Goal: Task Accomplishment & Management: Use online tool/utility

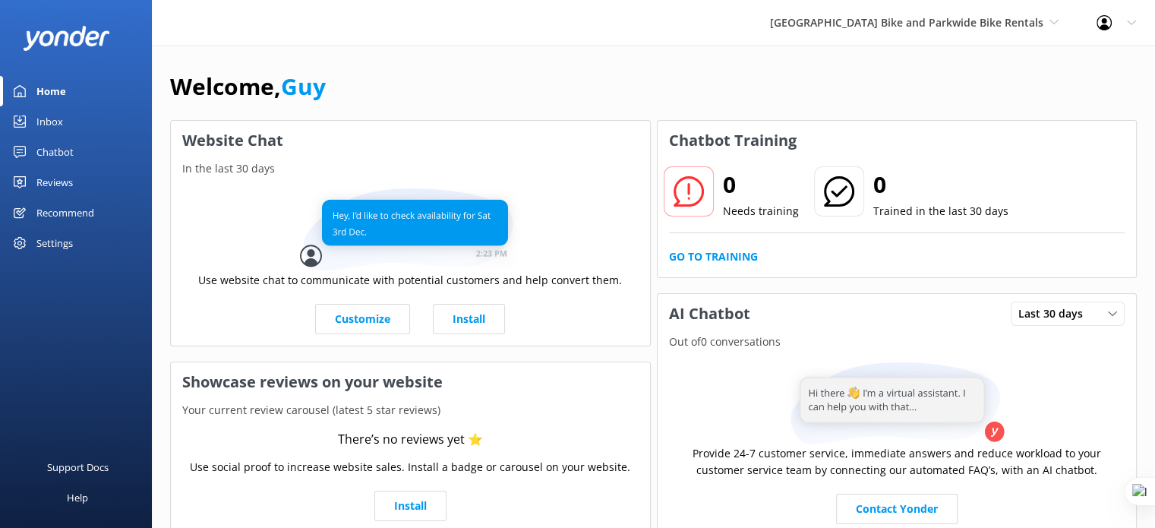
click at [70, 215] on div "Recommend" at bounding box center [65, 212] width 58 height 30
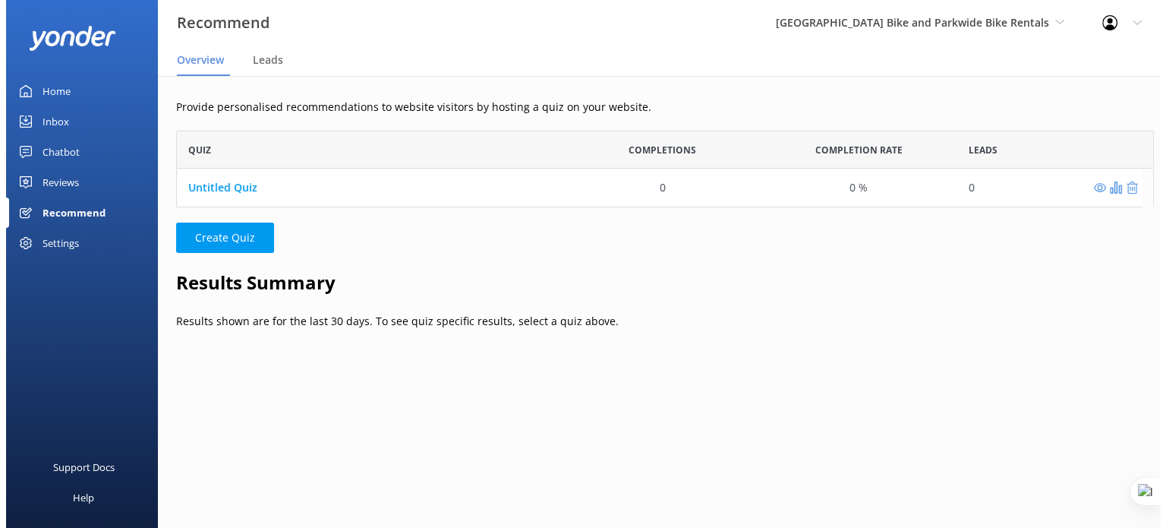
scroll to position [12, 12]
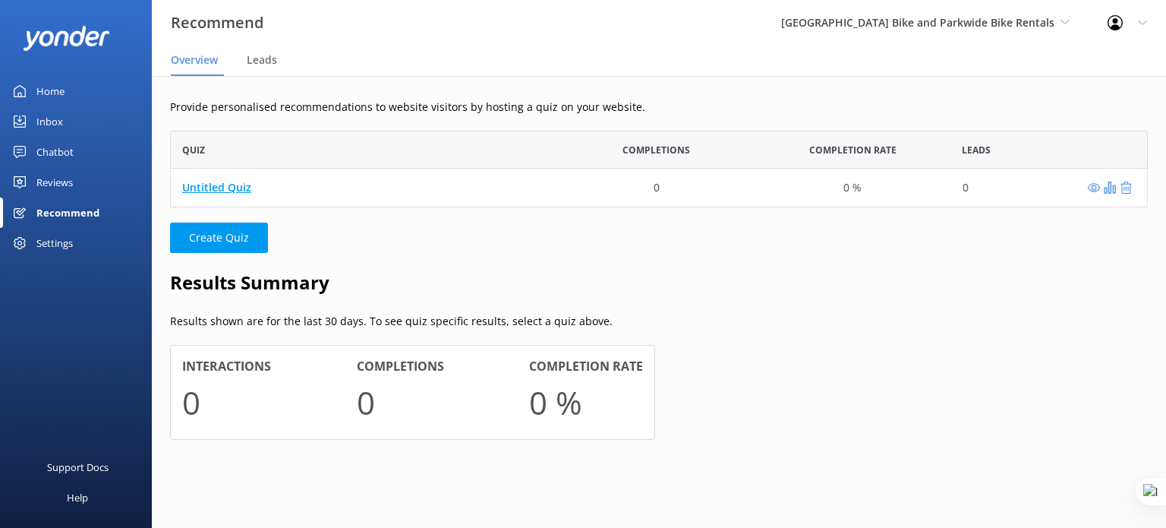
click at [238, 185] on link "Untitled Quiz" at bounding box center [216, 187] width 69 height 14
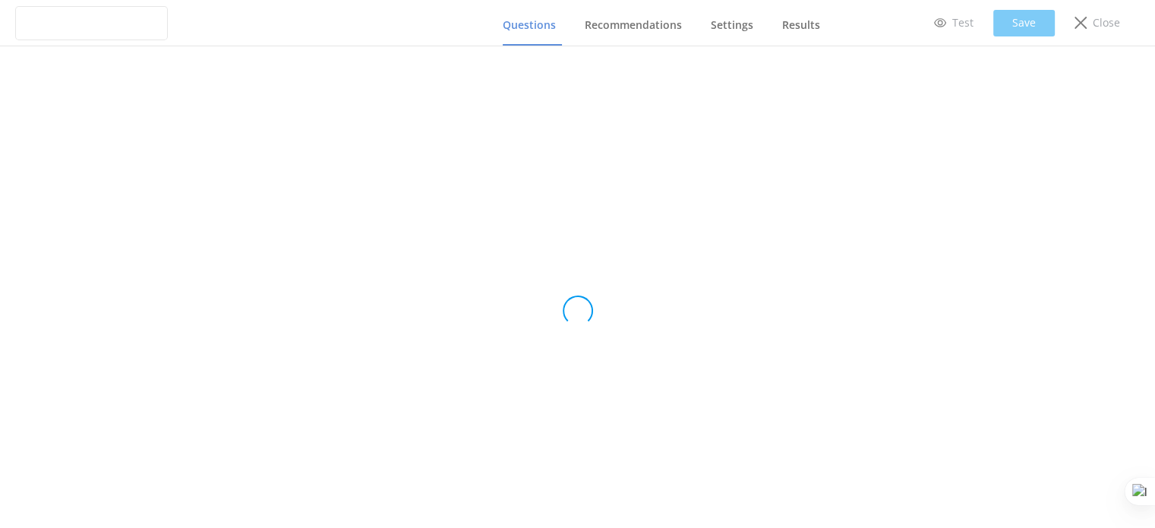
type input "Untitled Quiz"
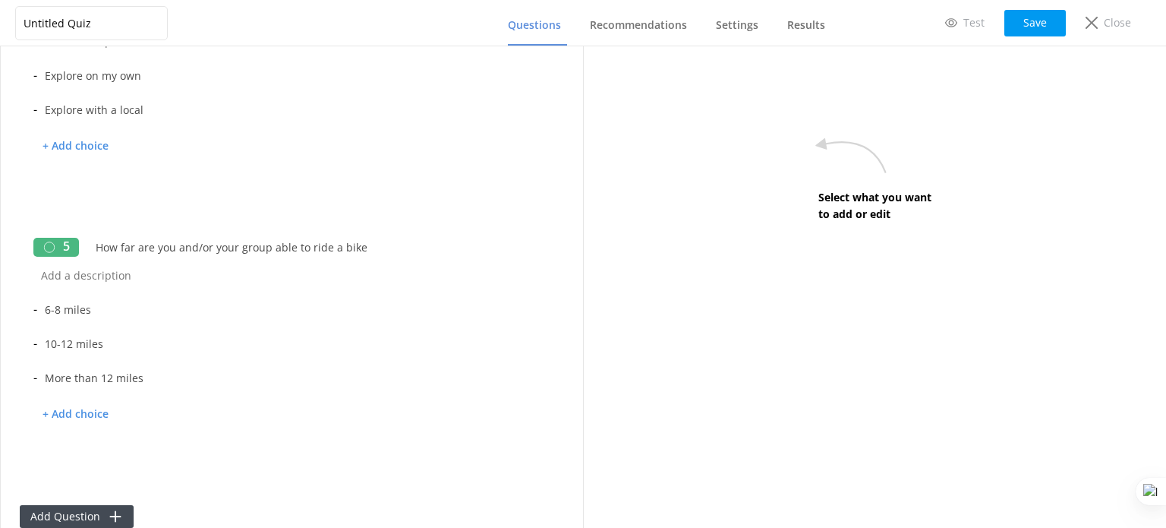
scroll to position [835, 0]
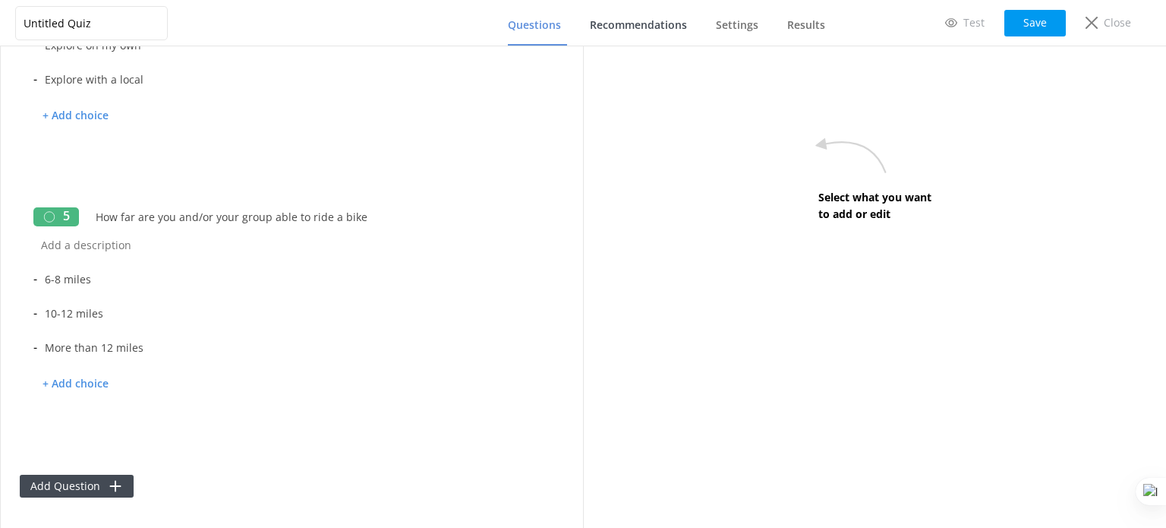
click at [604, 27] on span "Recommendations" at bounding box center [638, 24] width 97 height 15
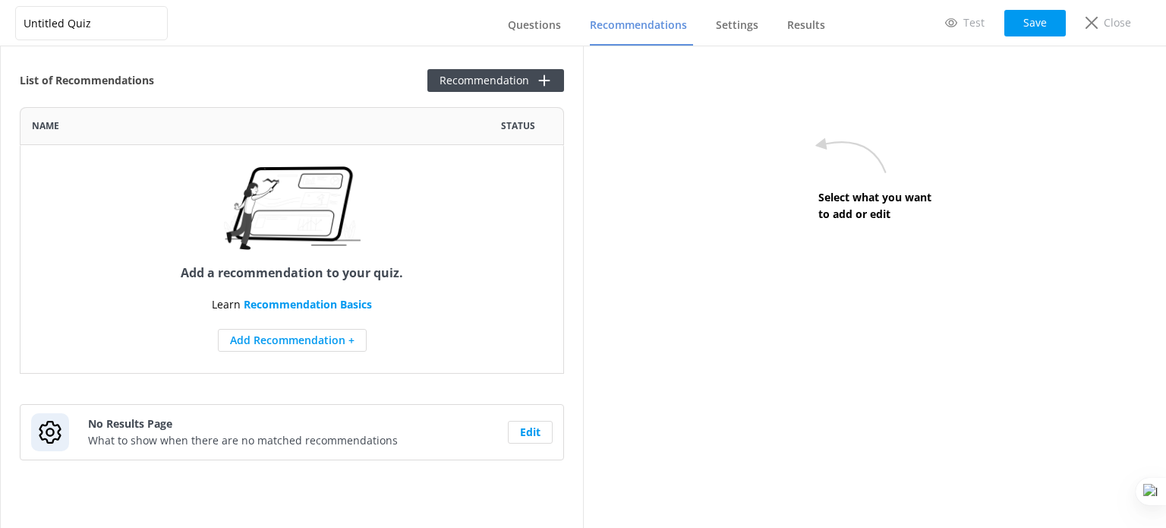
scroll to position [254, 532]
click at [290, 336] on button "Add Recommendation +" at bounding box center [292, 340] width 149 height 23
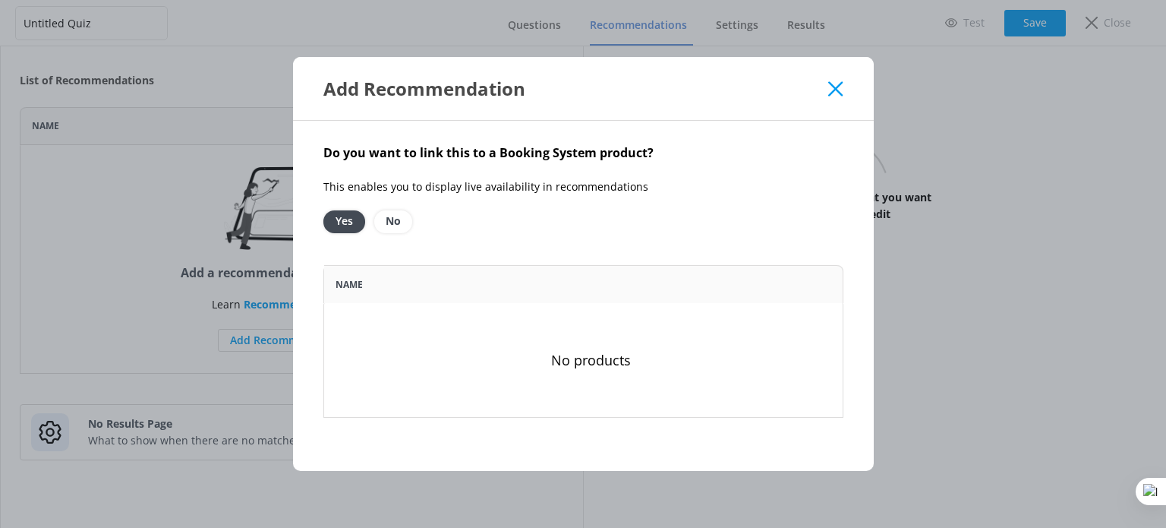
scroll to position [140, 509]
click at [390, 224] on option "No" at bounding box center [393, 221] width 38 height 23
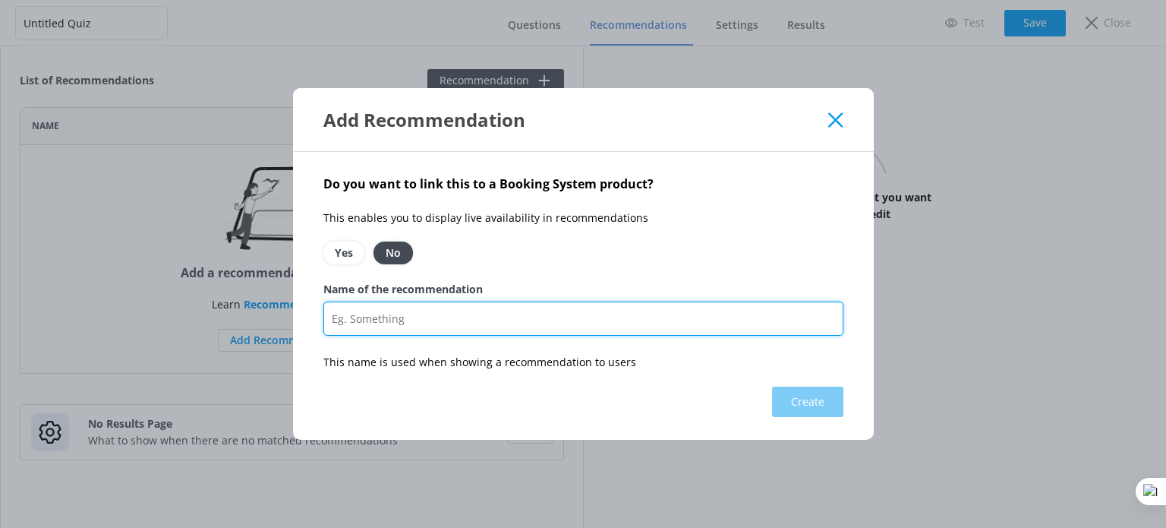
drag, startPoint x: 466, startPoint y: 321, endPoint x: 480, endPoint y: 323, distance: 14.5
click at [466, 321] on input "Name of the recommendation" at bounding box center [584, 318] width 520 height 34
type input "v"
paste input "Parkwide Surrey Rental"
type input "Parkwide Surrey Rental"
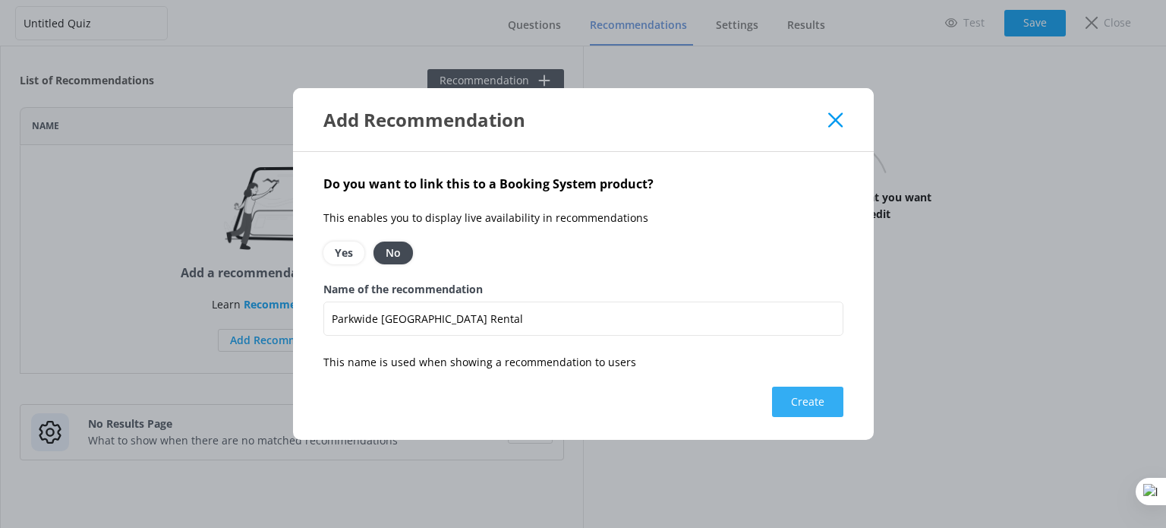
click at [788, 406] on button "Create" at bounding box center [807, 402] width 71 height 30
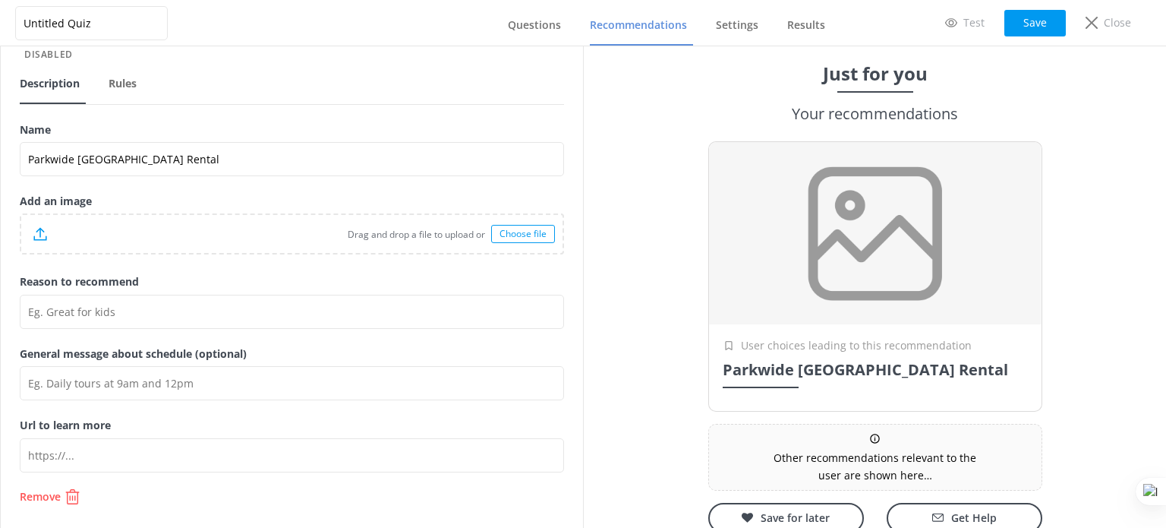
scroll to position [65, 0]
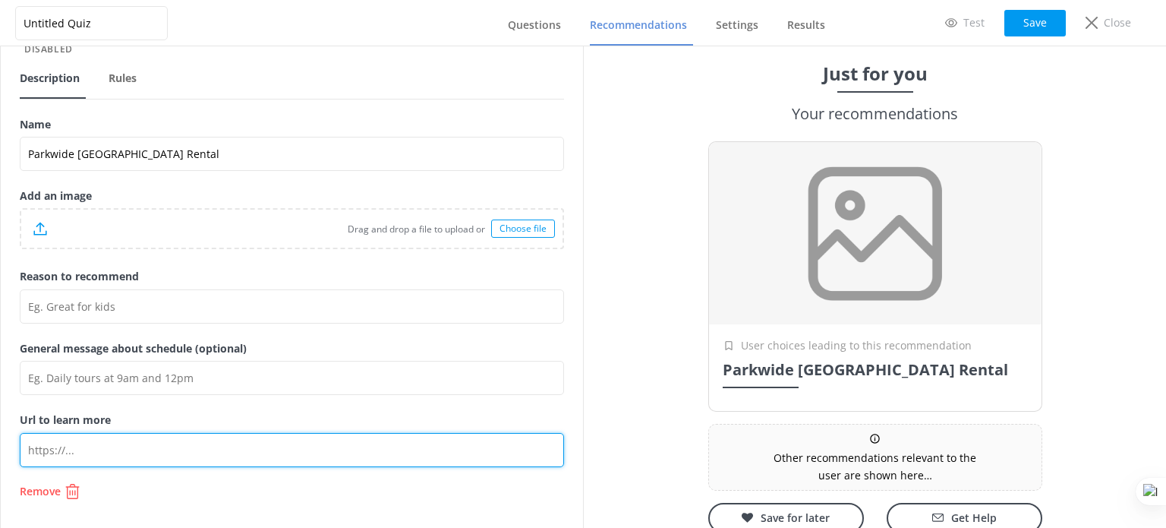
click at [85, 443] on input "Url to learn more" at bounding box center [292, 450] width 545 height 34
paste input "https://parkwide.com/san-francisco-biking/surrey-rental/"
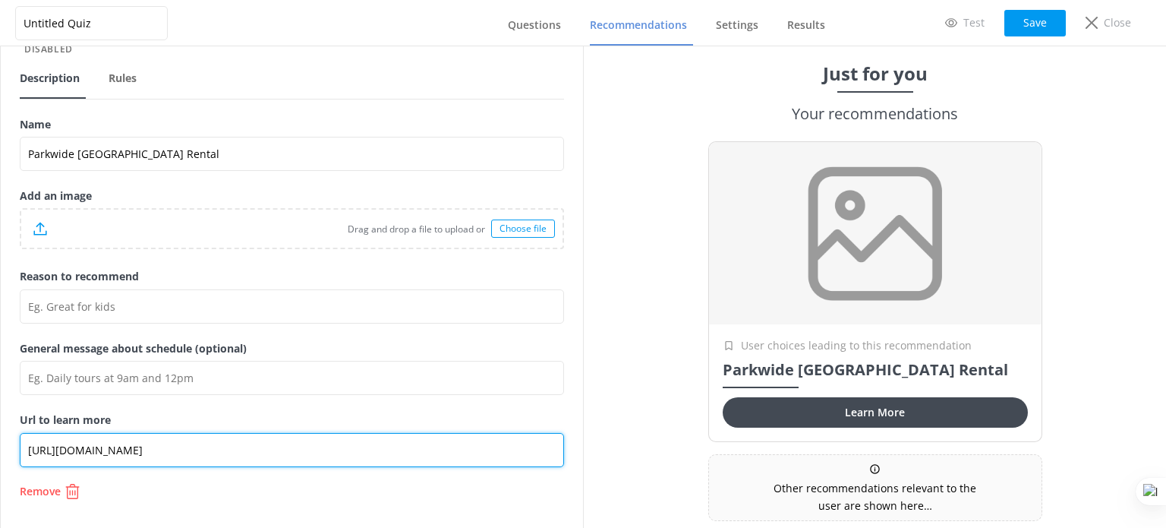
type input "https://parkwide.com/san-francisco-biking/surrey-rental/"
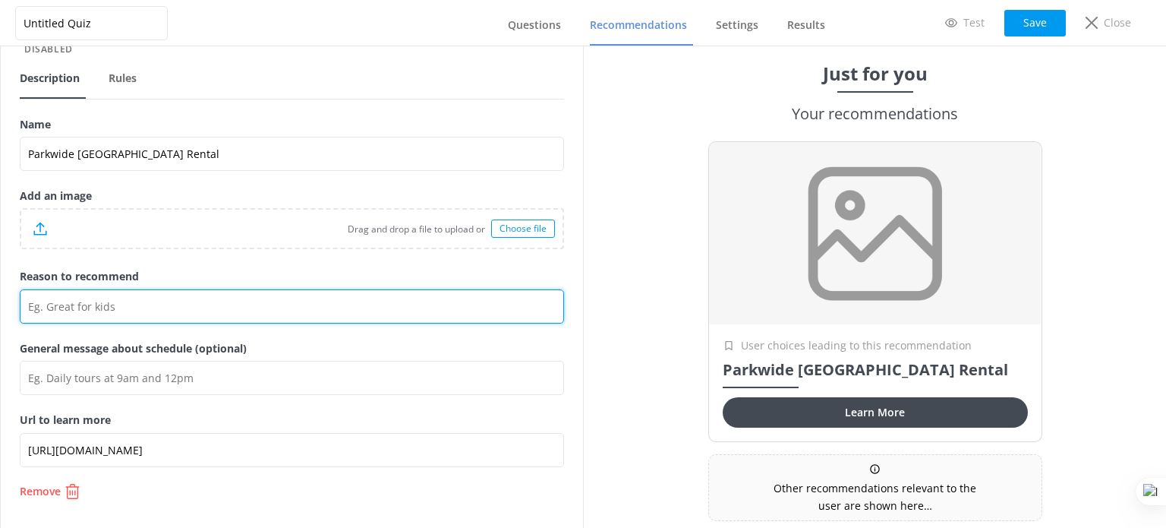
click at [199, 307] on input "Reason to recommend" at bounding box center [292, 306] width 545 height 34
paste input "Experience San Francisco in Style with a Surrey Bike Adventure!"
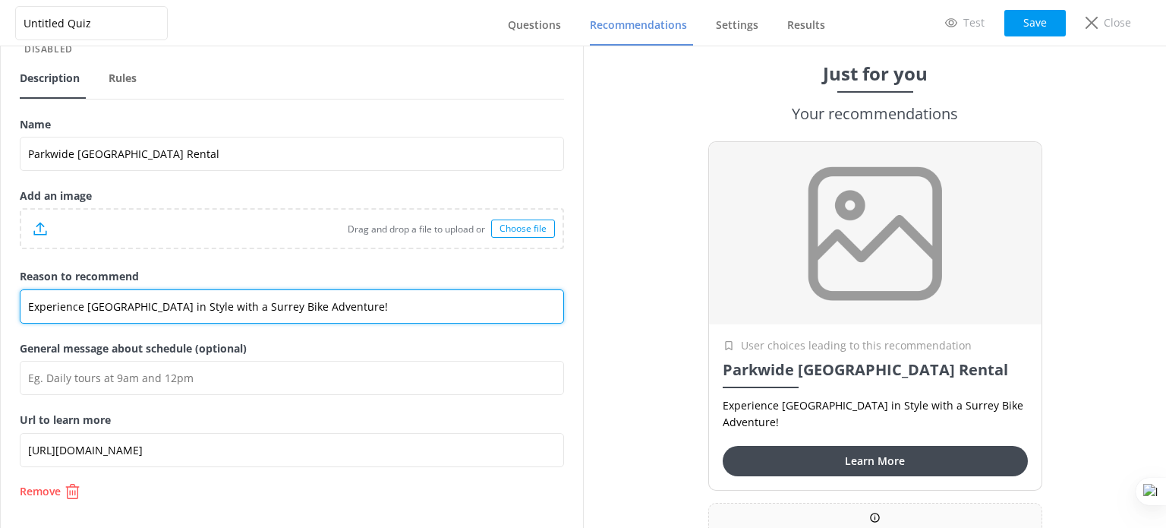
type input "Experience San Francisco in Style with a Surrey Bike Adventure!"
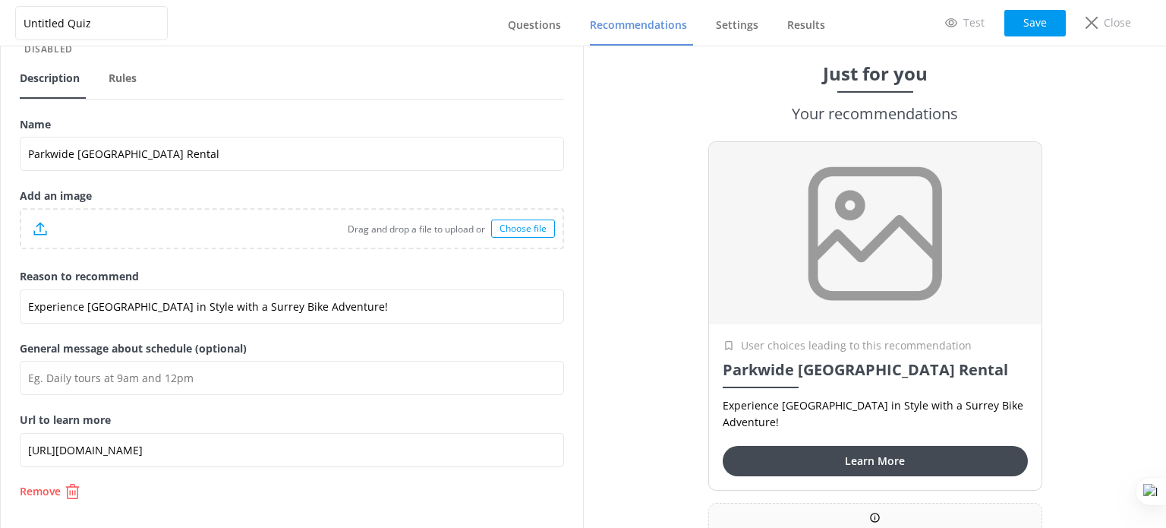
click at [497, 232] on div "Choose file" at bounding box center [523, 228] width 64 height 18
click at [186, 68] on nav "Description Rules" at bounding box center [292, 77] width 545 height 46
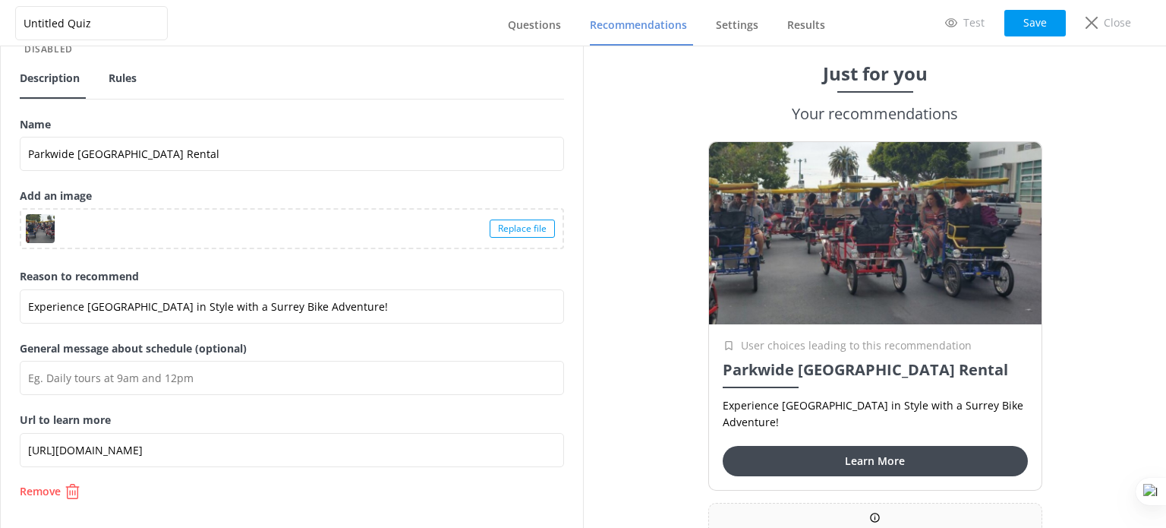
click at [112, 65] on link "Rules" at bounding box center [126, 78] width 34 height 39
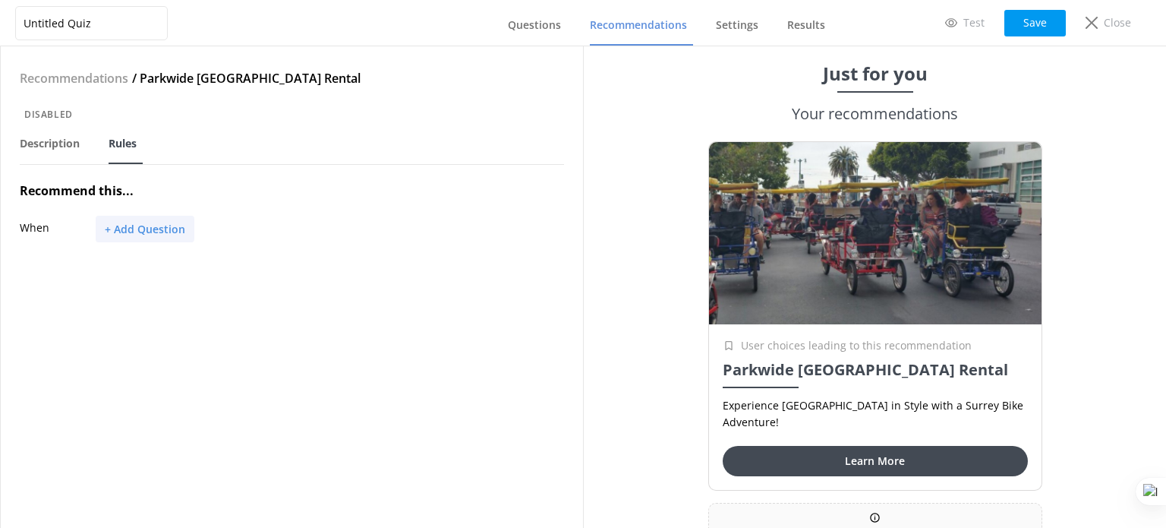
click at [132, 229] on button "+ Add Question" at bounding box center [145, 229] width 99 height 27
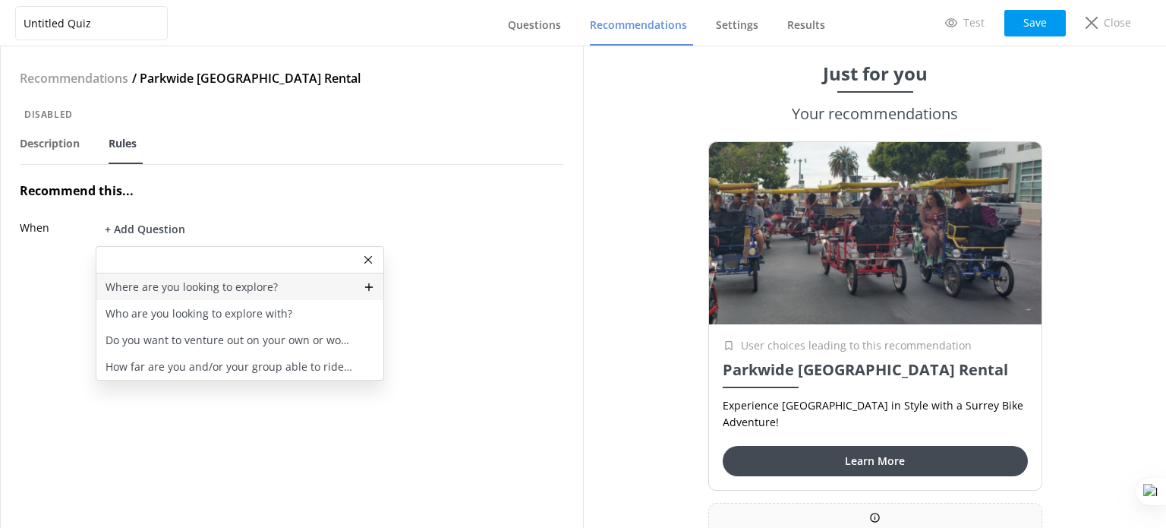
click at [182, 283] on p "Where are you looking to explore?" at bounding box center [192, 287] width 172 height 17
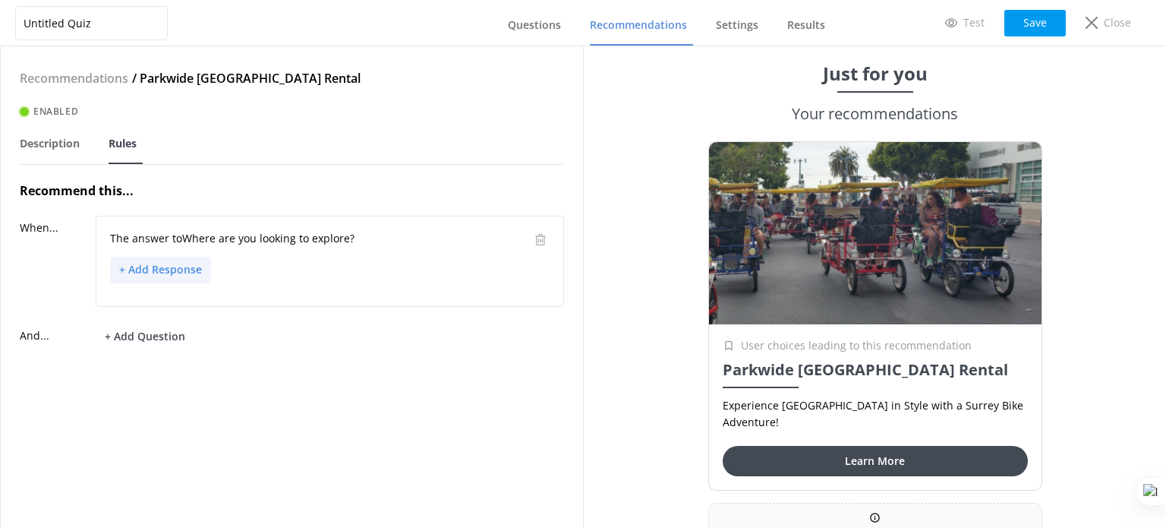
click at [172, 260] on button "+ Add Response" at bounding box center [160, 270] width 101 height 27
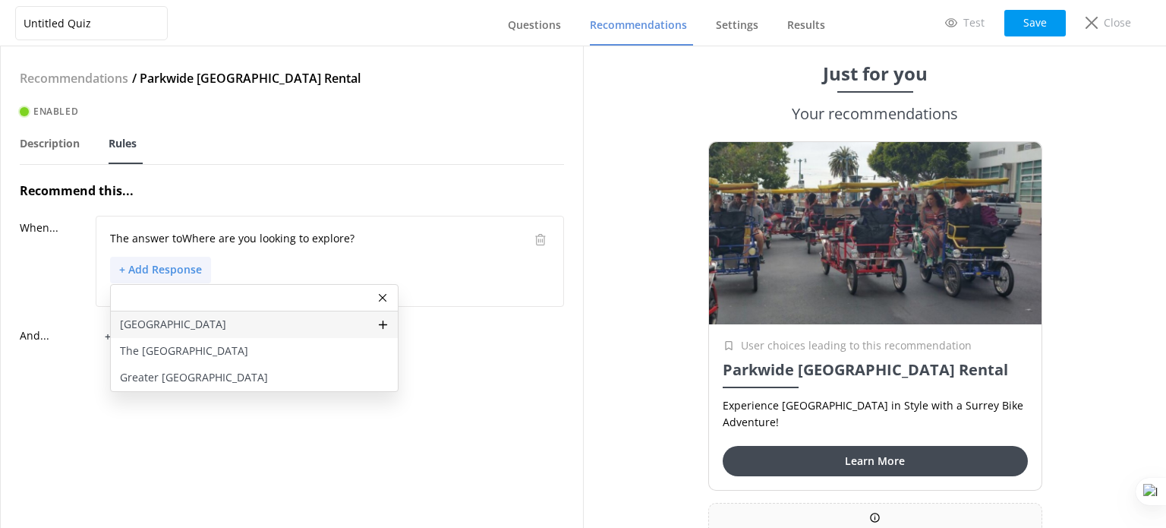
click at [193, 320] on p "Golden Gate Park" at bounding box center [173, 324] width 106 height 17
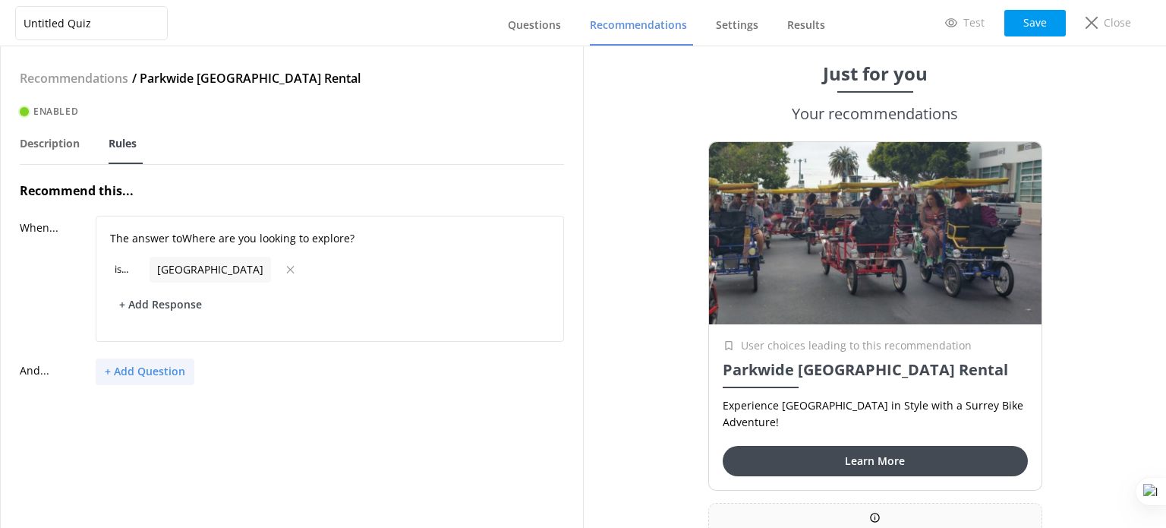
click at [160, 372] on button "+ Add Question" at bounding box center [145, 371] width 99 height 27
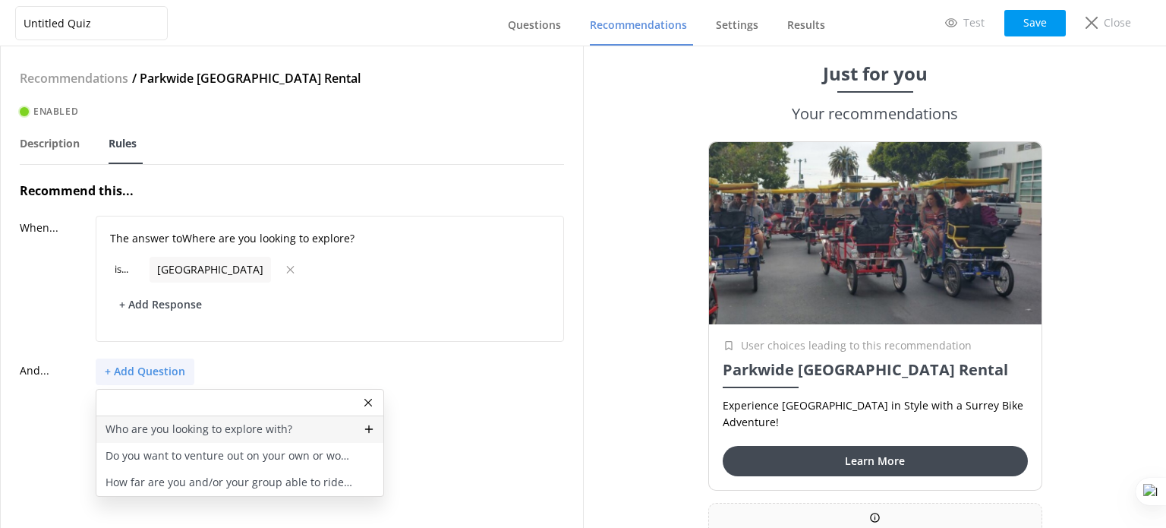
click at [195, 428] on p "Who are you looking to explore with?" at bounding box center [199, 429] width 187 height 17
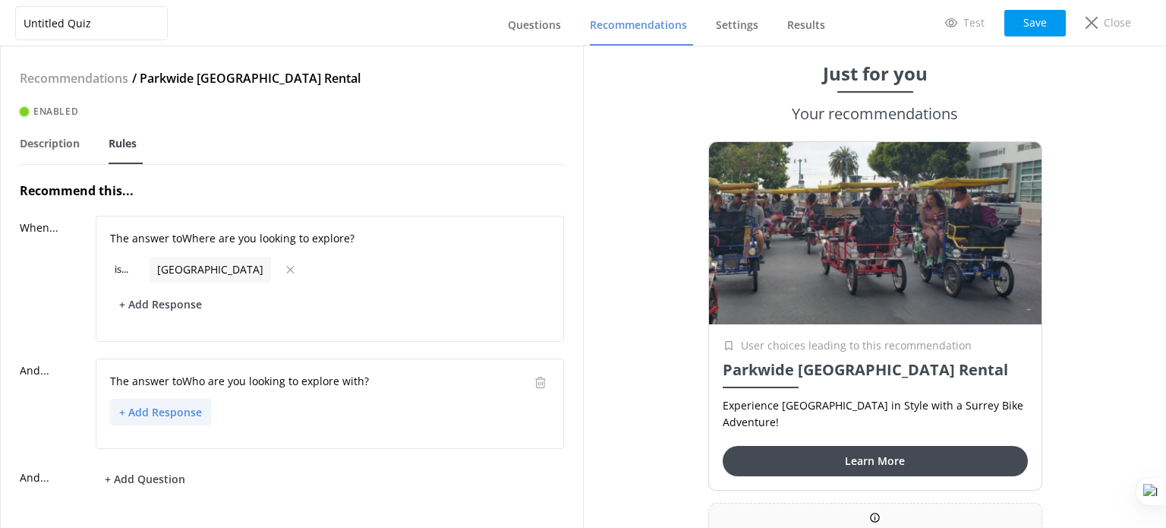
click at [166, 412] on button "+ Add Response" at bounding box center [160, 412] width 101 height 27
click at [191, 466] on p "My young family" at bounding box center [162, 467] width 84 height 17
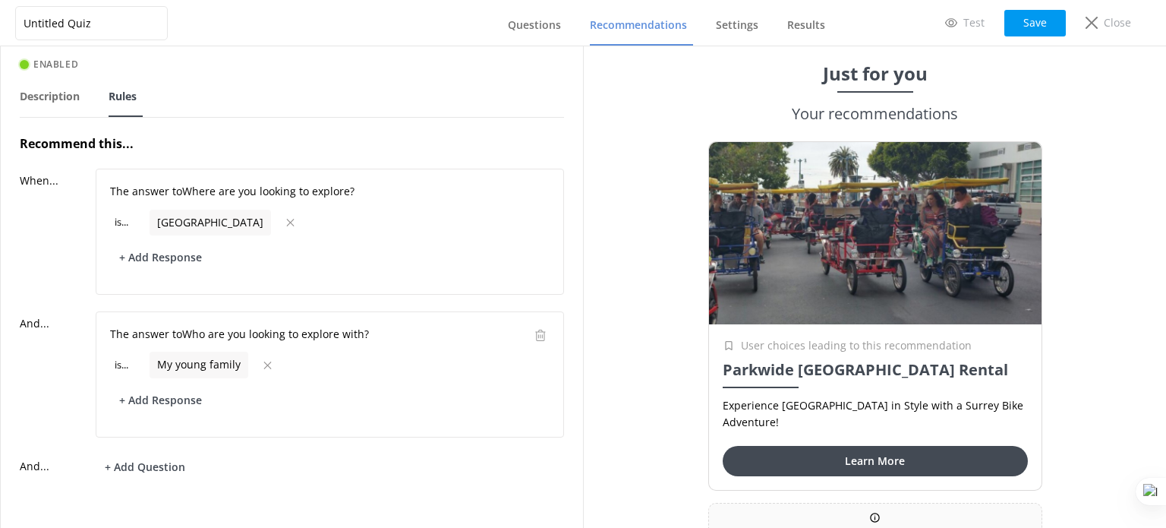
scroll to position [58, 0]
click at [1051, 24] on button "Save" at bounding box center [1036, 23] width 62 height 27
click at [188, 397] on button "+ Add Response" at bounding box center [160, 400] width 101 height 27
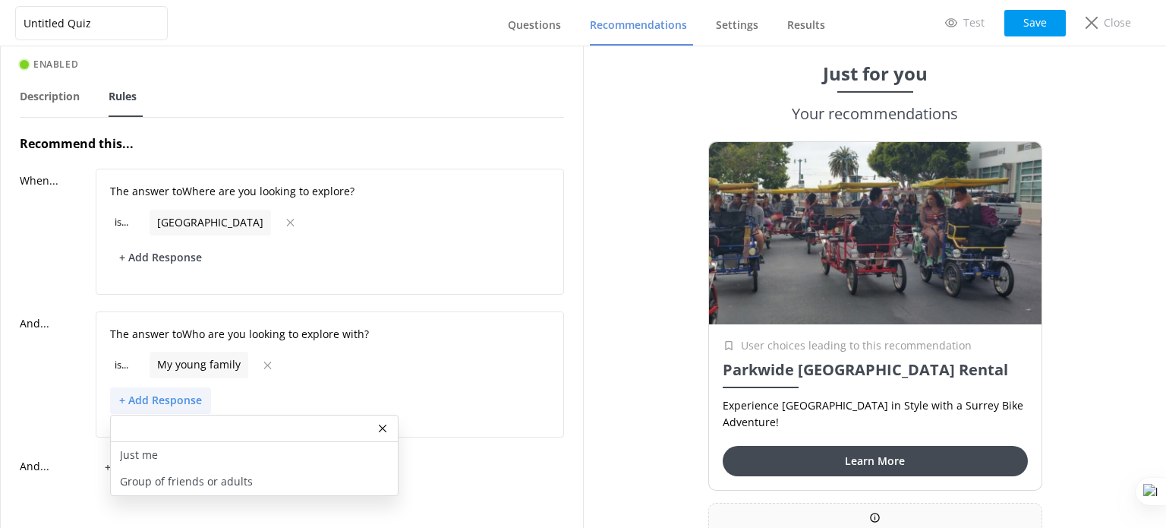
click at [247, 475] on p "Group of friends or adults" at bounding box center [186, 481] width 133 height 17
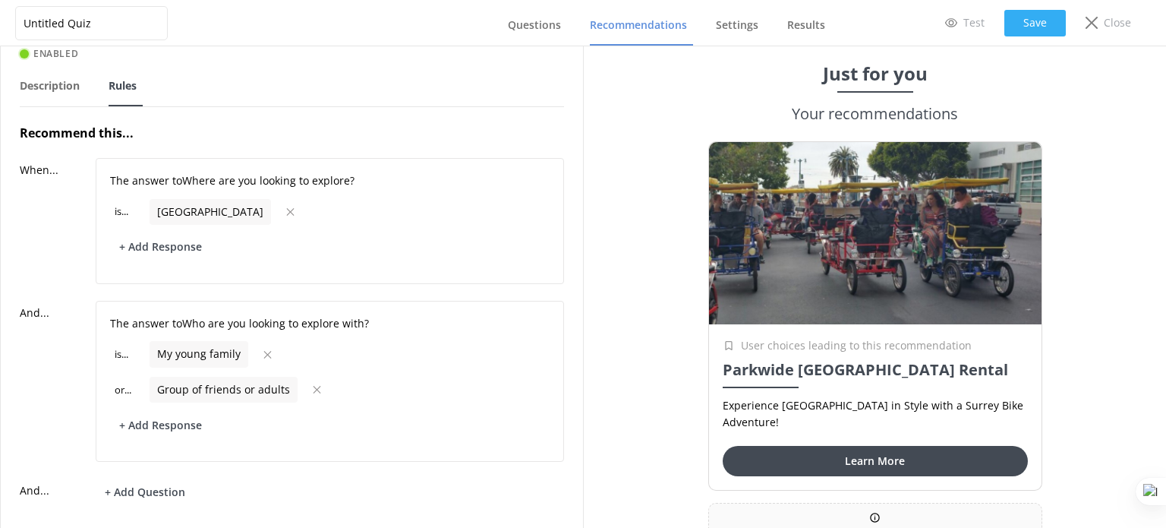
click at [1044, 17] on button "Save" at bounding box center [1036, 23] width 62 height 27
click at [665, 19] on span "Recommendations" at bounding box center [638, 24] width 97 height 15
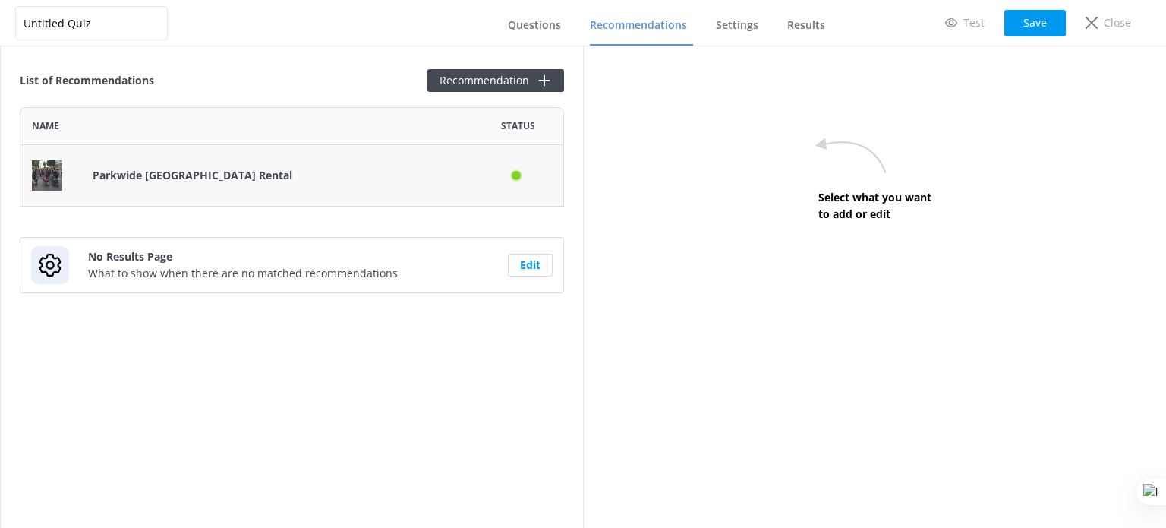
scroll to position [87, 532]
click at [495, 83] on button "Recommendation" at bounding box center [496, 80] width 137 height 23
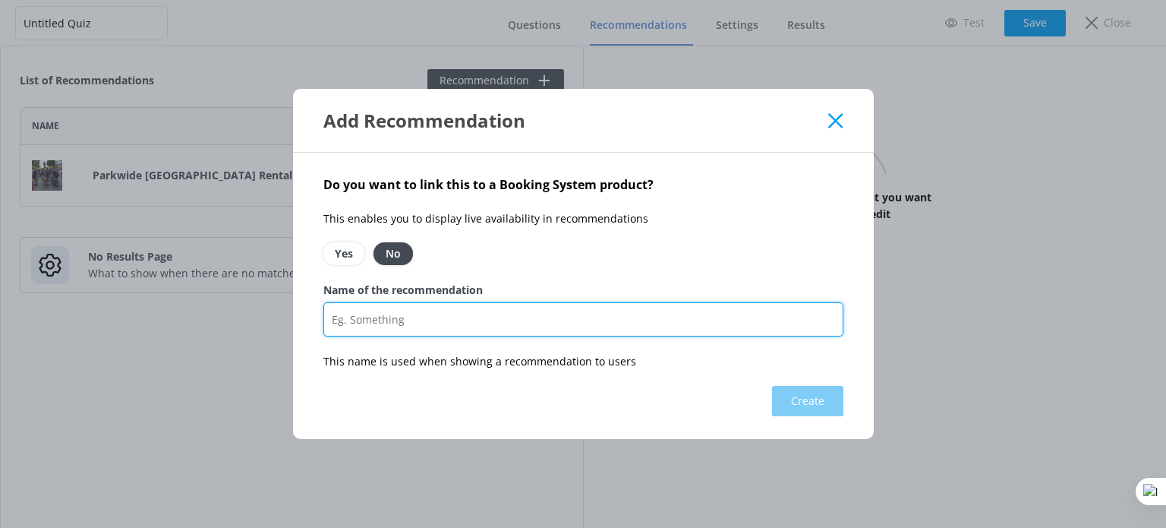
drag, startPoint x: 417, startPoint y: 324, endPoint x: 427, endPoint y: 330, distance: 11.2
click at [417, 324] on input "Name of the recommendation" at bounding box center [584, 319] width 520 height 34
paste input "Parkwide Bike Rental"
type input "Parkwide Bike Rental"
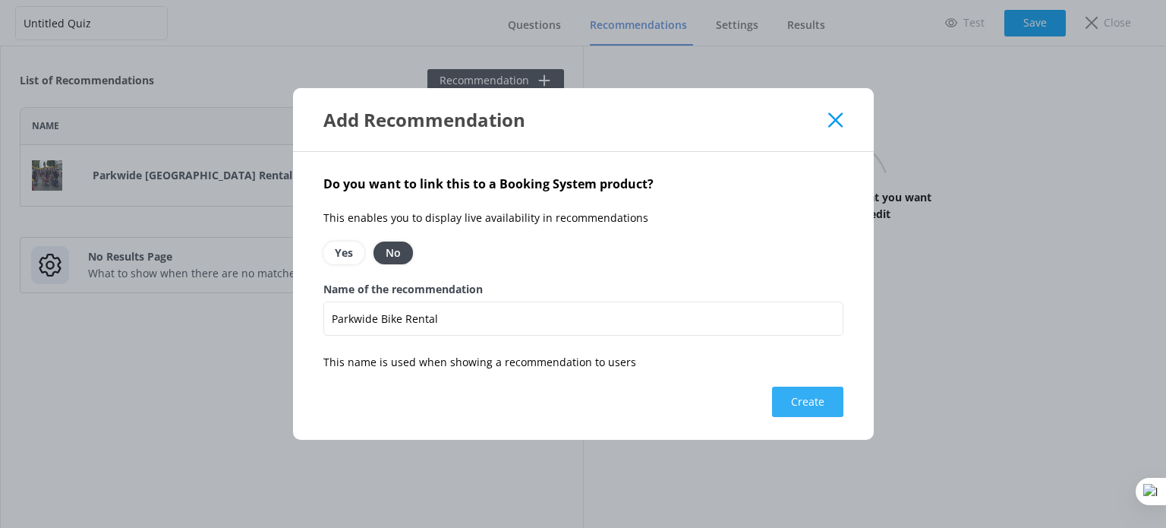
click at [809, 403] on button "Create" at bounding box center [807, 402] width 71 height 30
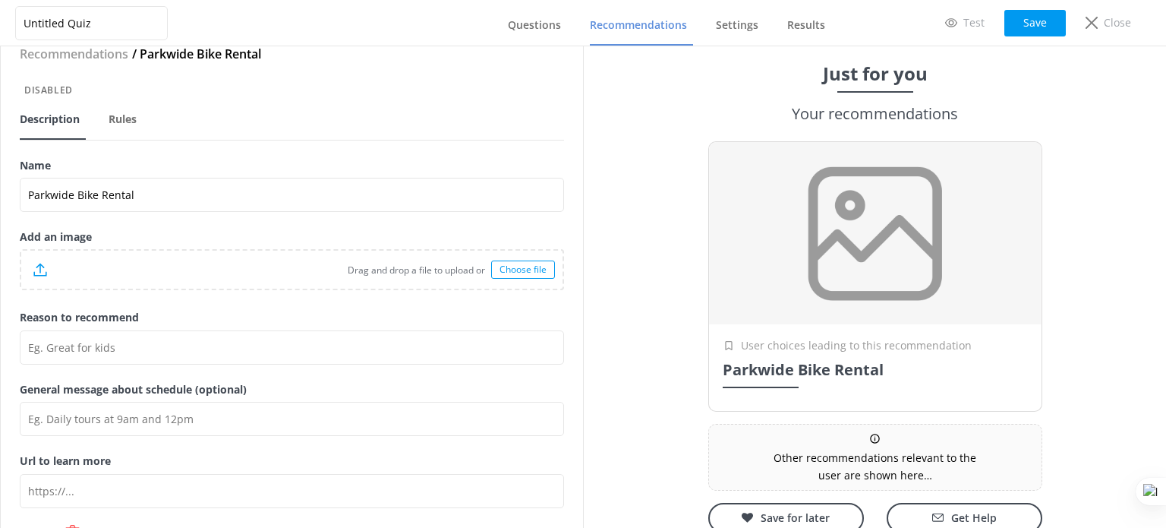
scroll to position [65, 0]
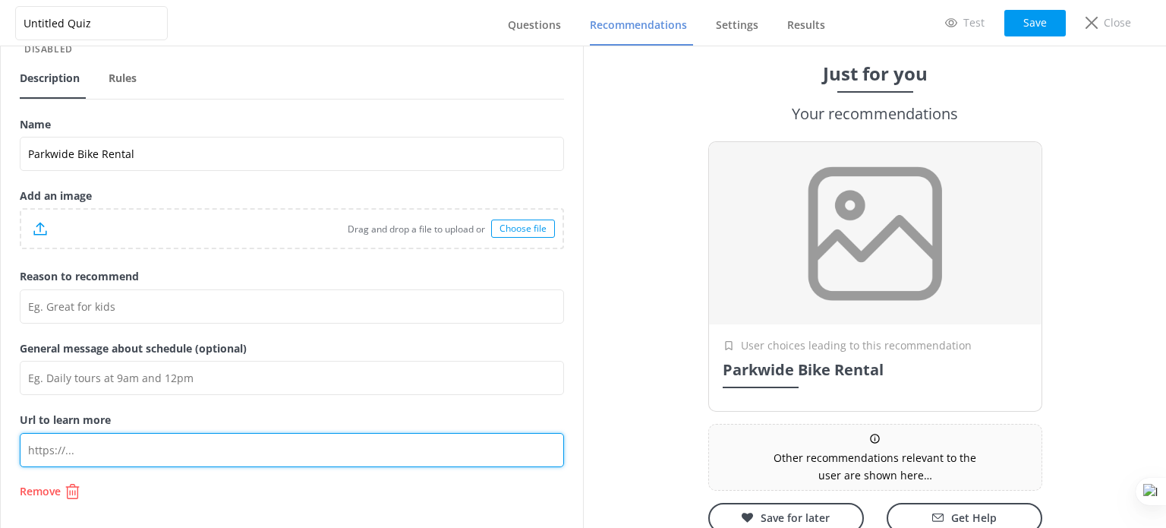
click at [144, 453] on input "Url to learn more" at bounding box center [292, 450] width 545 height 34
paste input "https://parkwide.com/san-francisco-biking/bike-rentals/"
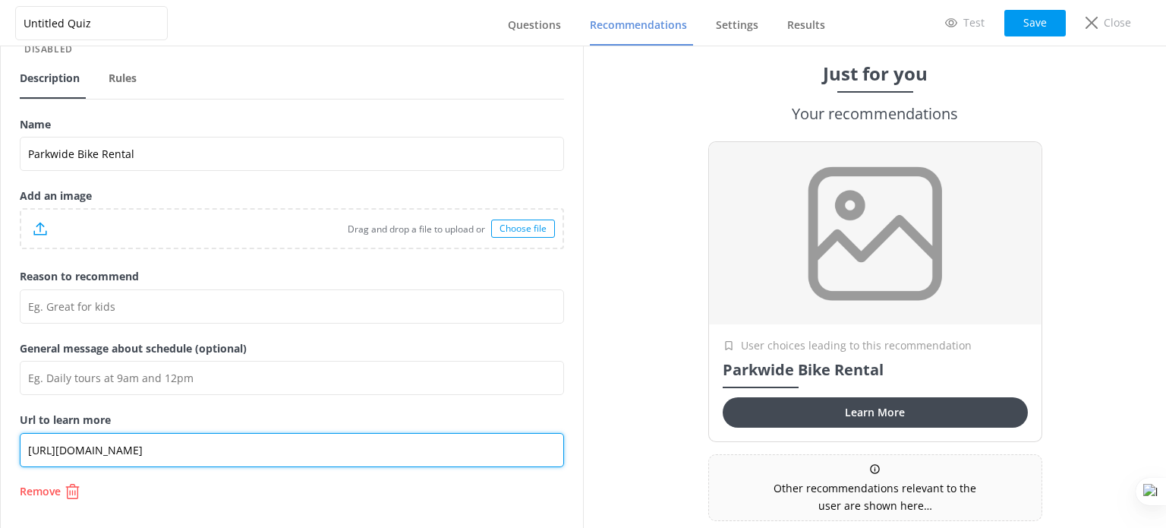
type input "https://parkwide.com/san-francisco-biking/bike-rentals/"
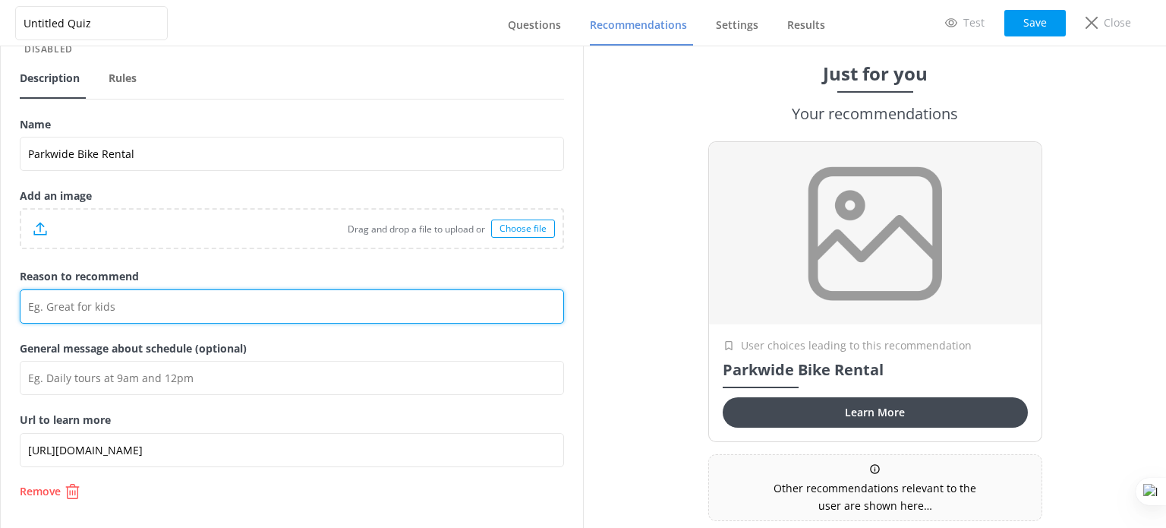
click at [127, 306] on input "Reason to recommend" at bounding box center [292, 306] width 545 height 34
paste input "Whether you’re a novice, casual rider or a seasoned cyclist, Parkwide offers so…"
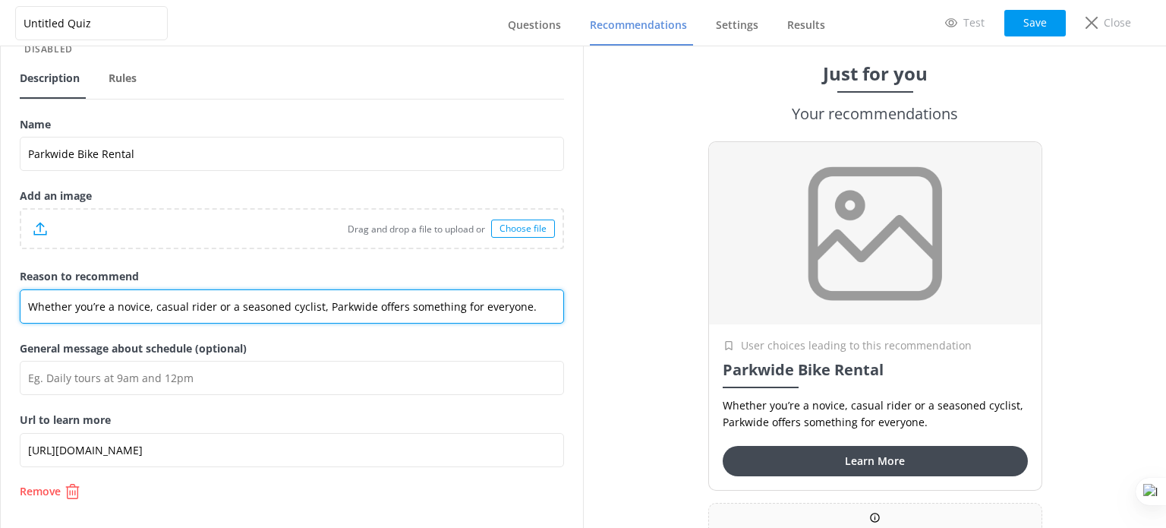
type input "Whether you’re a novice, casual rider or a seasoned cyclist, Parkwide offers so…"
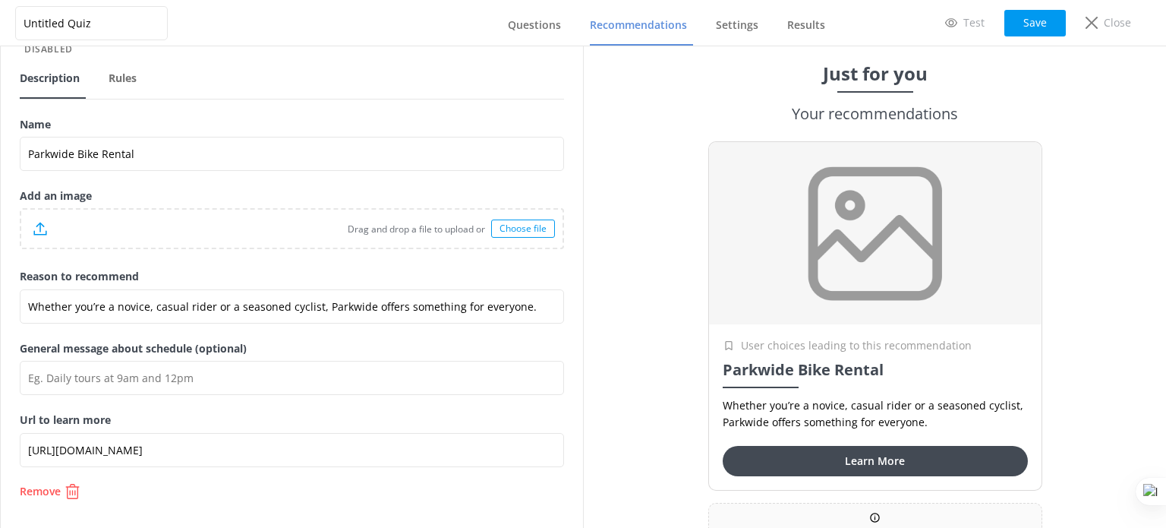
click at [491, 233] on div "Choose file" at bounding box center [523, 228] width 64 height 18
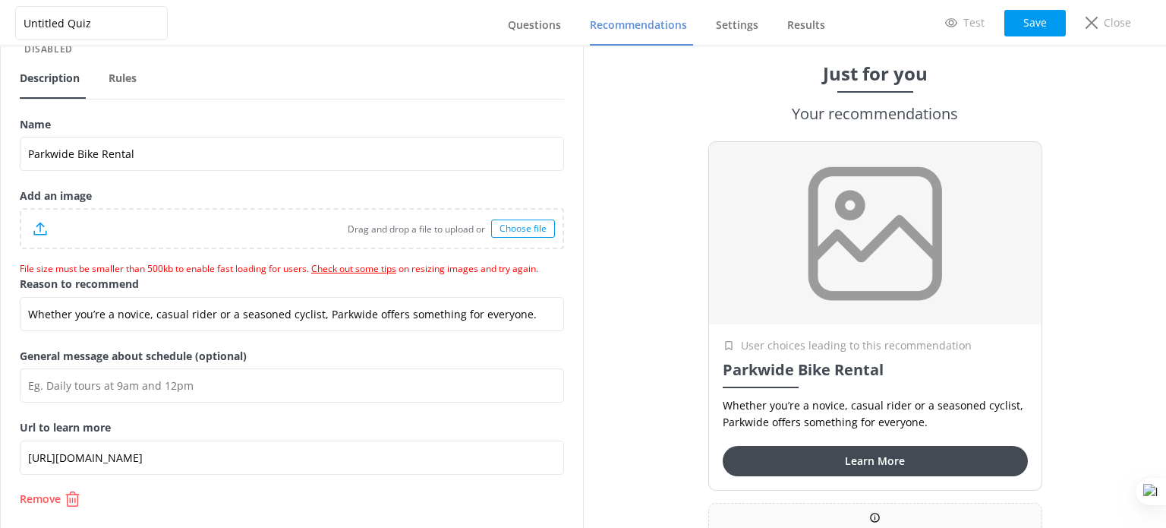
click at [527, 233] on div "Choose file" at bounding box center [523, 228] width 64 height 18
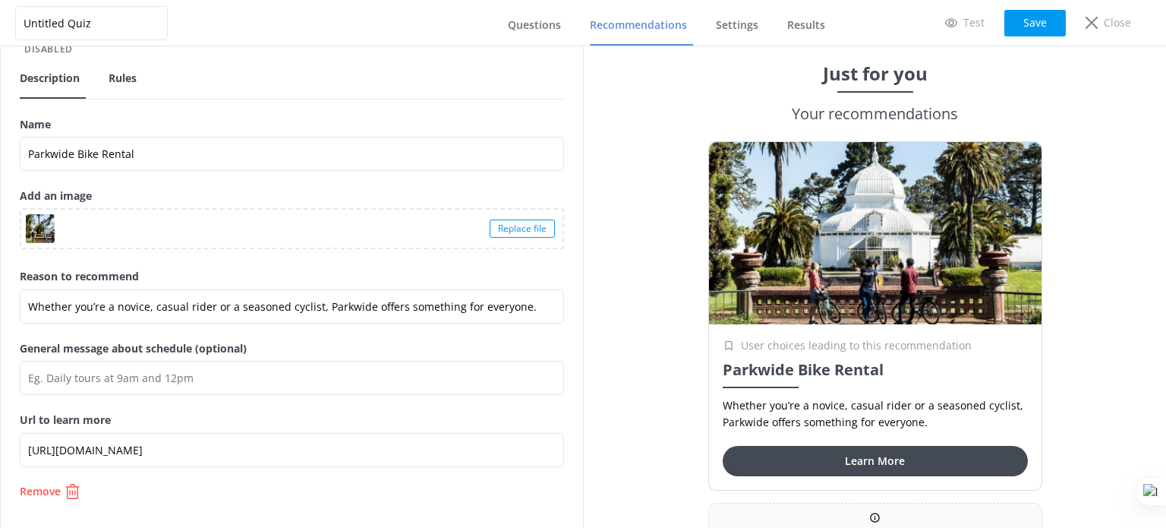
click at [127, 77] on span "Rules" at bounding box center [123, 78] width 28 height 15
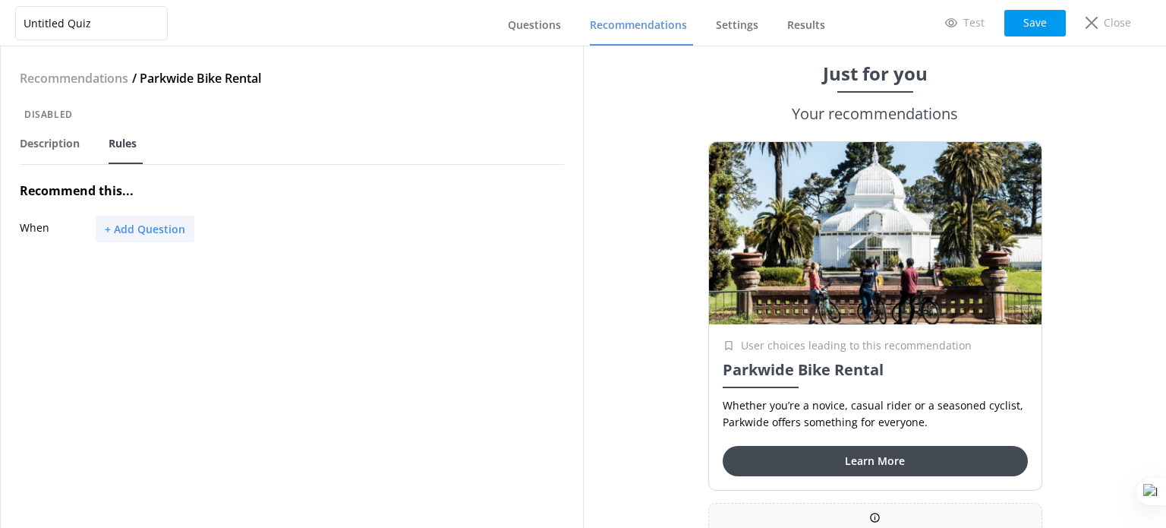
click at [137, 224] on button "+ Add Question" at bounding box center [145, 229] width 99 height 27
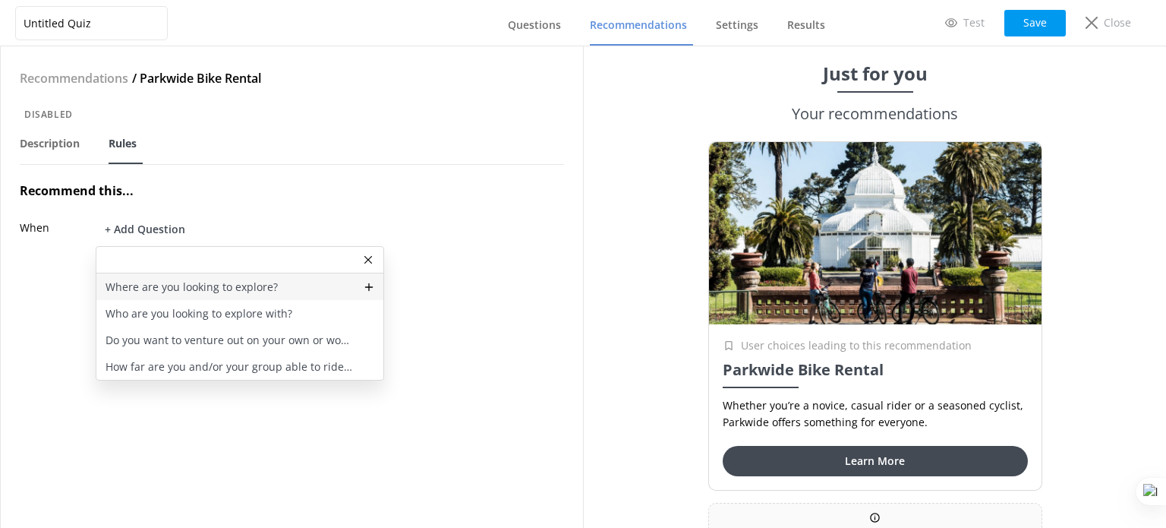
click at [208, 283] on p "Where are you looking to explore?" at bounding box center [192, 287] width 172 height 17
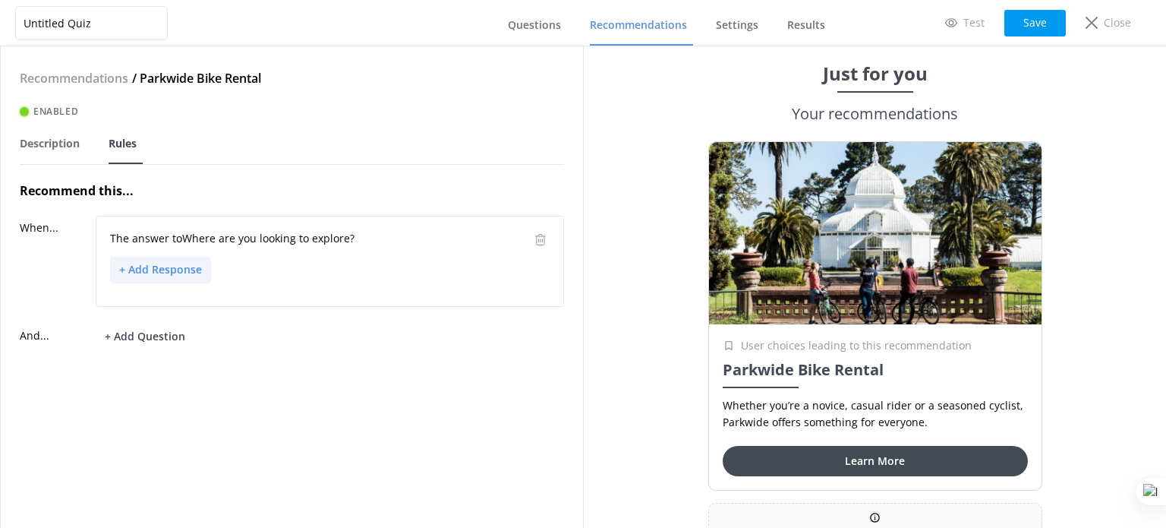
click at [169, 269] on button "+ Add Response" at bounding box center [160, 270] width 101 height 27
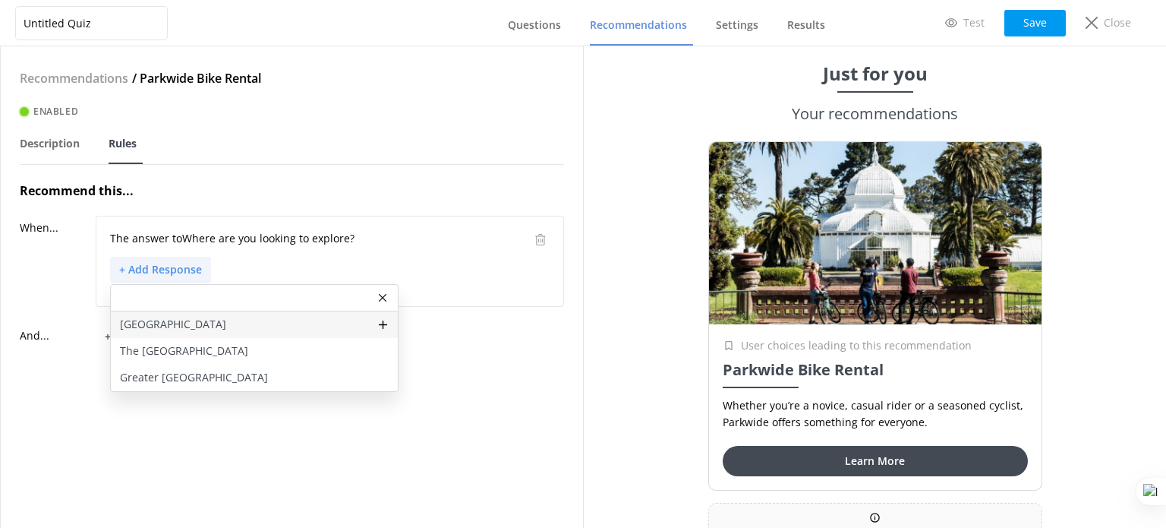
click at [211, 330] on div "Golden Gate Park" at bounding box center [254, 324] width 287 height 27
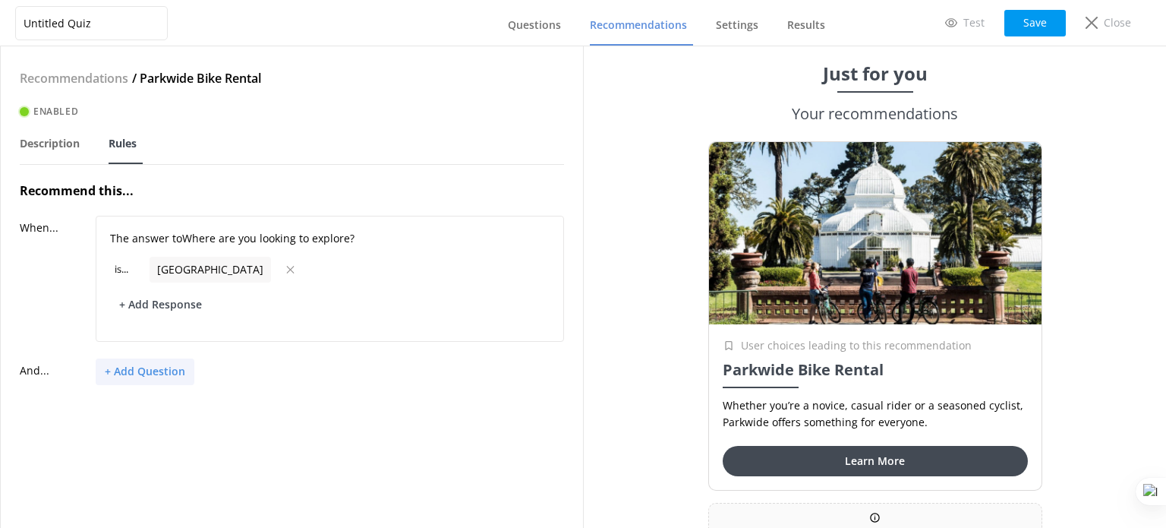
click at [158, 370] on button "+ Add Question" at bounding box center [145, 371] width 99 height 27
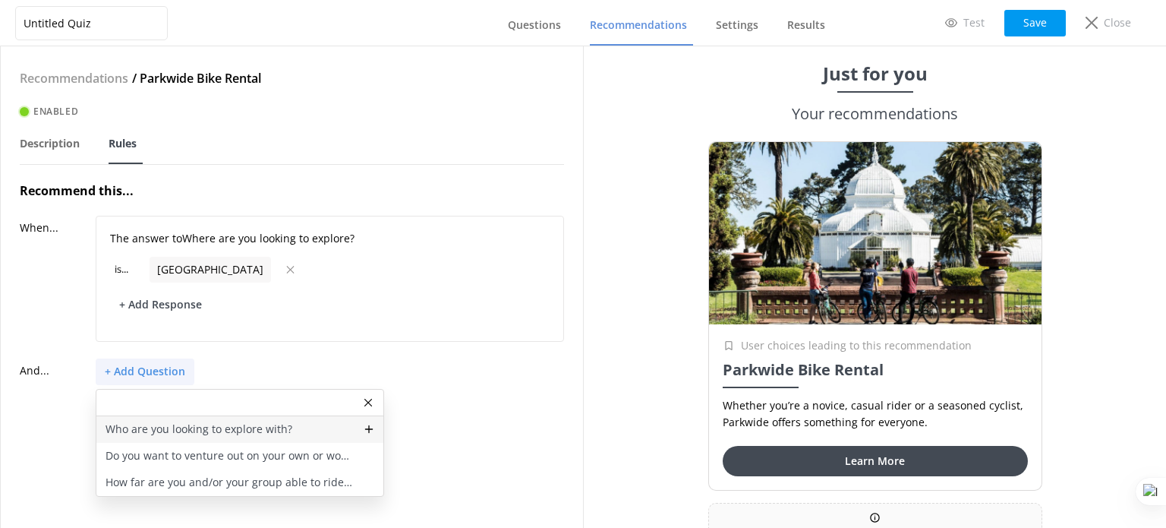
click at [203, 428] on p "Who are you looking to explore with?" at bounding box center [199, 429] width 187 height 17
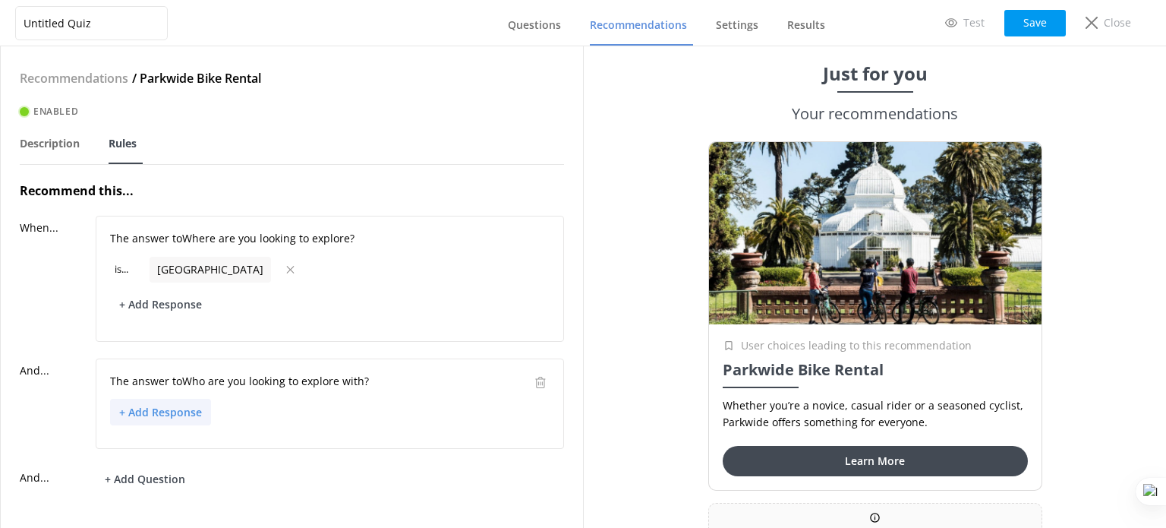
click at [185, 414] on button "+ Add Response" at bounding box center [160, 412] width 101 height 27
click at [220, 495] on div "Just me" at bounding box center [254, 493] width 287 height 27
click at [551, 484] on div "Recommendations / Parkwide Bike Rental Enabled Description Rules Recommend this…" at bounding box center [292, 286] width 582 height 481
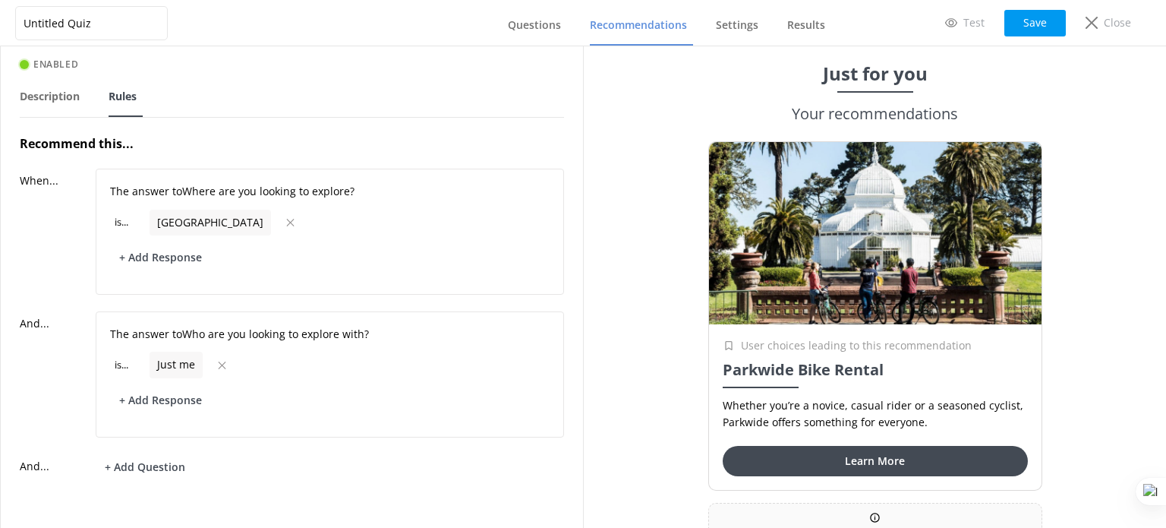
scroll to position [58, 0]
click at [1024, 20] on button "Save" at bounding box center [1036, 23] width 62 height 27
click at [669, 28] on span "Recommendations" at bounding box center [638, 24] width 97 height 15
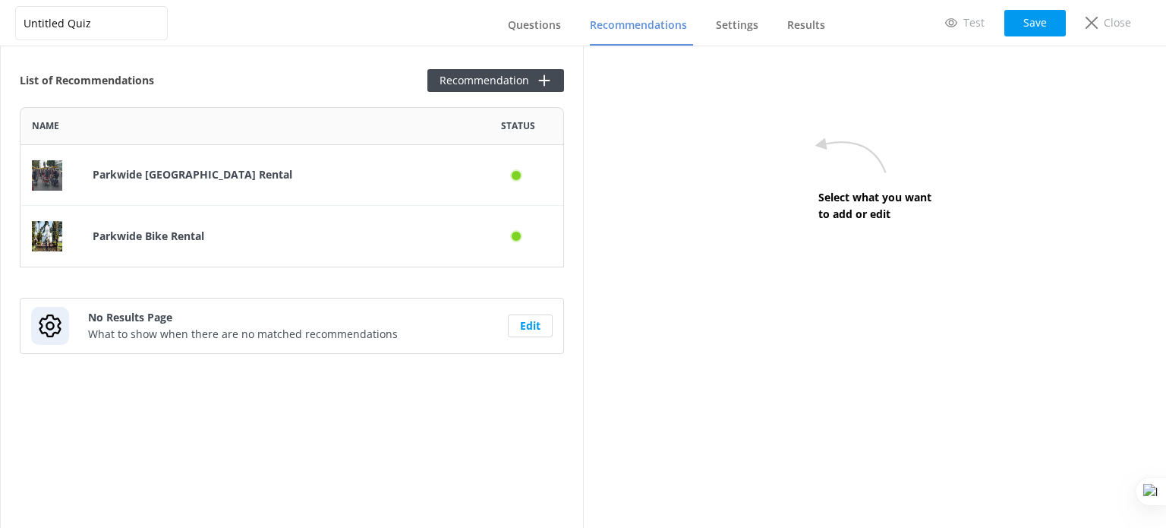
scroll to position [148, 532]
click at [453, 100] on div "List of Recommendations Recommendation Name Status Parkwide Surrey Rental Parkw…" at bounding box center [292, 286] width 582 height 481
click at [459, 87] on button "Recommendation" at bounding box center [496, 80] width 137 height 23
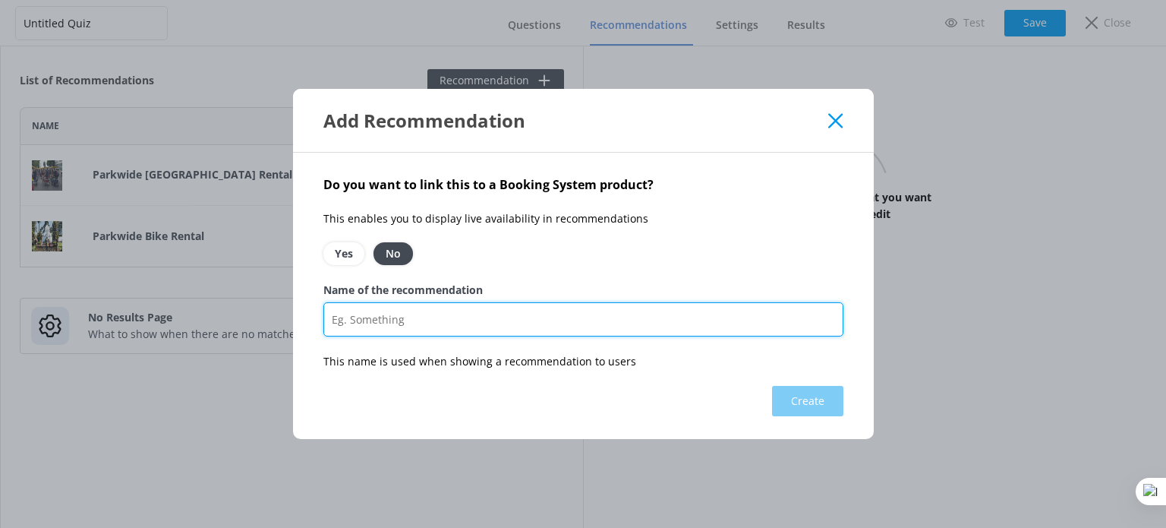
click at [425, 319] on input "Name of the recommendation" at bounding box center [584, 319] width 520 height 34
paste input "Bay City Bike Golden Gate Park Tour"
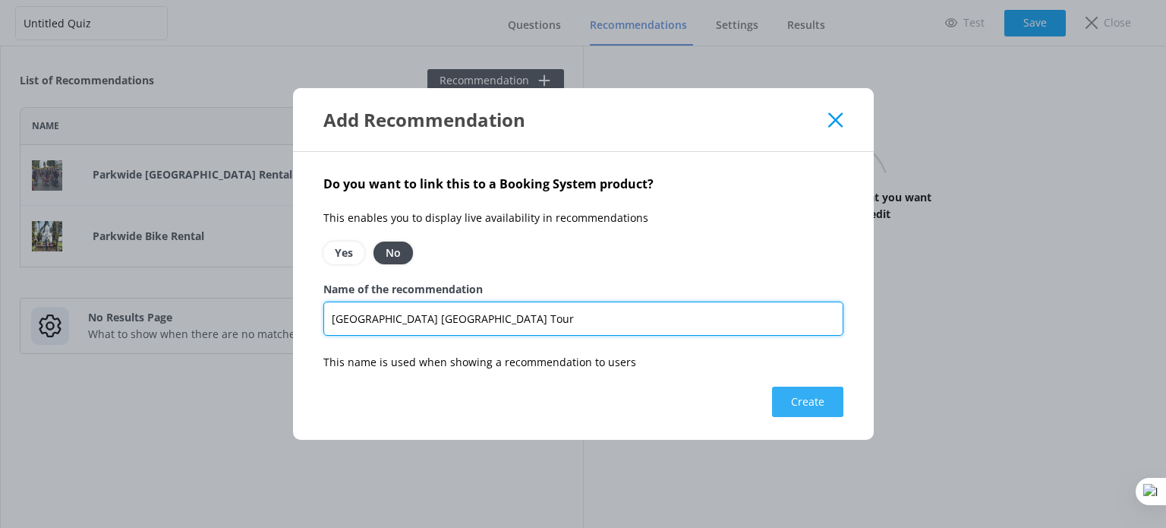
type input "Bay City Bike Golden Gate Park Tour"
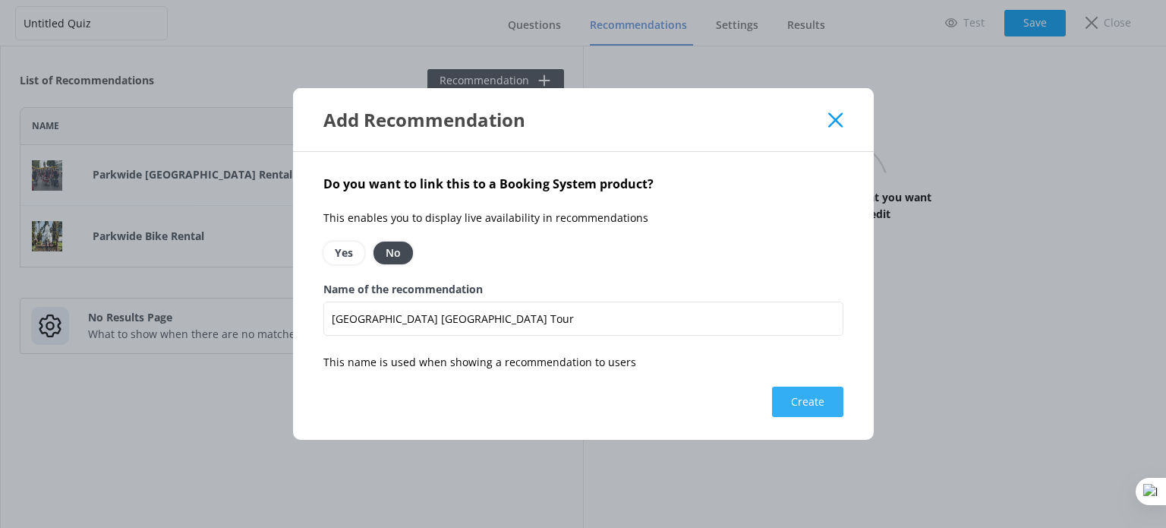
click at [796, 403] on button "Create" at bounding box center [807, 402] width 71 height 30
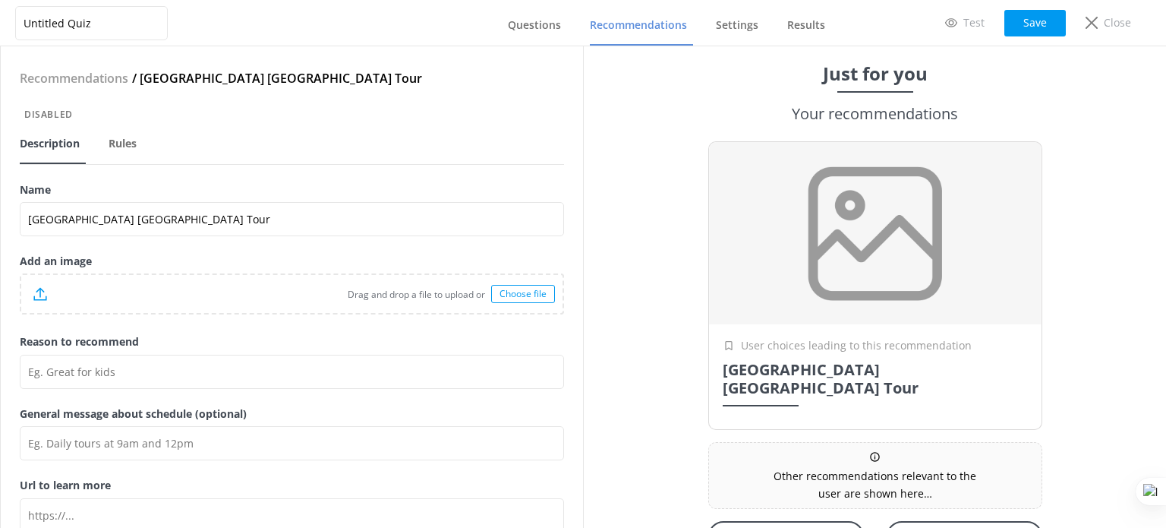
click at [498, 303] on div "Drag and drop a file to upload or Choose file" at bounding box center [291, 294] width 541 height 38
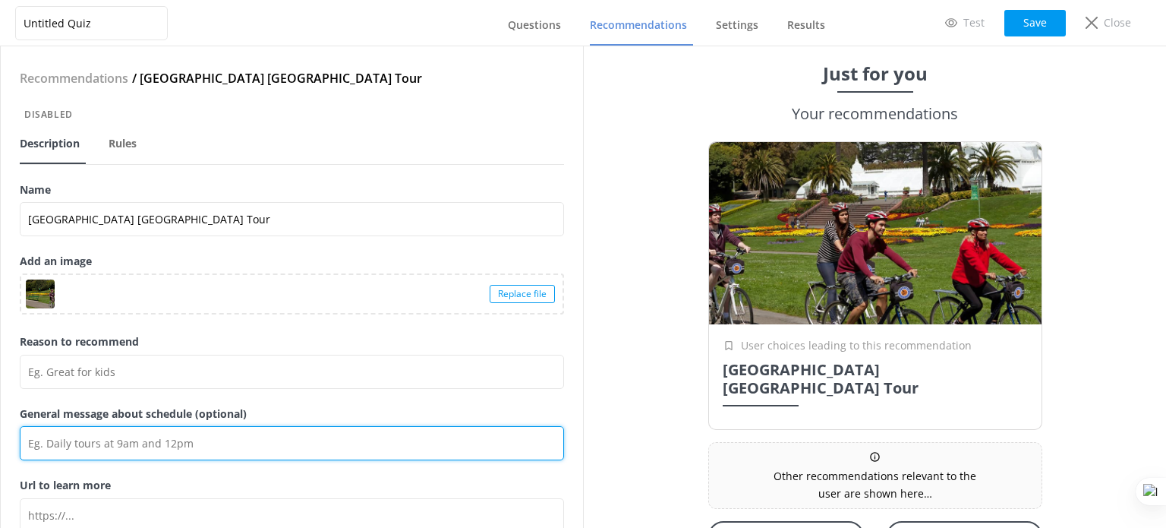
click at [191, 442] on input "General message about schedule (optional)" at bounding box center [292, 443] width 545 height 34
paste input "Inside the 1000+ acre Golden Gate Park, the opportunities are endless. Come see…"
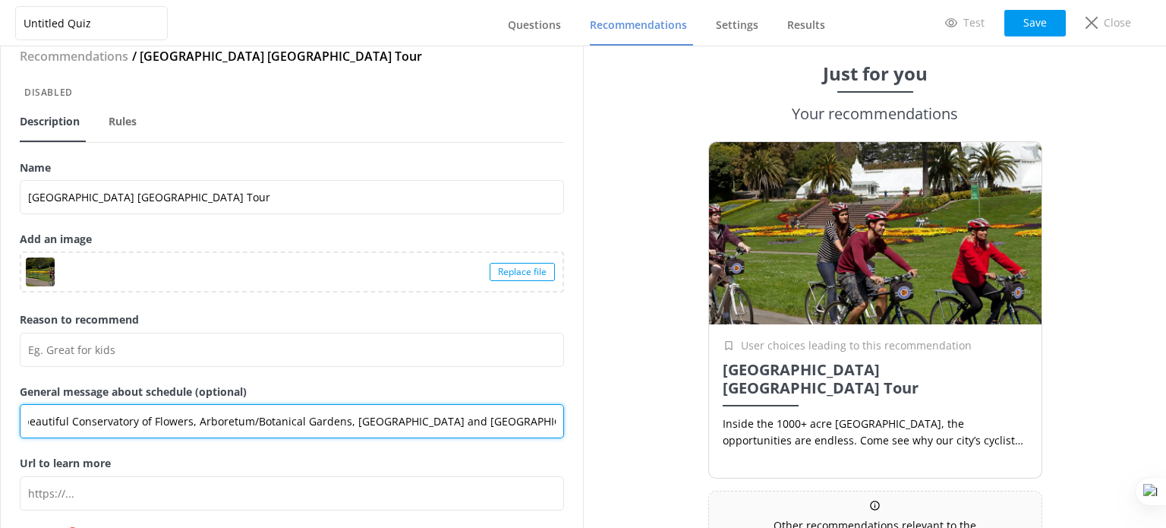
scroll to position [65, 0]
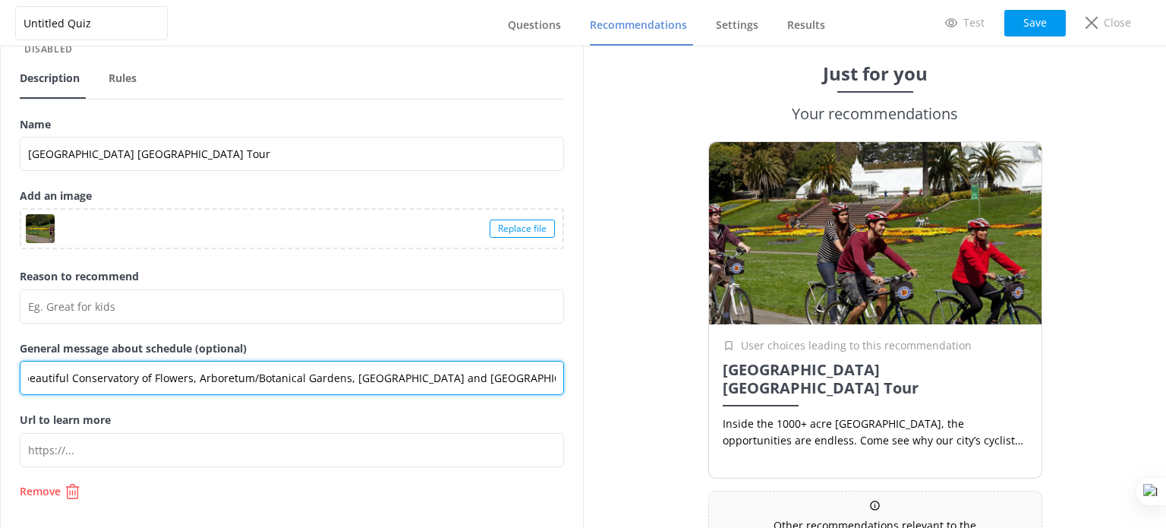
type input "Inside the 1000+ acre Golden Gate Park, the opportunities are endless. Come see…"
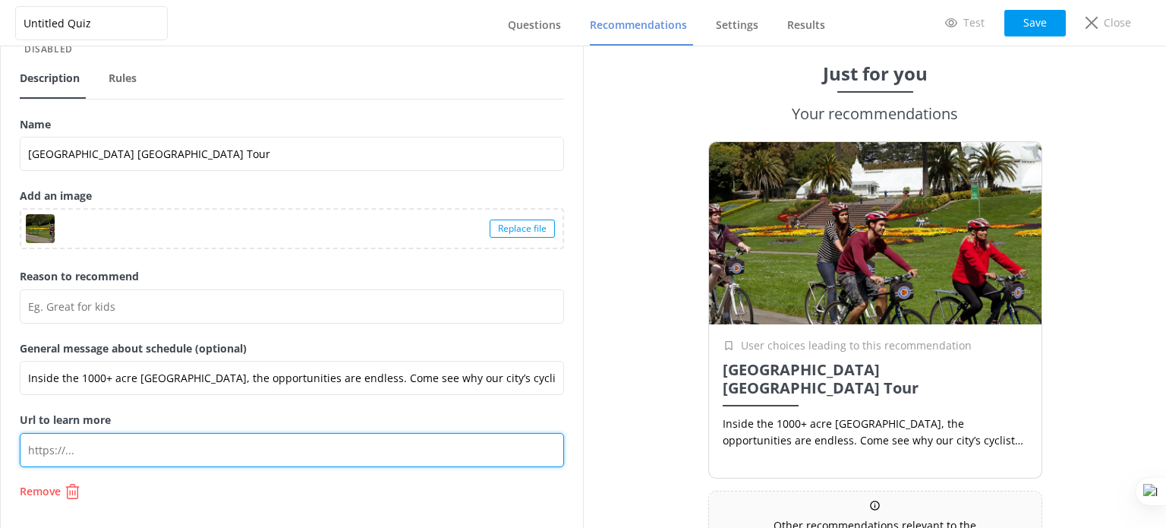
click at [197, 456] on input "Url to learn more" at bounding box center [292, 450] width 545 height 34
paste input "https://baycitybike.com/activity/golden-gate-park-tour/"
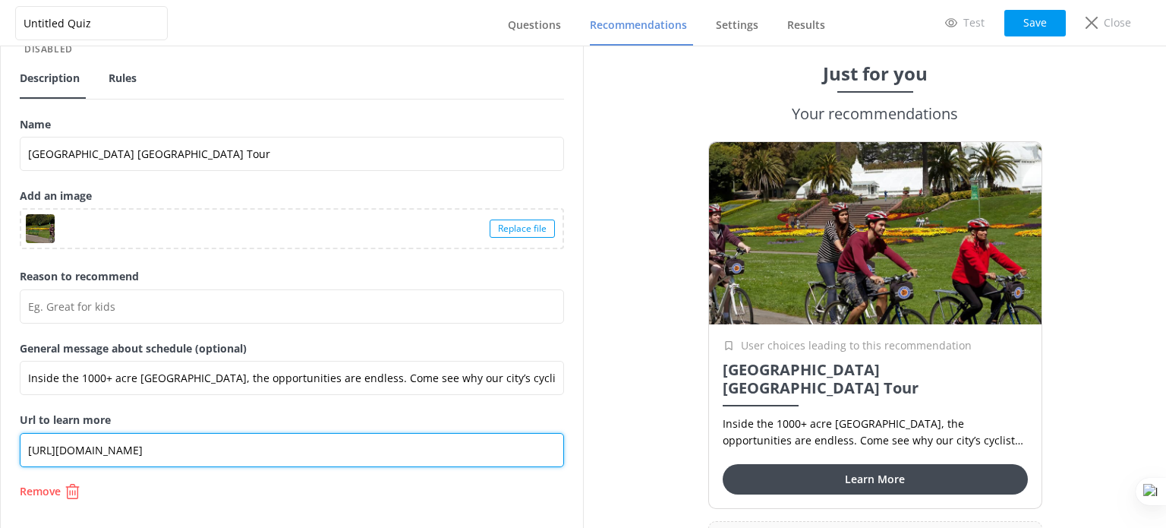
type input "https://baycitybike.com/activity/golden-gate-park-tour/"
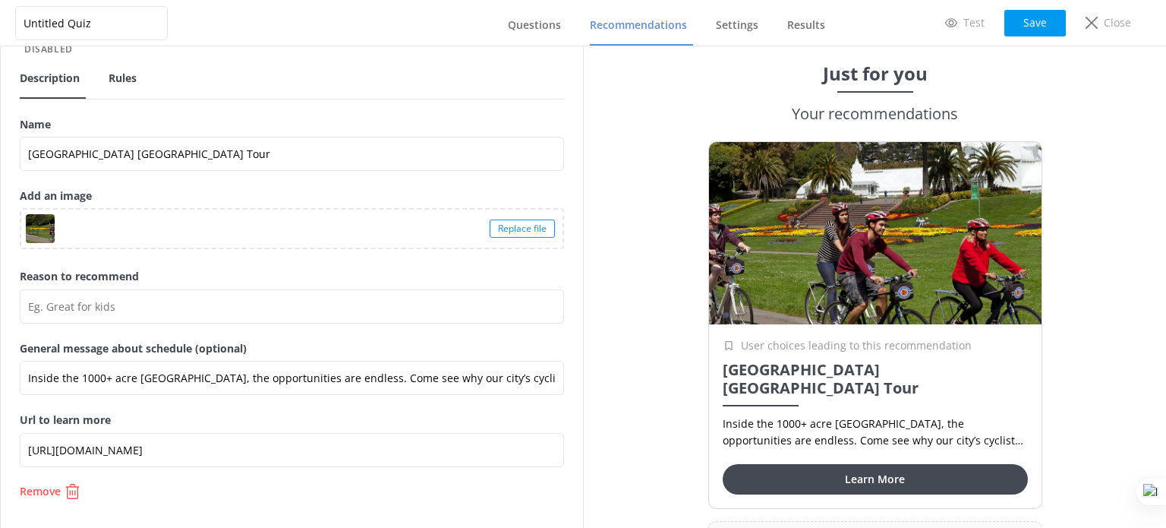
click at [124, 77] on span "Rules" at bounding box center [123, 78] width 28 height 15
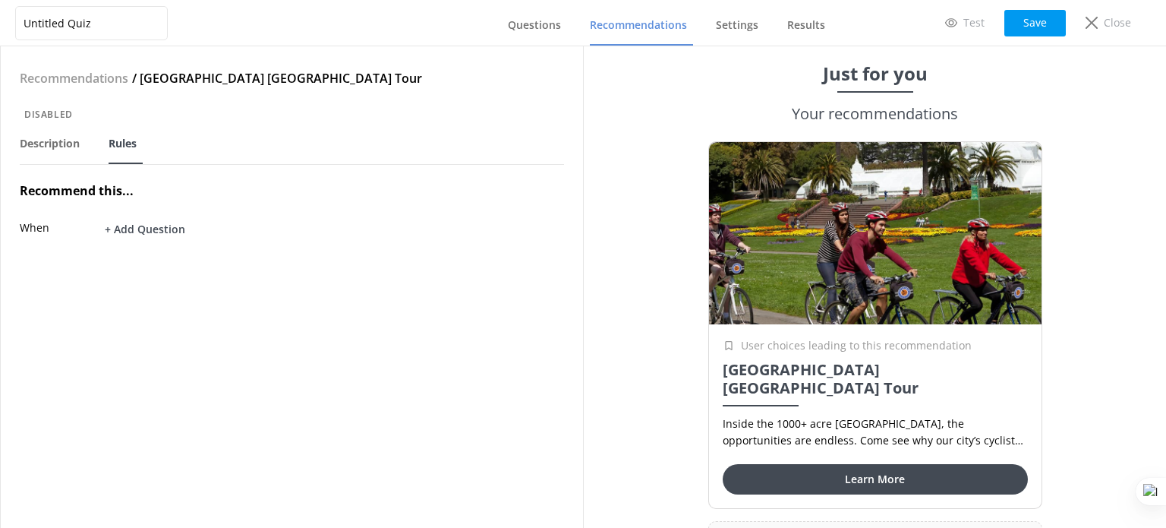
drag, startPoint x: 144, startPoint y: 230, endPoint x: 166, endPoint y: 251, distance: 30.1
click at [145, 231] on button "+ Add Question" at bounding box center [145, 229] width 99 height 27
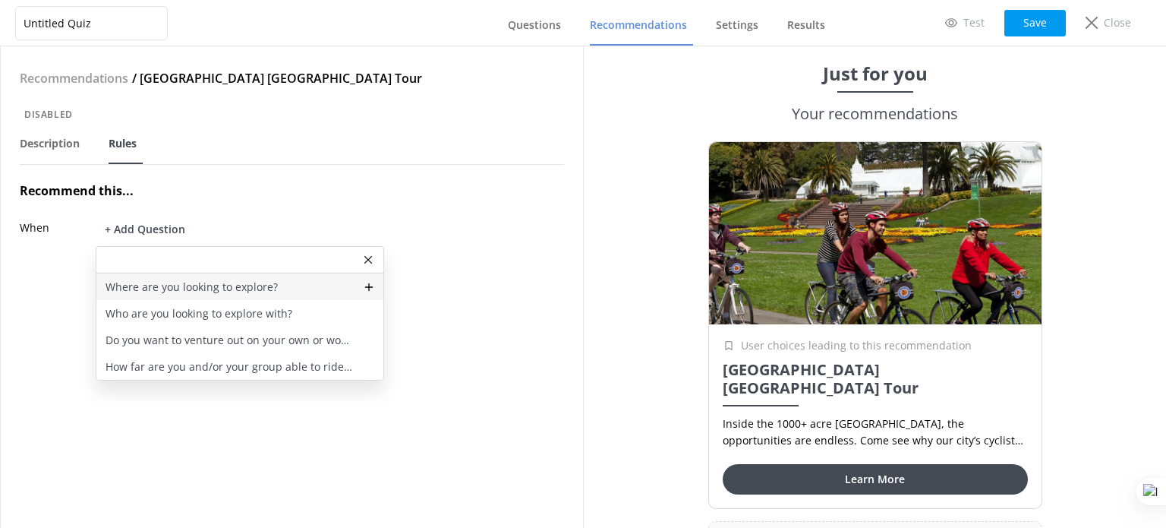
click at [184, 286] on p "Where are you looking to explore?" at bounding box center [192, 287] width 172 height 17
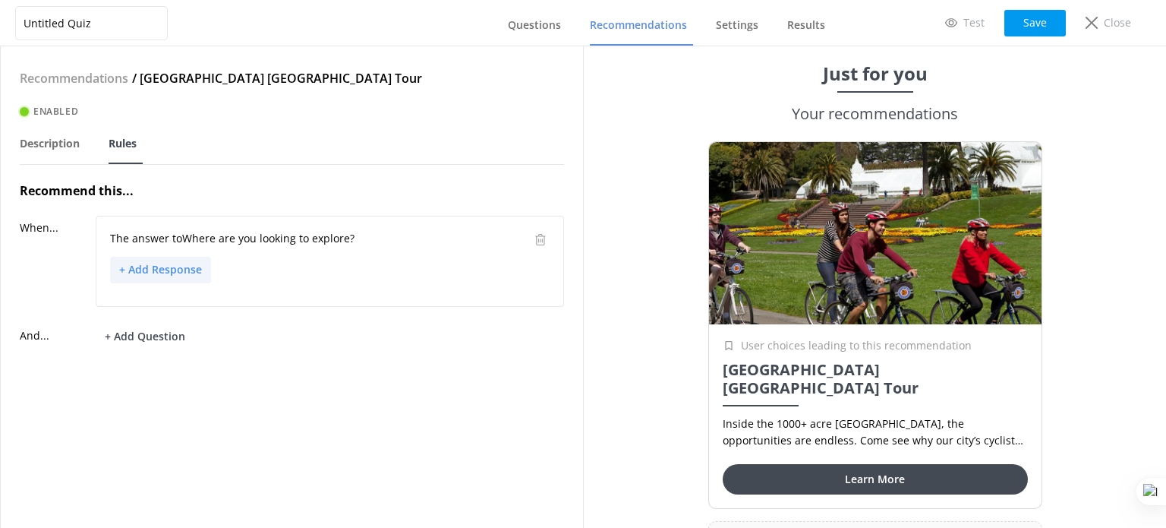
click at [156, 270] on button "+ Add Response" at bounding box center [160, 270] width 101 height 27
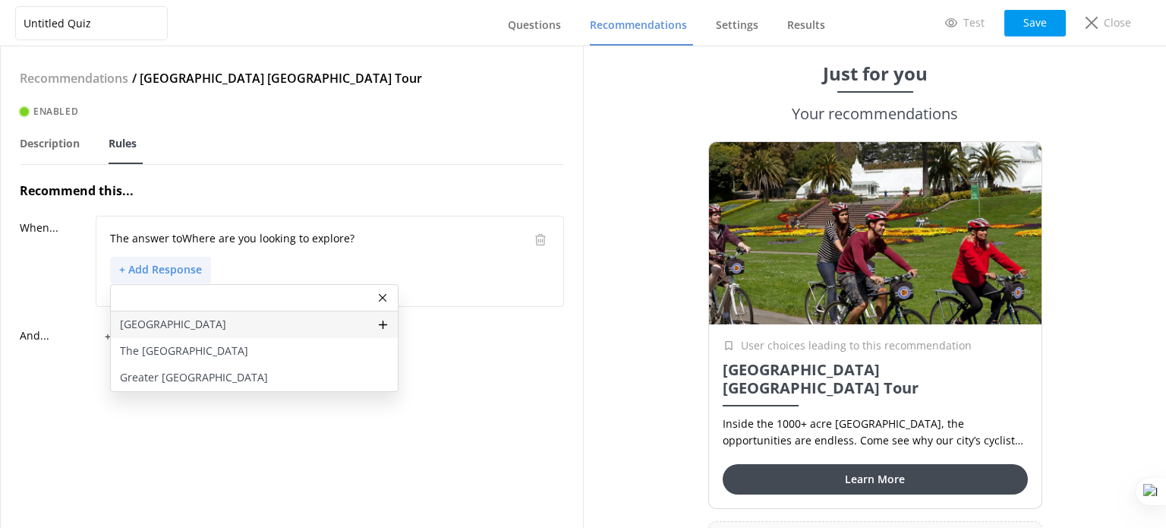
click at [193, 325] on p "Golden Gate Park" at bounding box center [173, 324] width 106 height 17
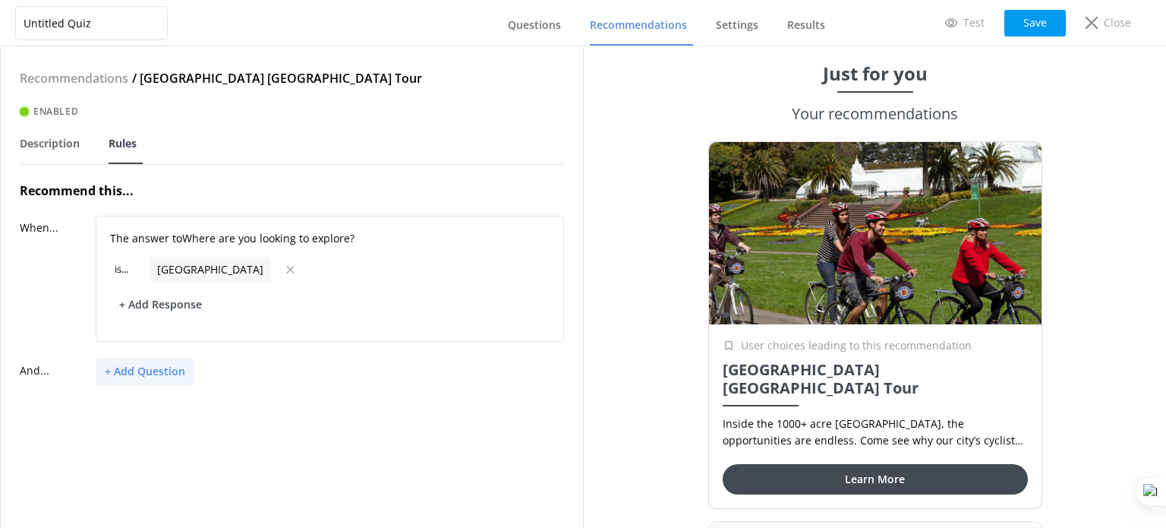
click at [151, 365] on button "+ Add Question" at bounding box center [145, 371] width 99 height 27
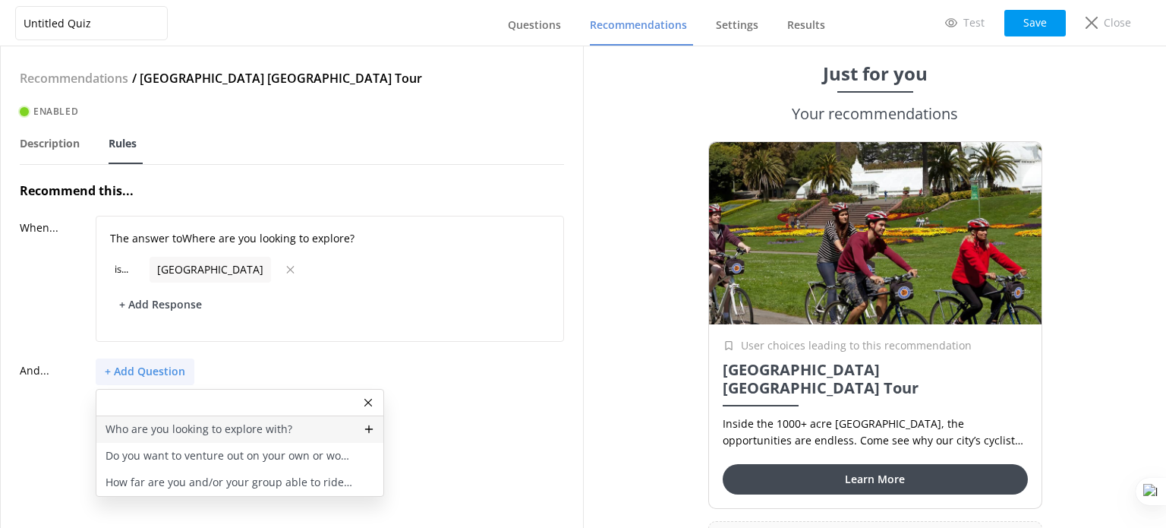
click at [200, 421] on p "Who are you looking to explore with?" at bounding box center [199, 429] width 187 height 17
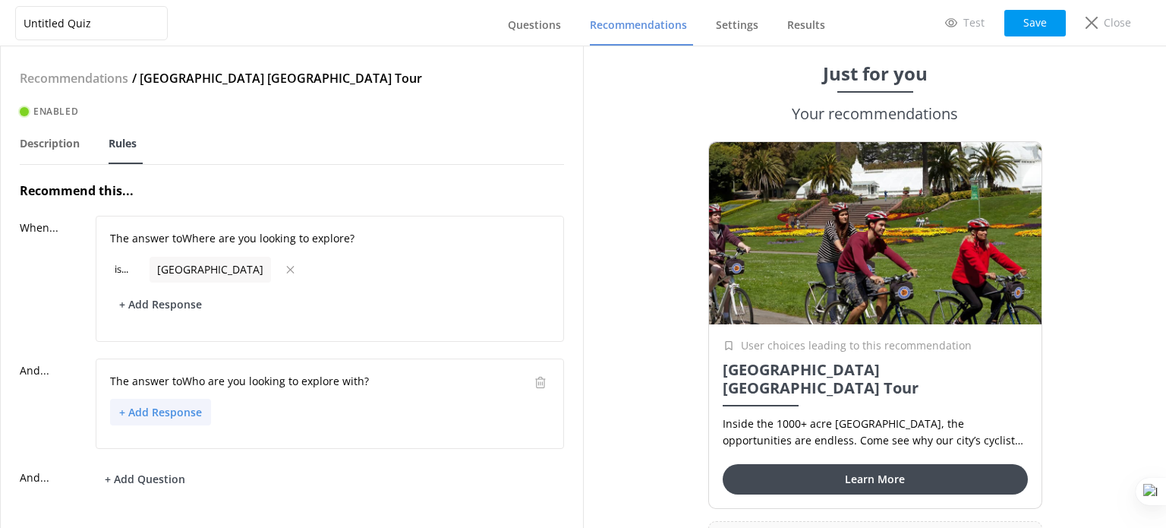
click at [175, 409] on button "+ Add Response" at bounding box center [160, 412] width 101 height 27
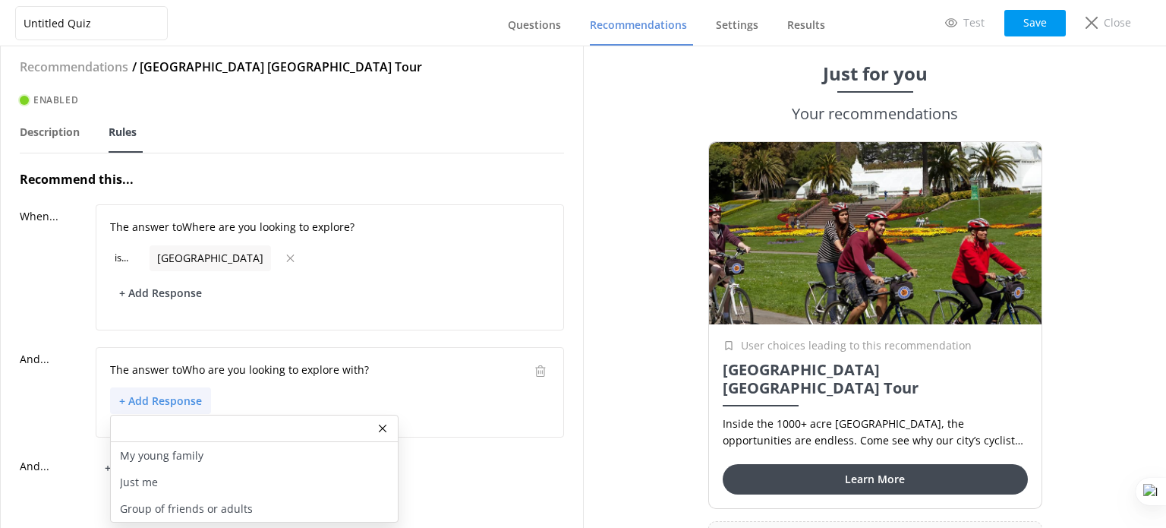
scroll to position [22, 0]
click at [243, 500] on p "Group of friends or adults" at bounding box center [186, 508] width 133 height 17
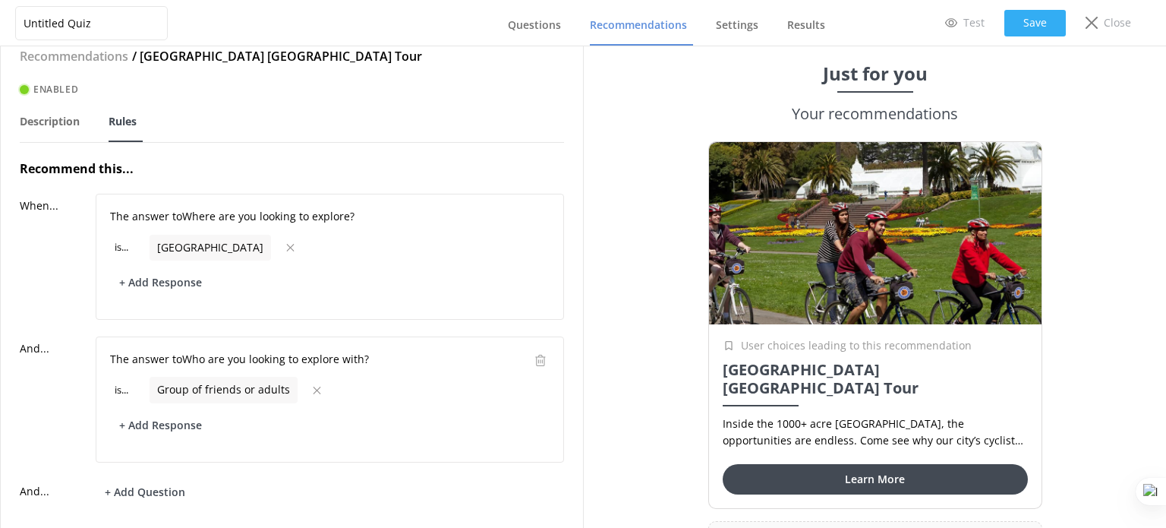
click at [1032, 27] on button "Save" at bounding box center [1036, 23] width 62 height 27
click at [633, 36] on link "Recommendations" at bounding box center [641, 25] width 103 height 39
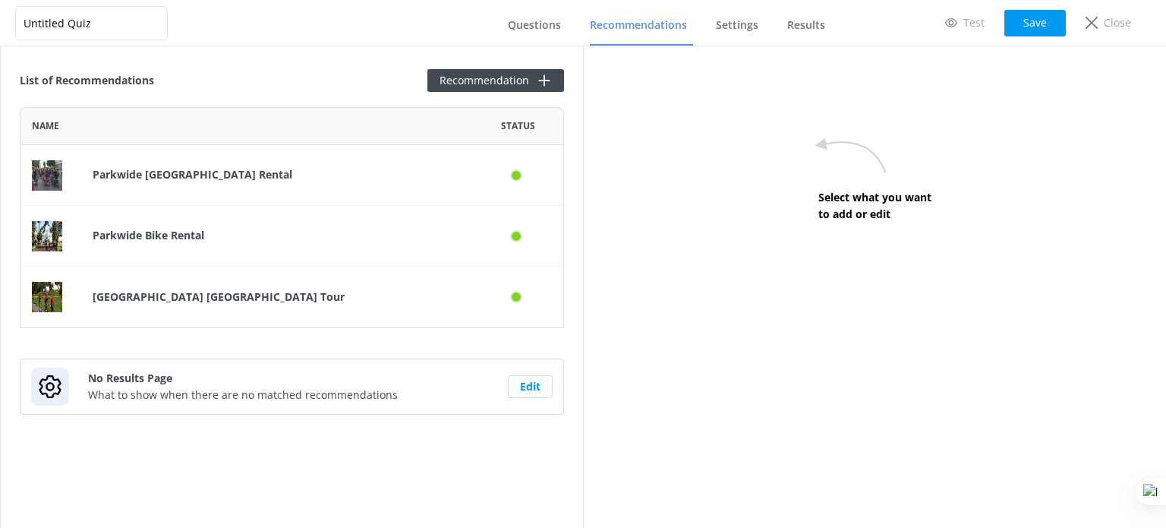
scroll to position [209, 532]
click at [538, 87] on icon at bounding box center [544, 80] width 15 height 15
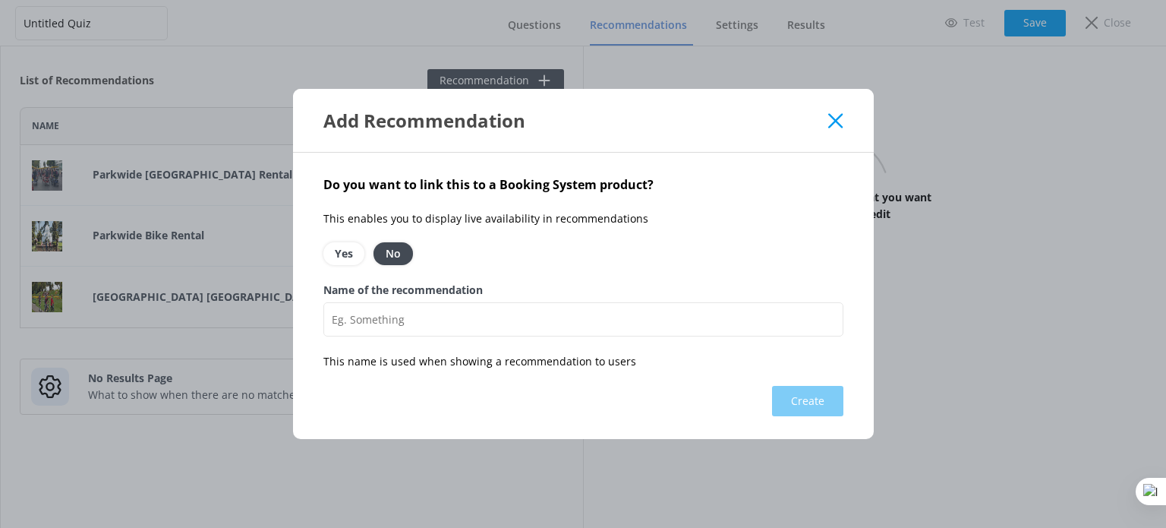
click at [504, 342] on div "Name of the recommendation" at bounding box center [584, 317] width 520 height 71
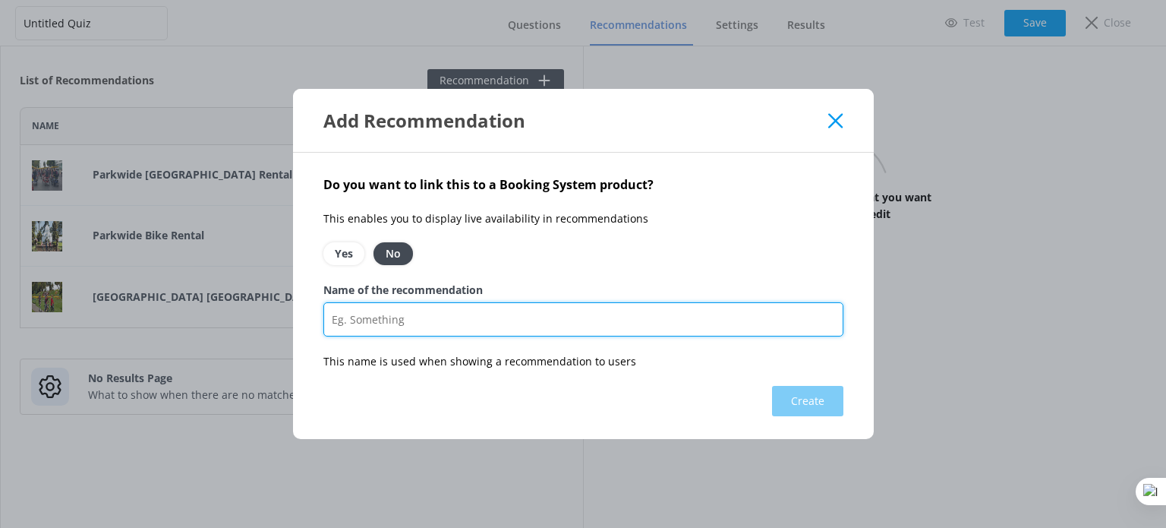
click at [512, 321] on input "Name of the recommendation" at bounding box center [584, 319] width 520 height 34
paste input "Bay City Bike Rental"
type input "Bay City Bike Rental"
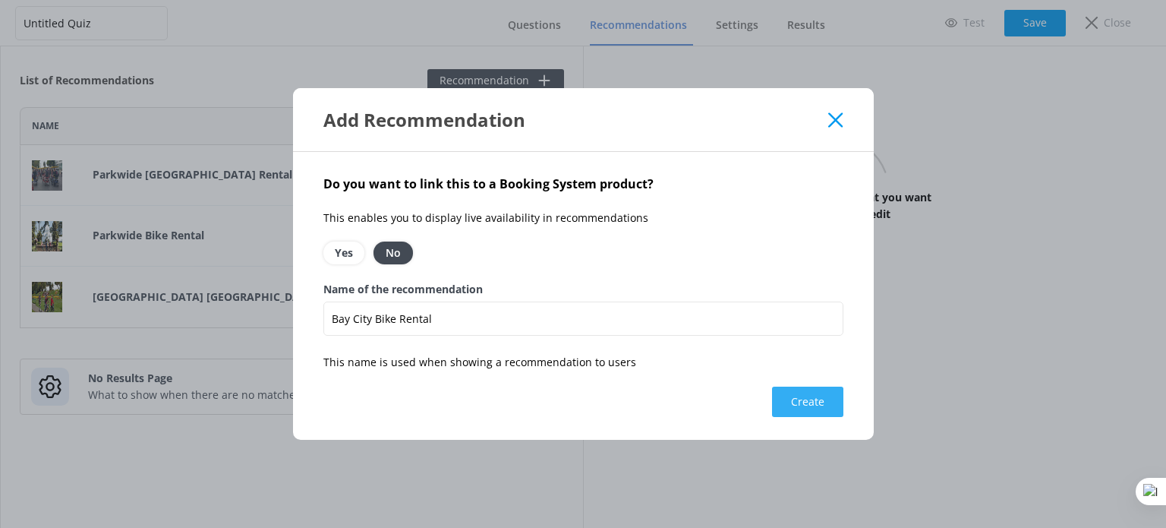
click at [794, 397] on button "Create" at bounding box center [807, 402] width 71 height 30
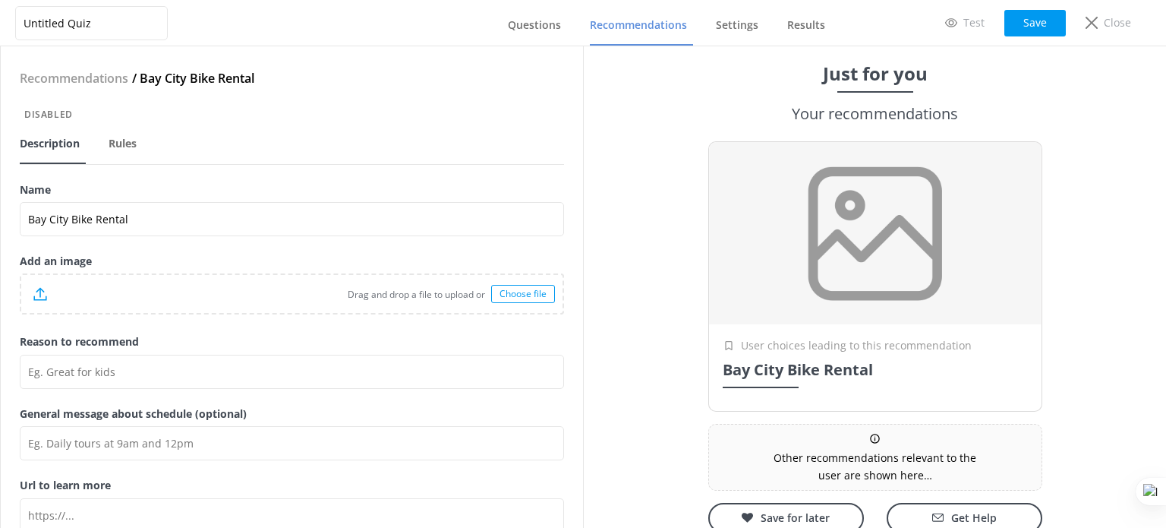
scroll to position [65, 0]
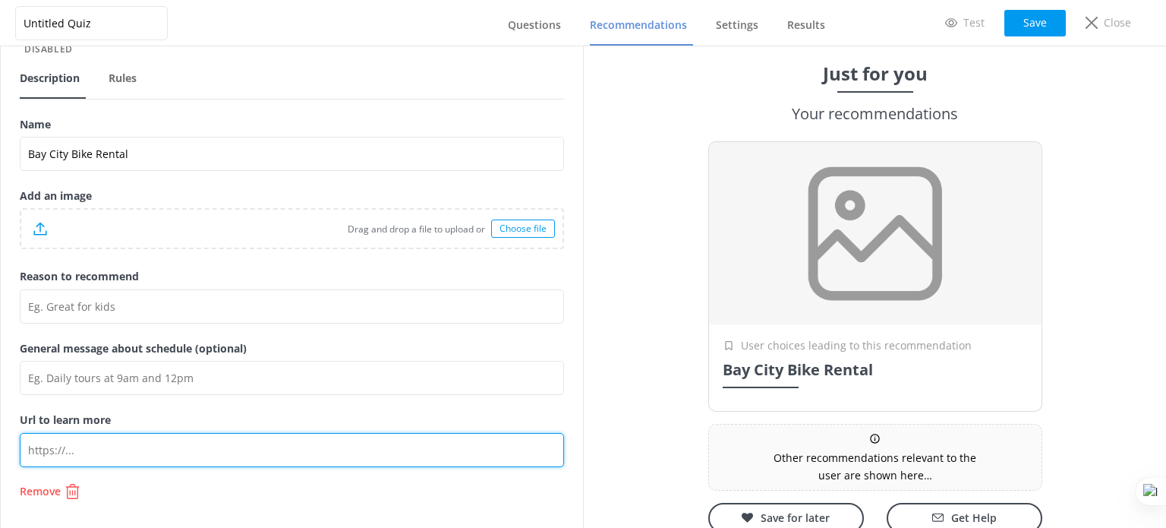
click at [155, 447] on input "Url to learn more" at bounding box center [292, 450] width 545 height 34
paste input "https://baycitybike.com/rentals/"
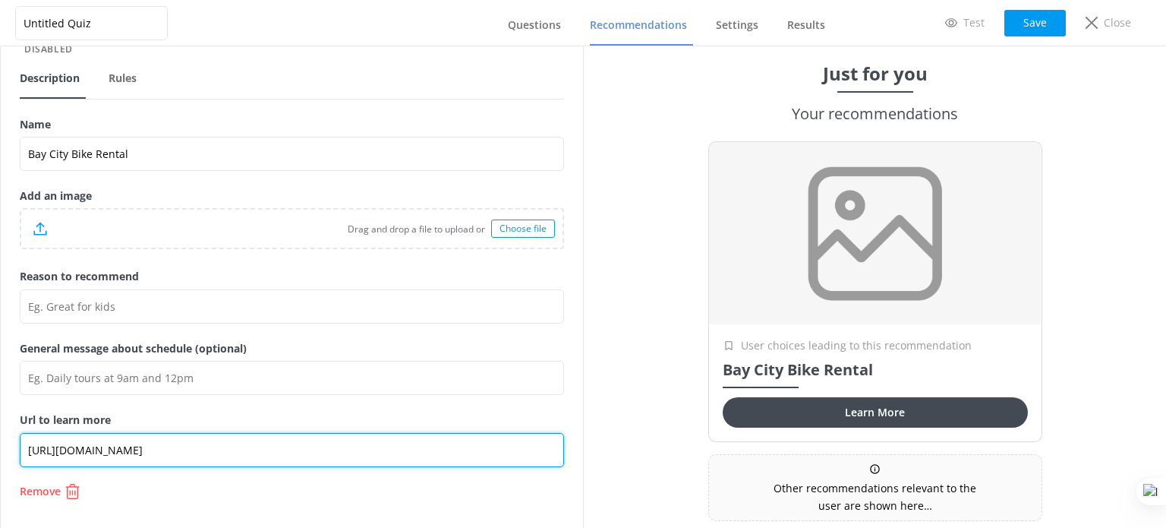
type input "https://baycitybike.com/rentals/"
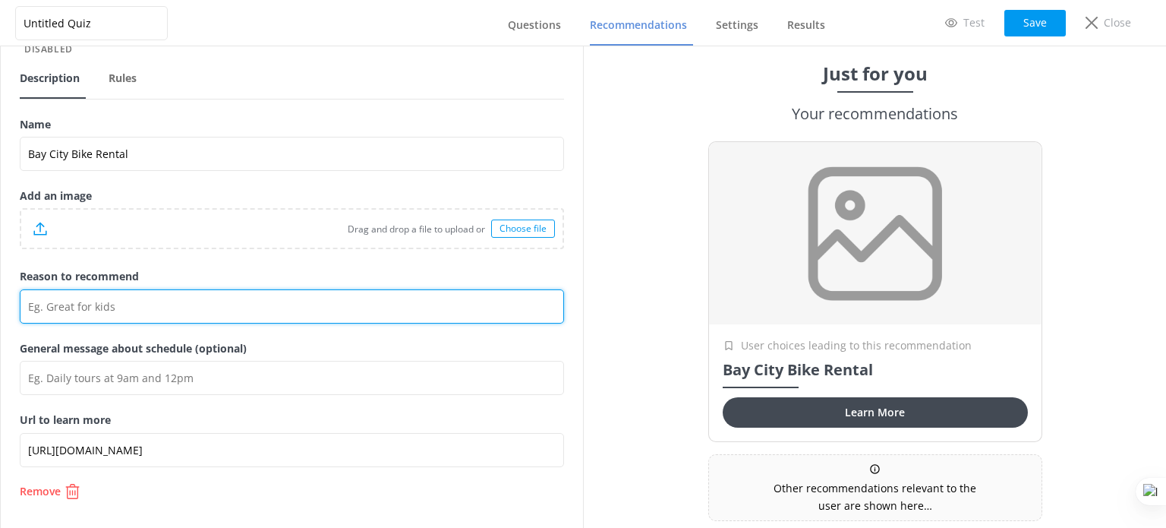
click at [143, 297] on input "Reason to recommend" at bounding box center [292, 306] width 545 height 34
paste input "Explore San Francisco’s iconic sights with Bay City Bike’s top-rated bike renta…"
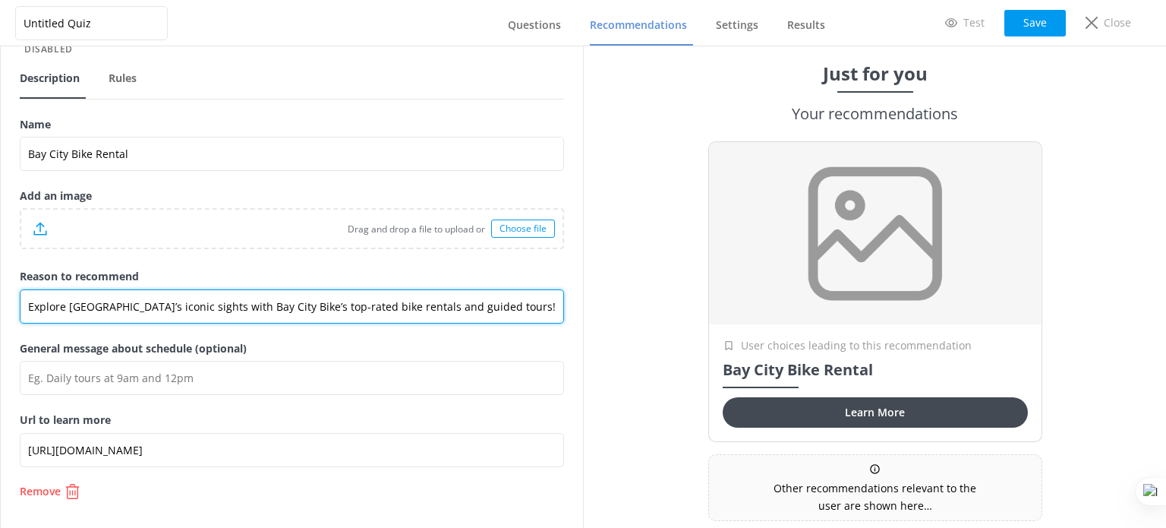
scroll to position [0, 605]
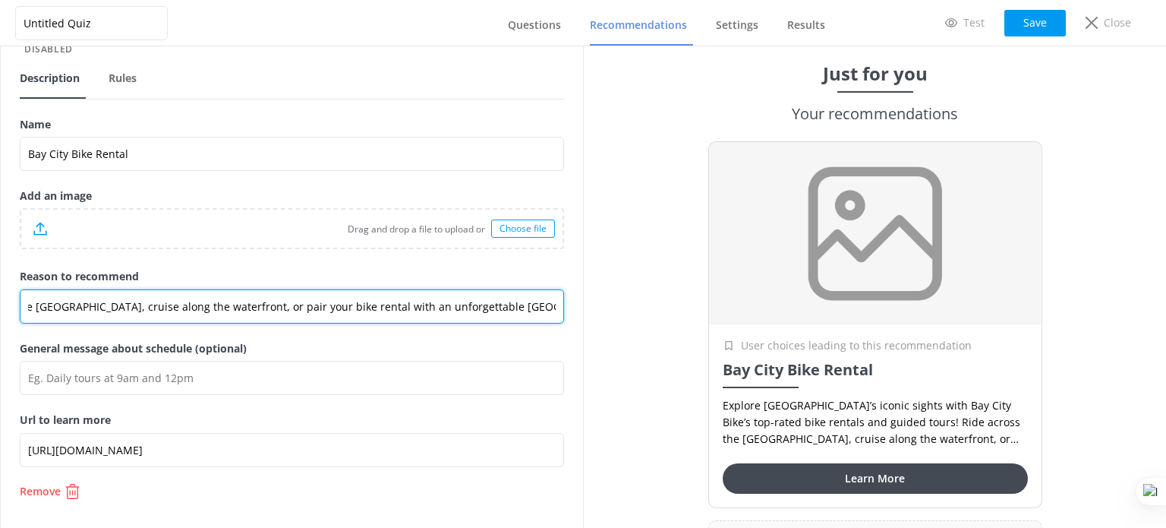
type input "Explore San Francisco’s iconic sights with Bay City Bike’s top-rated bike renta…"
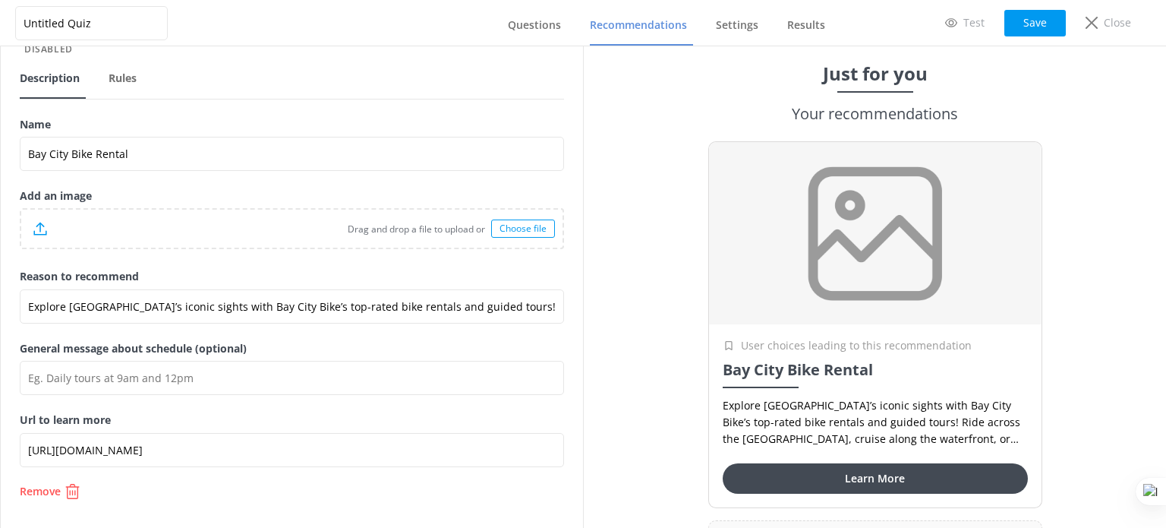
click at [510, 219] on div "Choose file" at bounding box center [523, 228] width 64 height 18
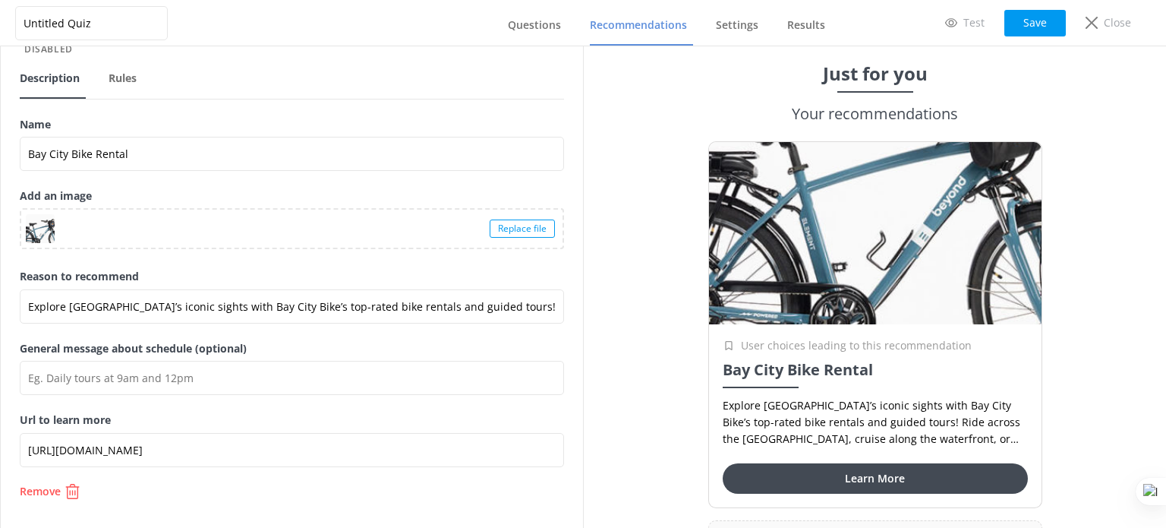
click at [490, 227] on div "Replace file" at bounding box center [522, 228] width 65 height 18
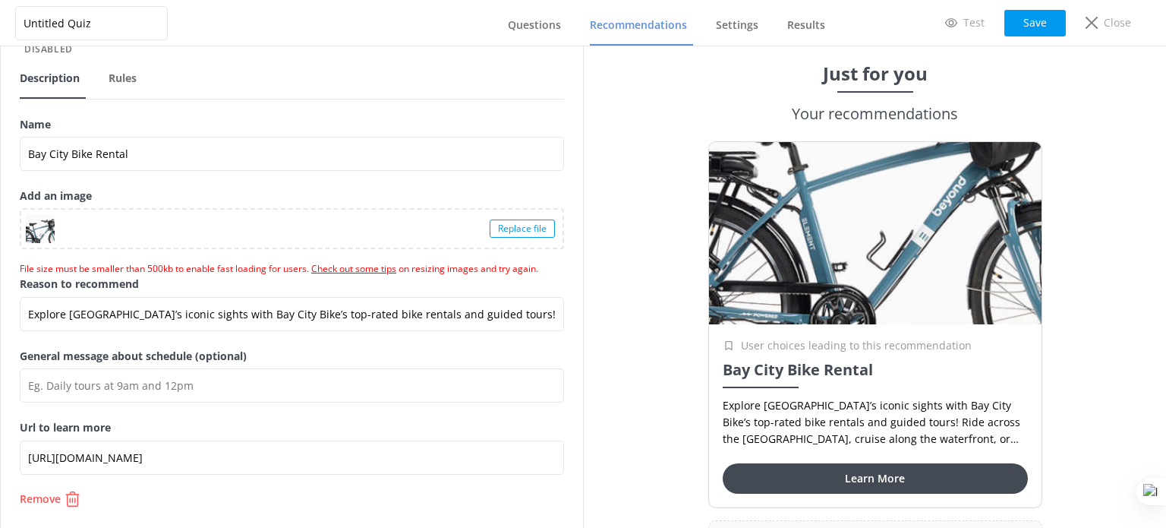
click at [494, 219] on div "Replace file" at bounding box center [522, 228] width 65 height 18
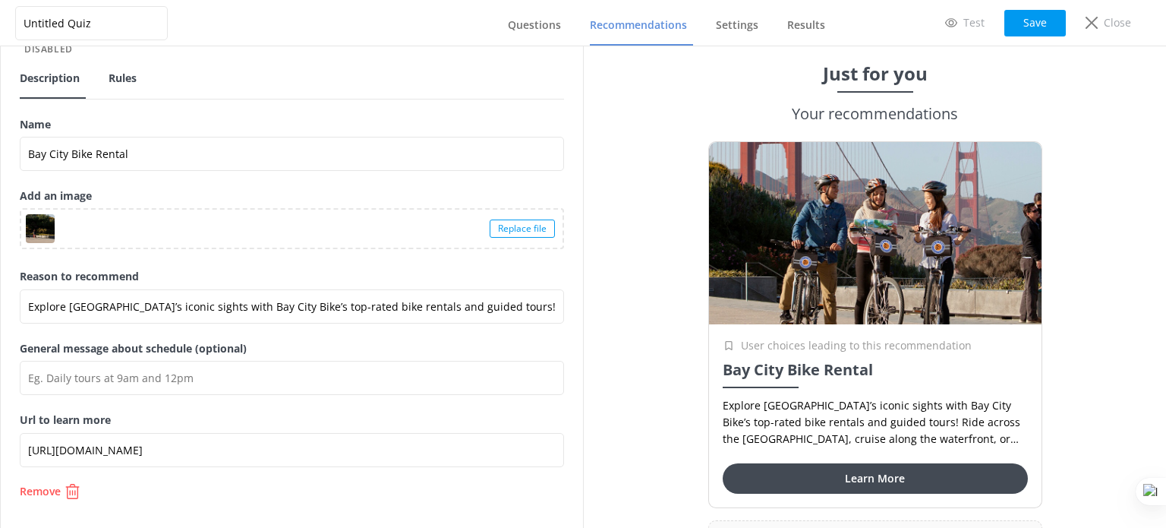
click at [118, 71] on span "Rules" at bounding box center [123, 78] width 28 height 15
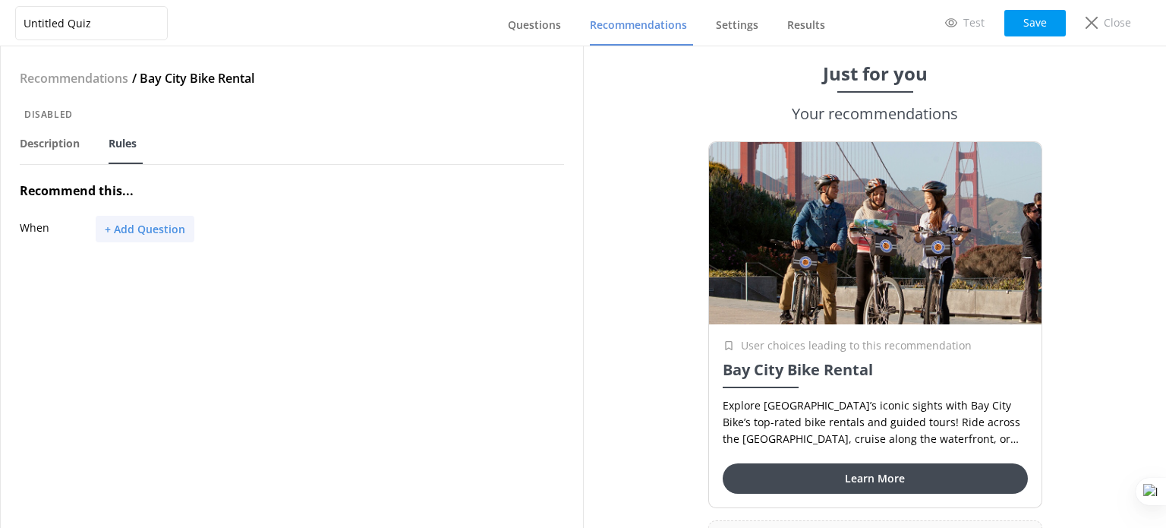
click at [134, 231] on button "+ Add Question" at bounding box center [145, 229] width 99 height 27
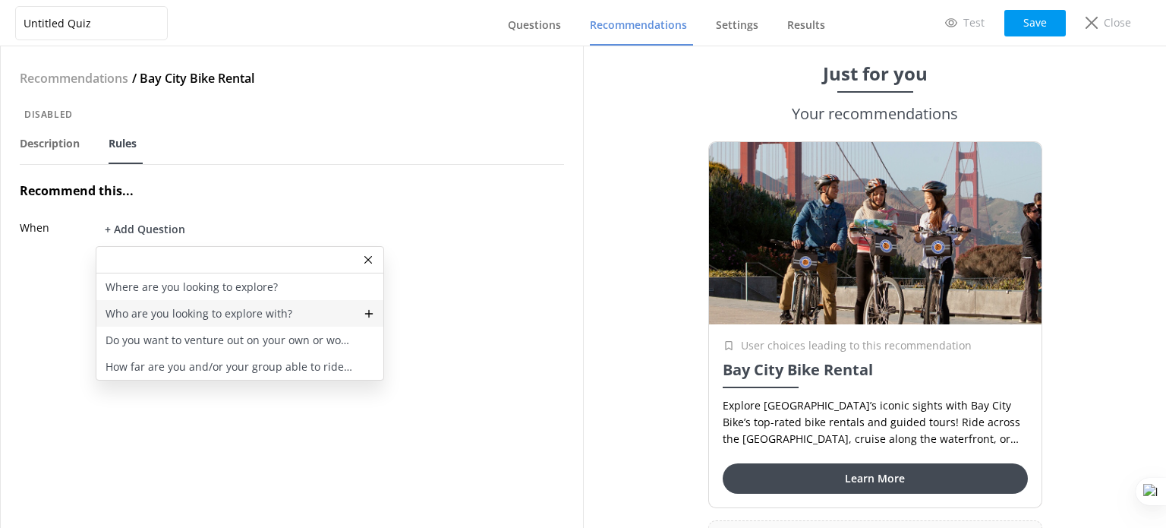
click at [204, 312] on p "Who are you looking to explore with?" at bounding box center [199, 313] width 187 height 17
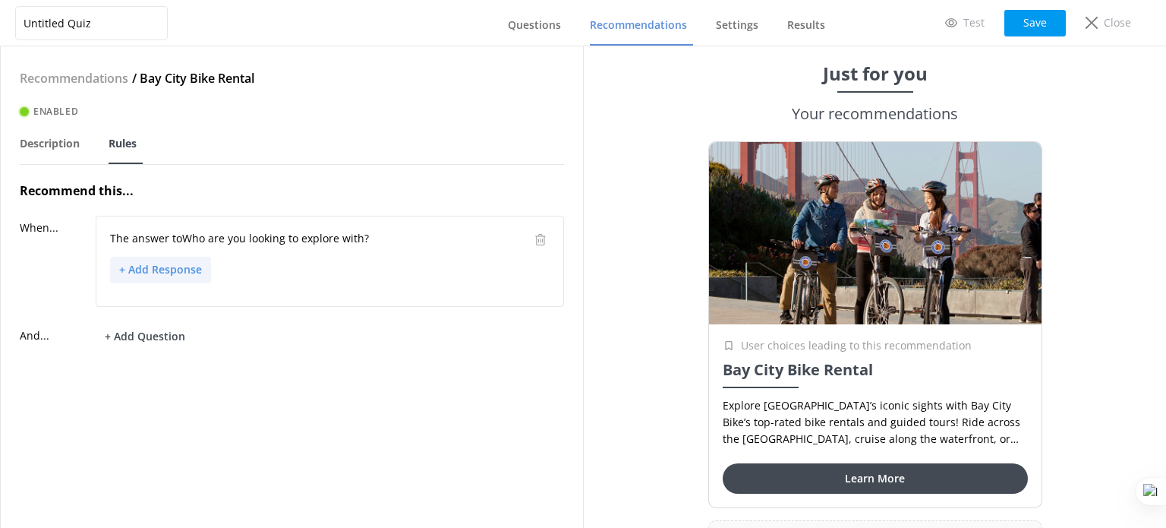
click at [169, 266] on button "+ Add Response" at bounding box center [160, 270] width 101 height 27
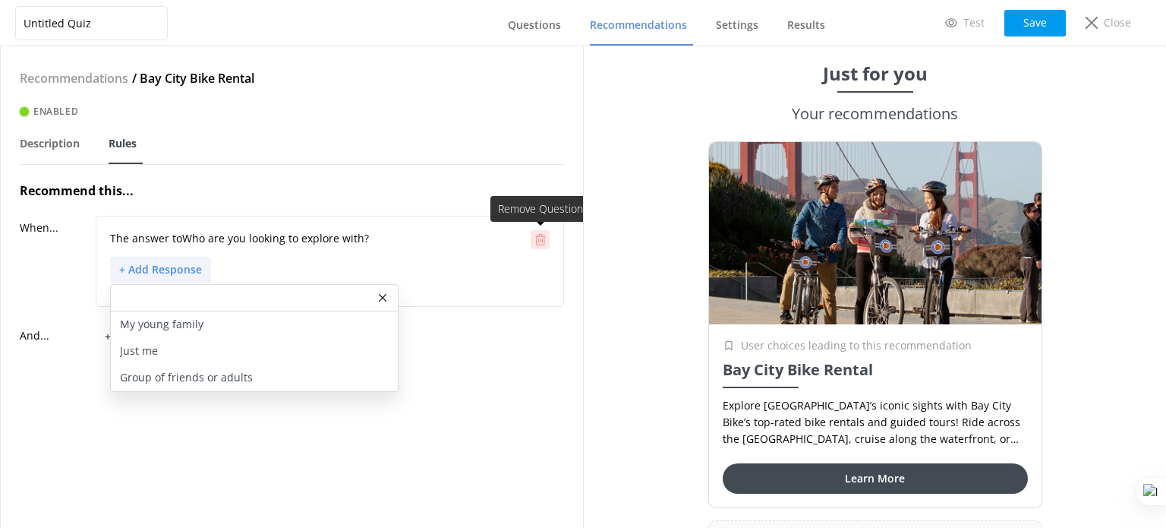
click at [540, 235] on icon at bounding box center [540, 239] width 11 height 11
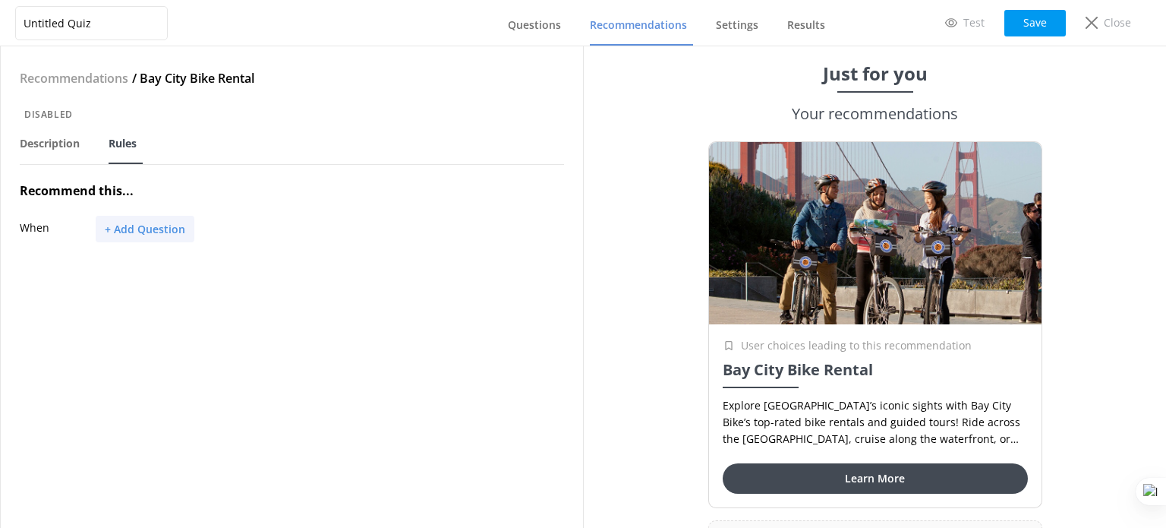
click at [172, 222] on button "+ Add Question" at bounding box center [145, 229] width 99 height 27
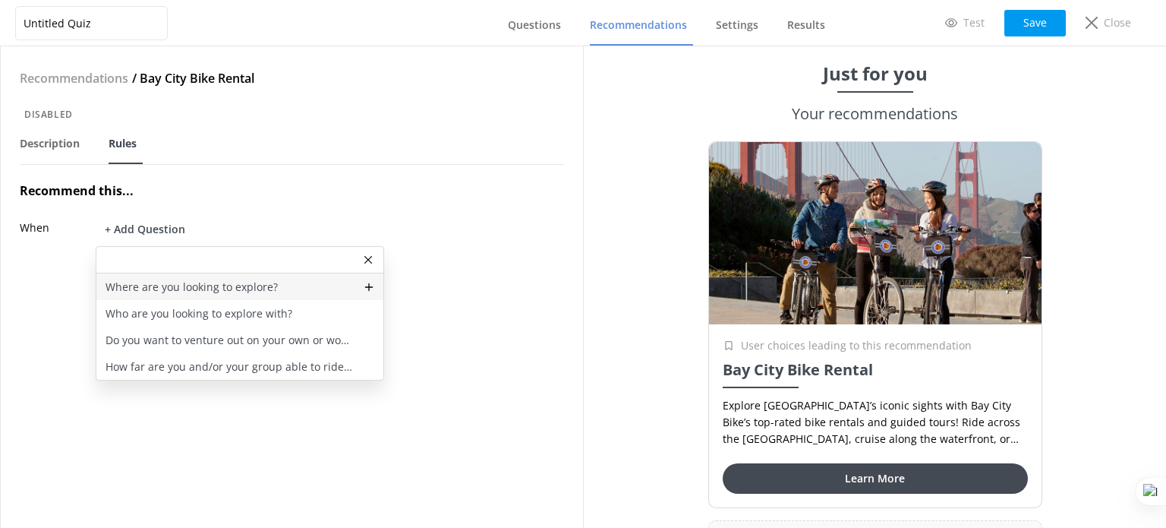
click at [187, 282] on p "Where are you looking to explore?" at bounding box center [192, 287] width 172 height 17
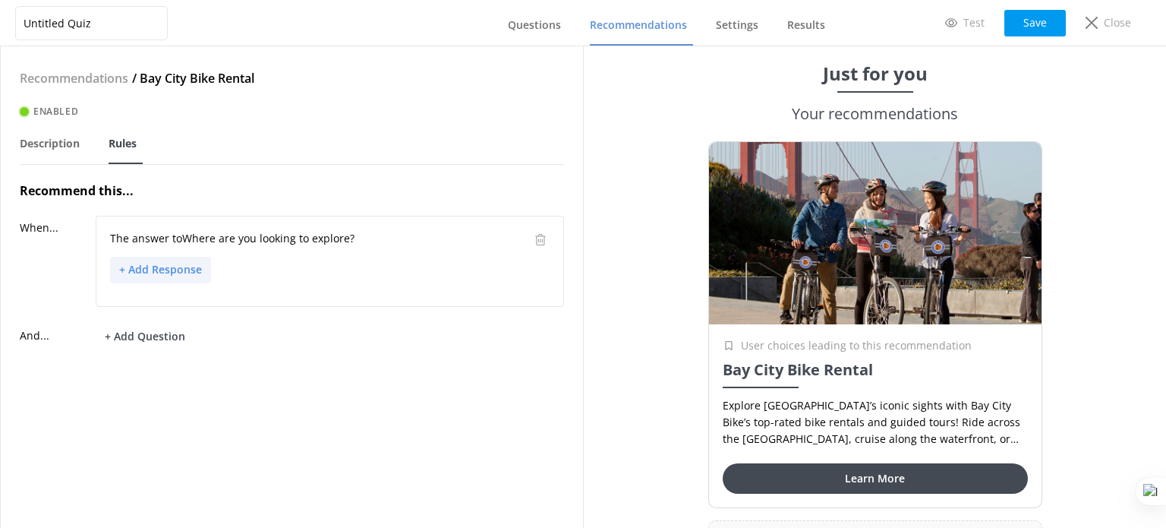
click at [169, 268] on button "+ Add Response" at bounding box center [160, 270] width 101 height 27
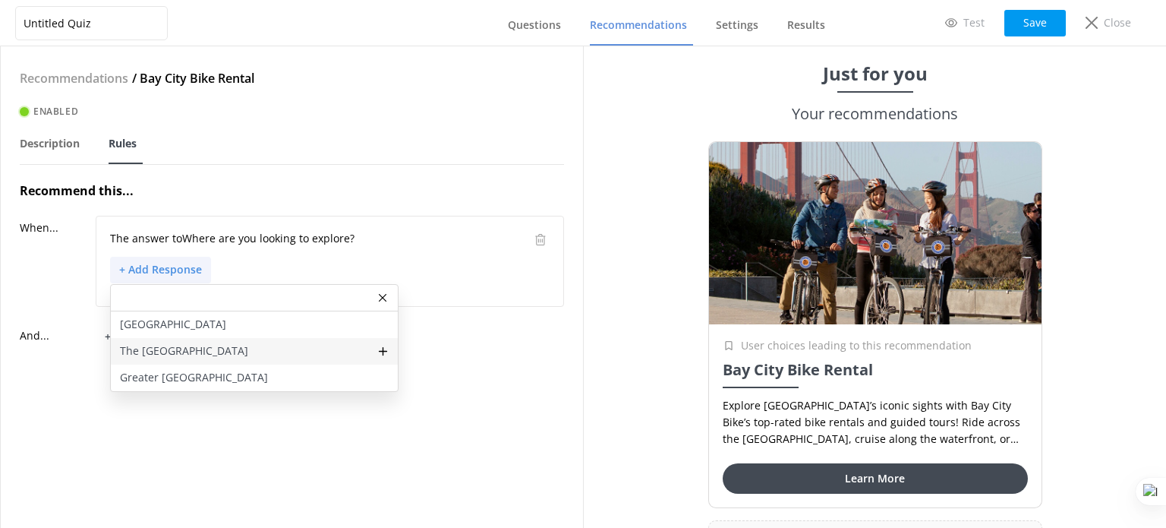
click at [191, 353] on p "The Golden Gate Bridge" at bounding box center [184, 351] width 128 height 17
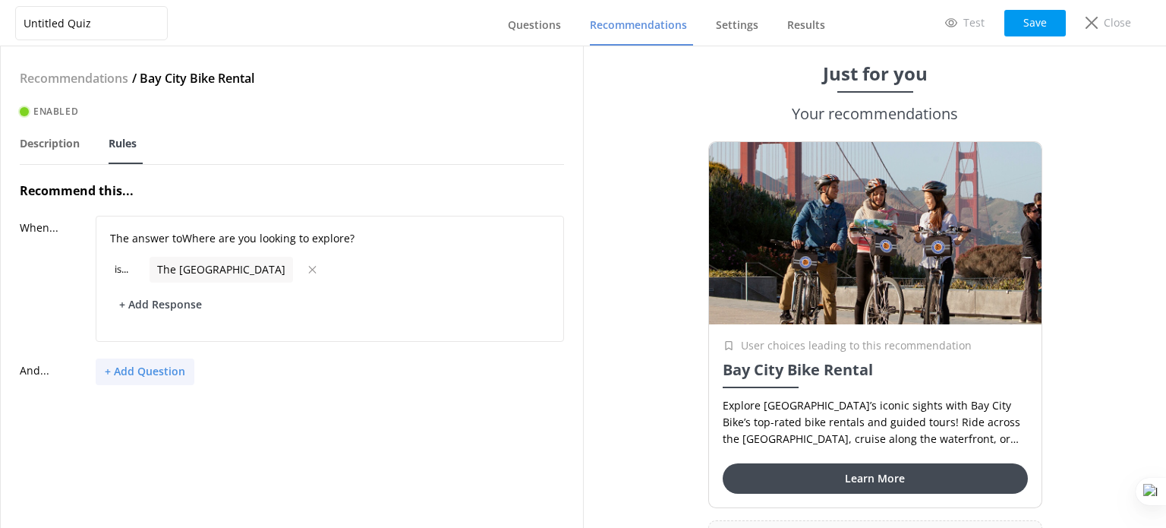
click at [169, 371] on button "+ Add Question" at bounding box center [145, 371] width 99 height 27
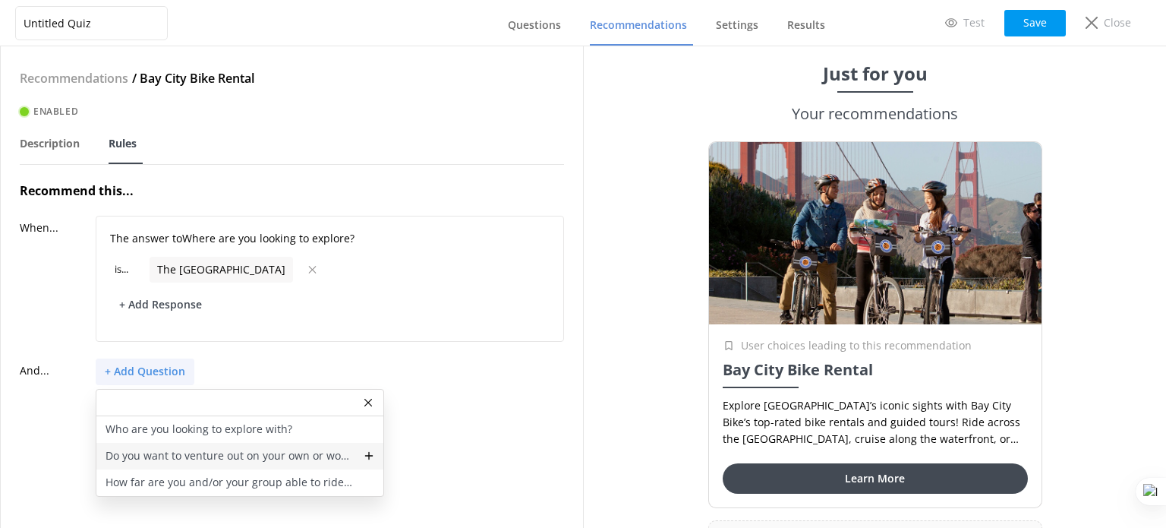
click at [266, 454] on p "Do you want to venture out on your own or would you like a local to accompany y…" at bounding box center [230, 455] width 249 height 17
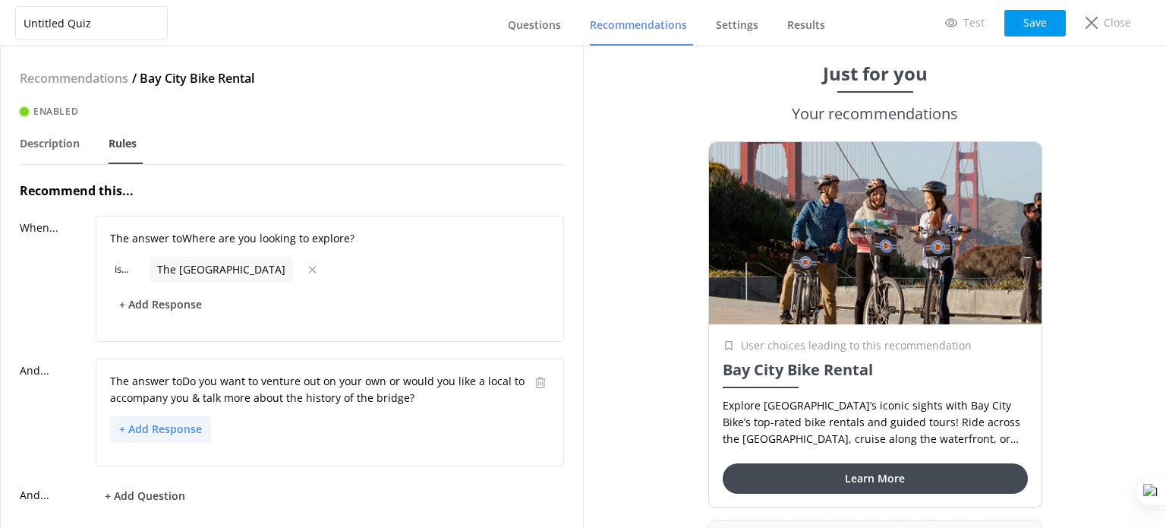
click at [169, 430] on button "+ Add Response" at bounding box center [160, 429] width 101 height 27
click at [181, 480] on p "Explore on my own" at bounding box center [168, 483] width 96 height 17
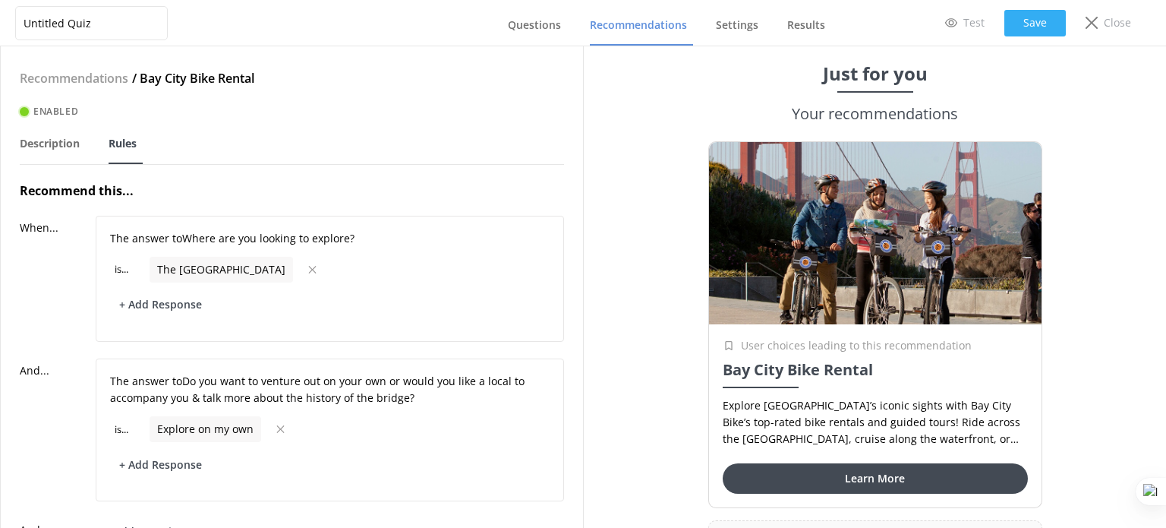
click at [1036, 20] on button "Save" at bounding box center [1036, 23] width 62 height 27
click at [651, 20] on span "Recommendations" at bounding box center [638, 24] width 97 height 15
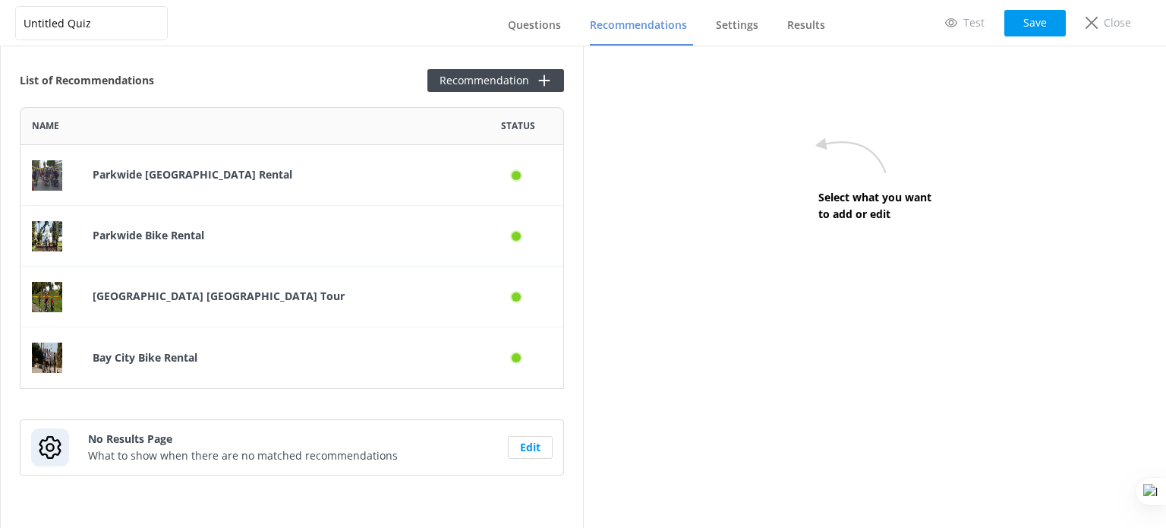
scroll to position [270, 532]
click at [504, 79] on button "Recommendation" at bounding box center [496, 80] width 137 height 23
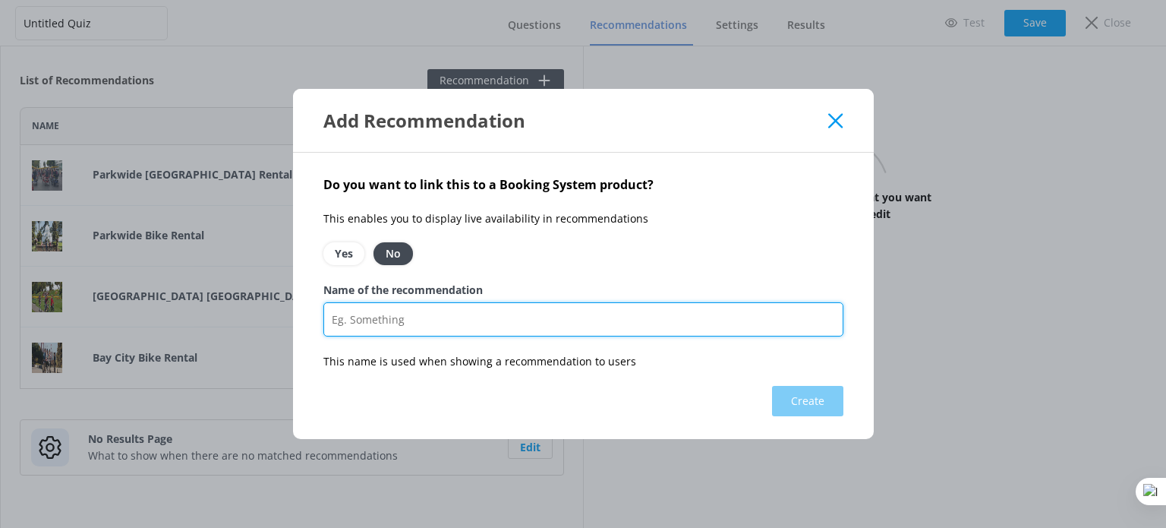
click at [410, 322] on input "Name of the recommendation" at bounding box center [584, 319] width 520 height 34
paste input "Bay City Bike Golden Gate Bridge to Sausalito Tour"
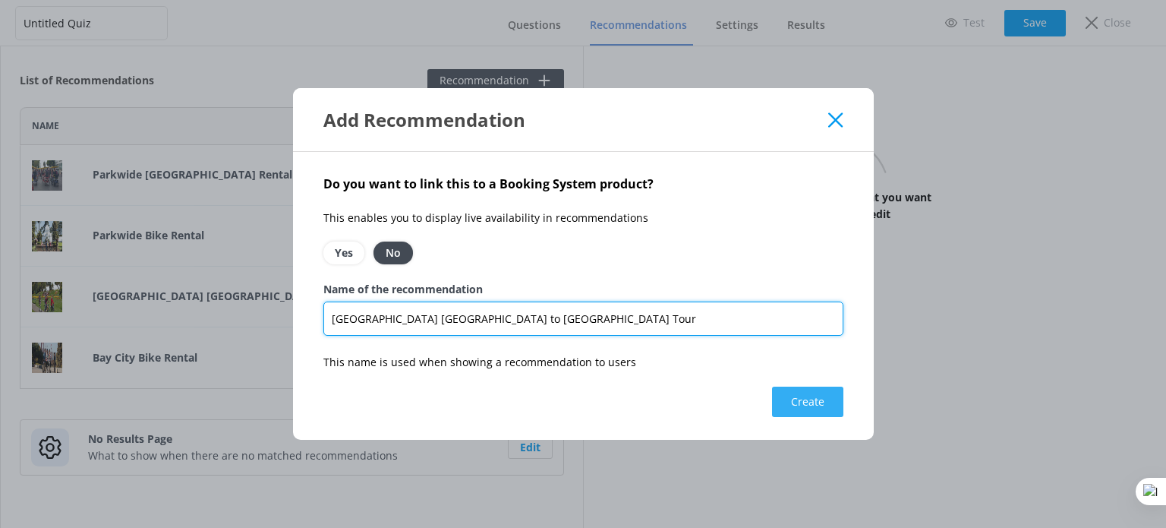
type input "Bay City Bike Golden Gate Bridge to Sausalito Tour"
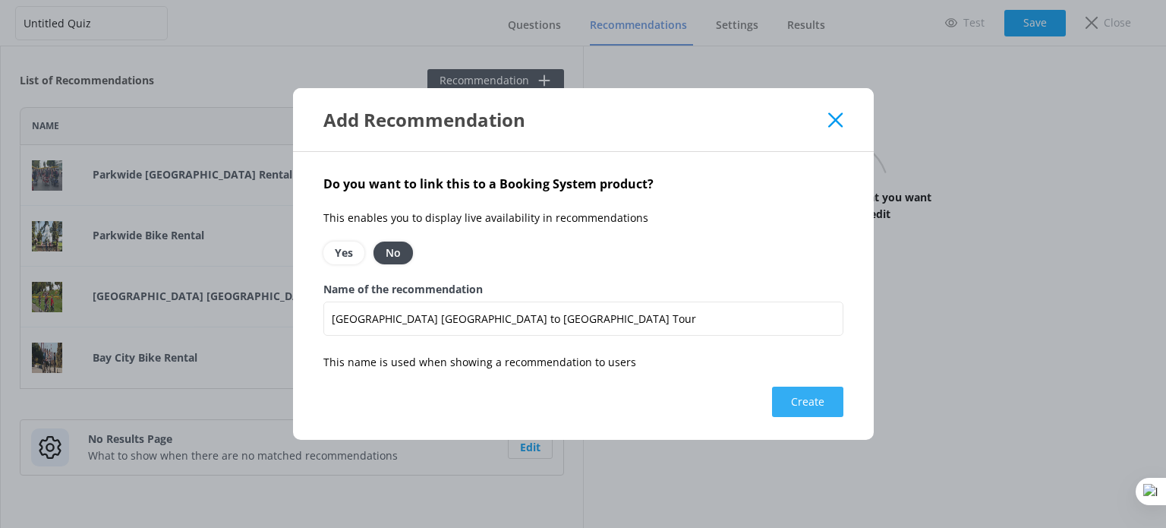
click at [810, 401] on button "Create" at bounding box center [807, 402] width 71 height 30
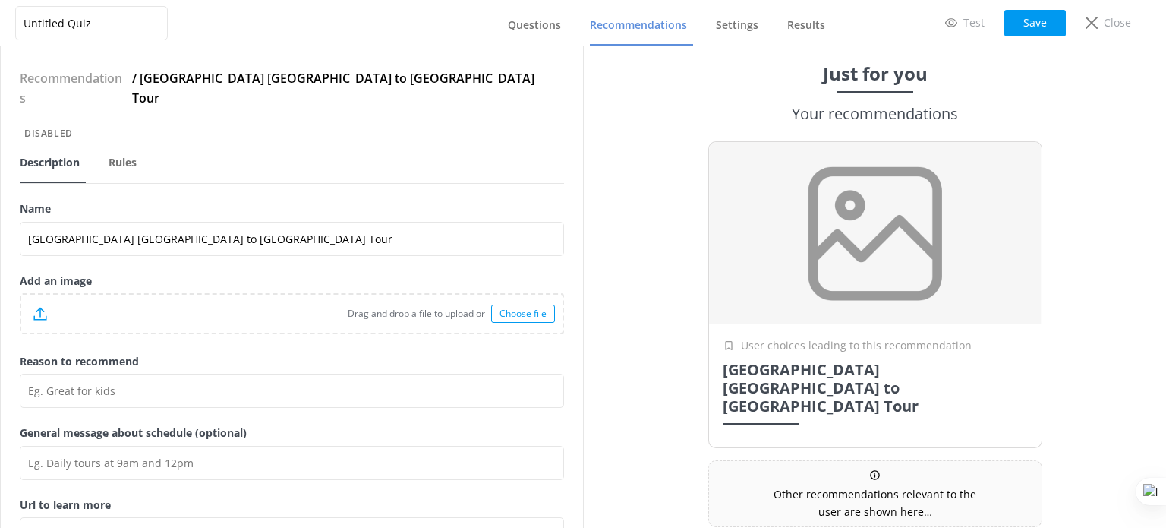
click at [623, 31] on span "Recommendations" at bounding box center [638, 24] width 97 height 15
click at [1005, 29] on button "Save" at bounding box center [1036, 23] width 62 height 27
click at [1009, 27] on button "Loading.." at bounding box center [1035, 23] width 61 height 27
click at [646, 31] on span "Recommendations" at bounding box center [638, 24] width 97 height 15
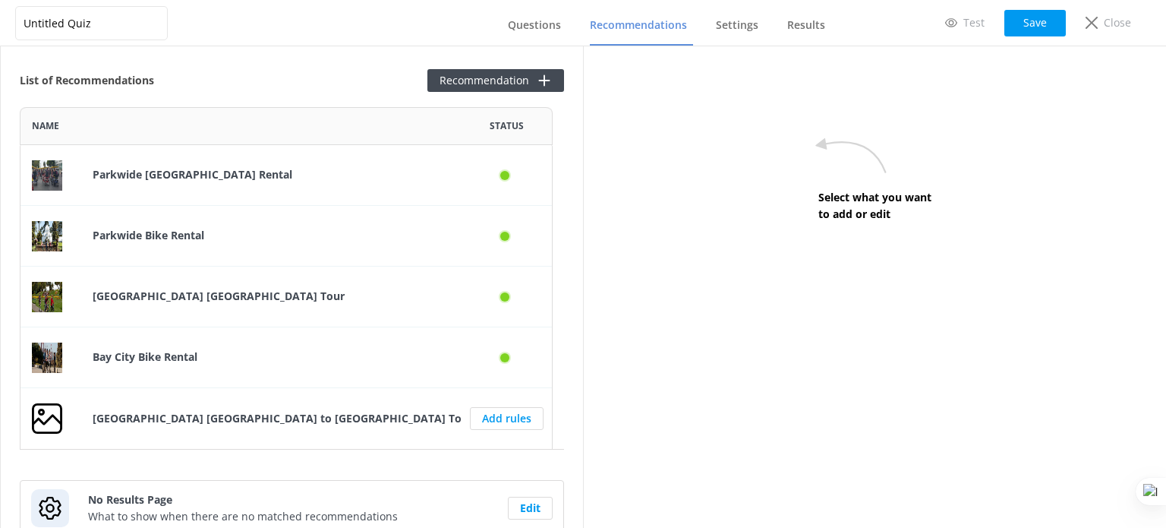
scroll to position [330, 521]
click at [504, 88] on button "Recommendation" at bounding box center [496, 80] width 137 height 23
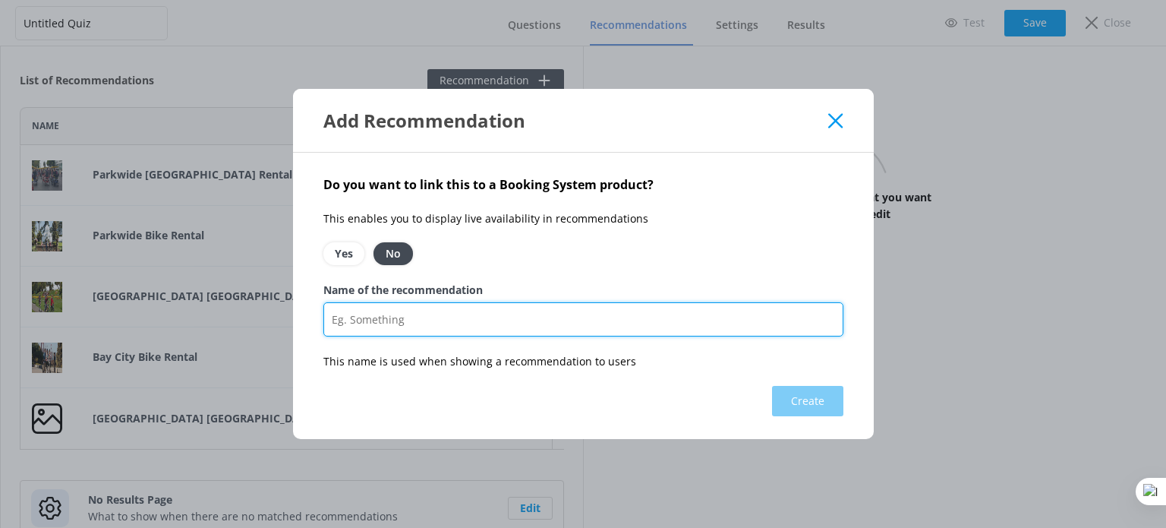
click at [495, 321] on input "Name of the recommendation" at bounding box center [584, 319] width 520 height 34
paste input "Bay City Bike Golden Gate Bridge to Sausalito Tour"
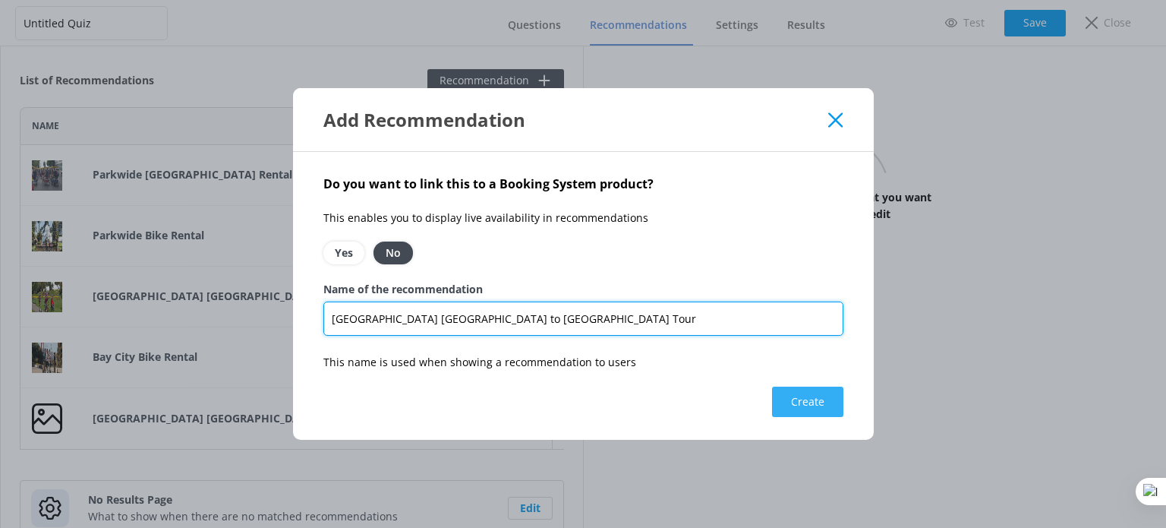
type input "Bay City Bike Golden Gate Bridge to Sausalito Tour"
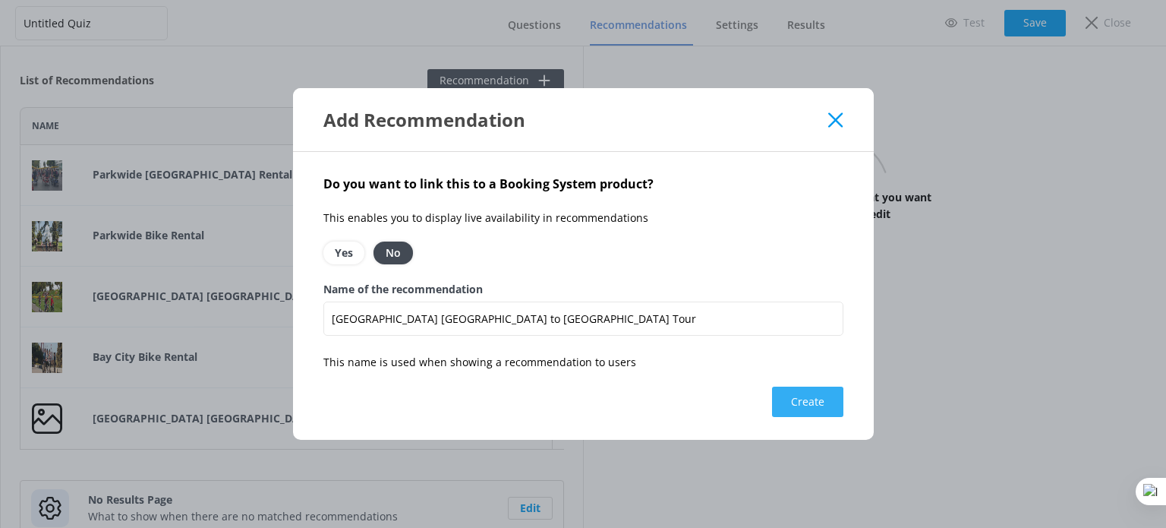
click at [830, 406] on button "Create" at bounding box center [807, 402] width 71 height 30
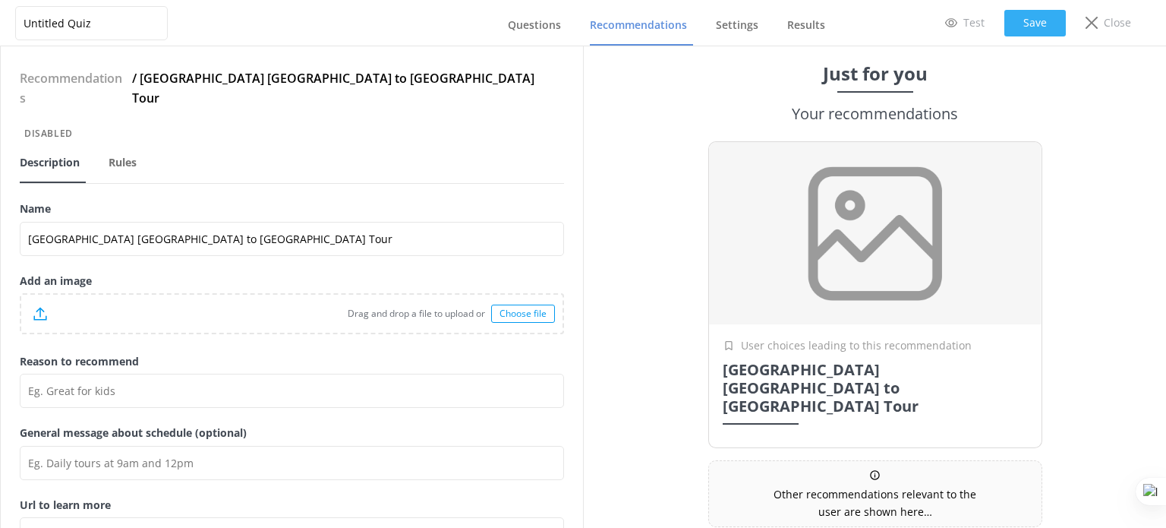
click at [1040, 30] on button "Save" at bounding box center [1036, 23] width 62 height 27
click at [638, 24] on span "Recommendations" at bounding box center [638, 24] width 97 height 15
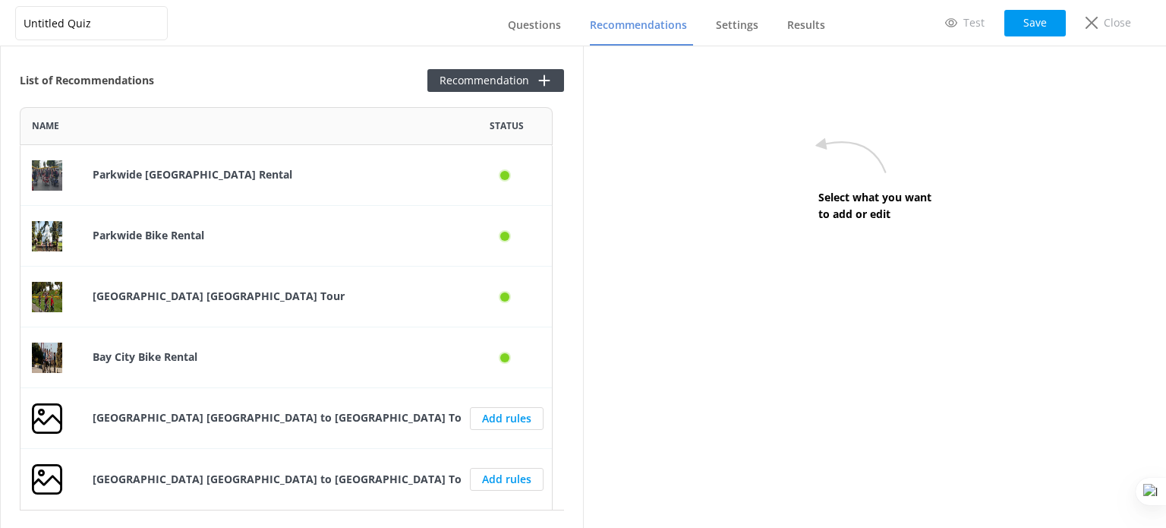
scroll to position [391, 521]
click at [516, 418] on link "Add rules" at bounding box center [507, 418] width 74 height 23
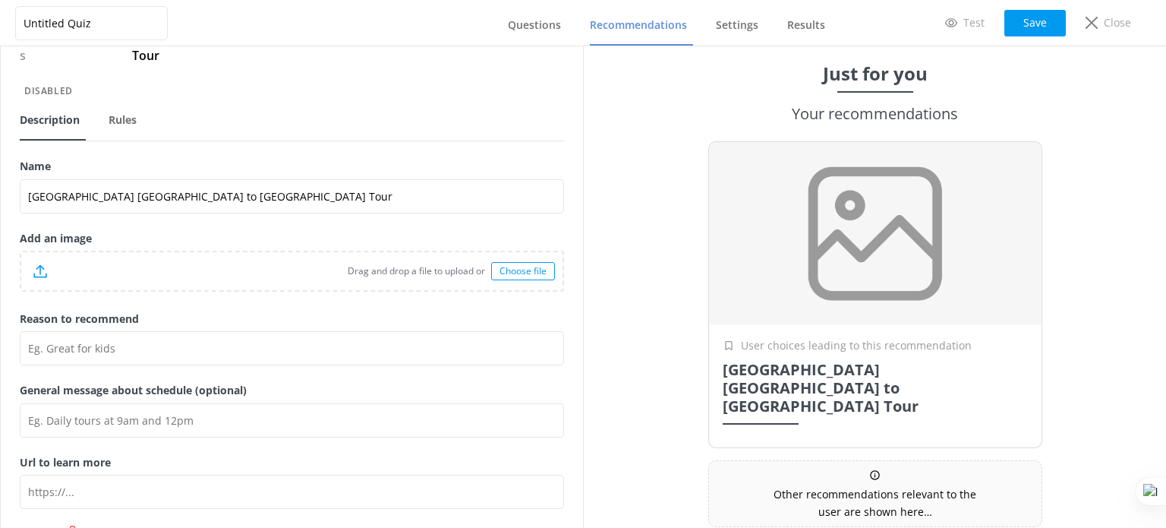
scroll to position [65, 0]
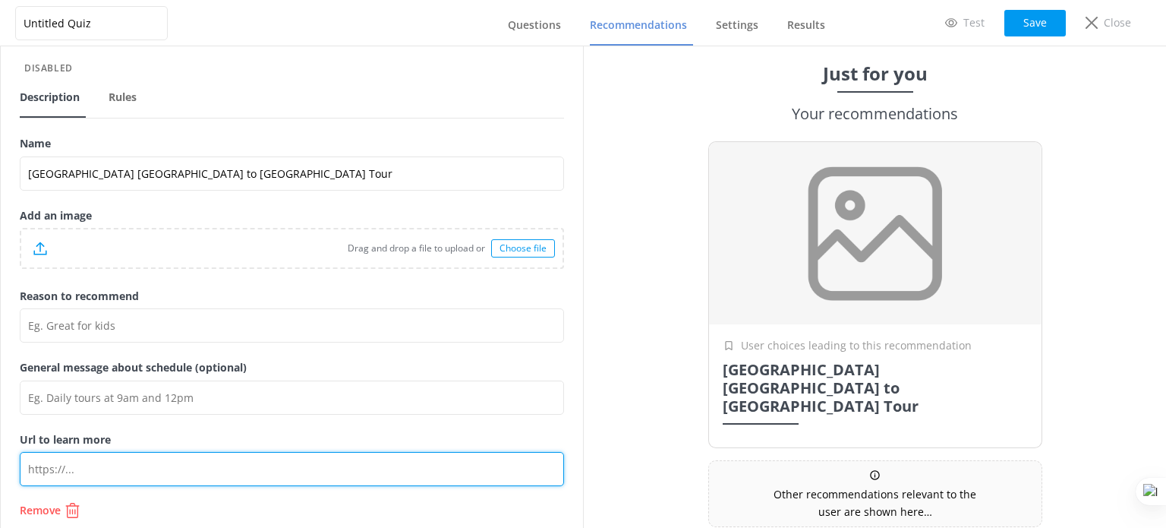
click at [133, 452] on input "Url to learn more" at bounding box center [292, 469] width 545 height 34
paste input "https://baycitybike.com/activity/golden-gate-bridge-to-sausalito-tour/"
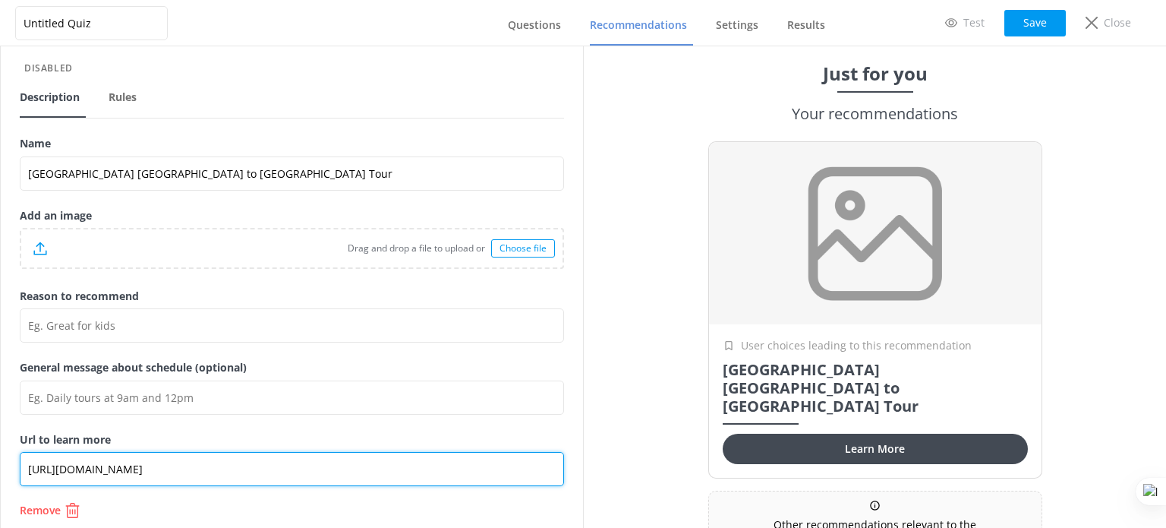
type input "https://baycitybike.com/activity/golden-gate-bridge-to-sausalito-tour/"
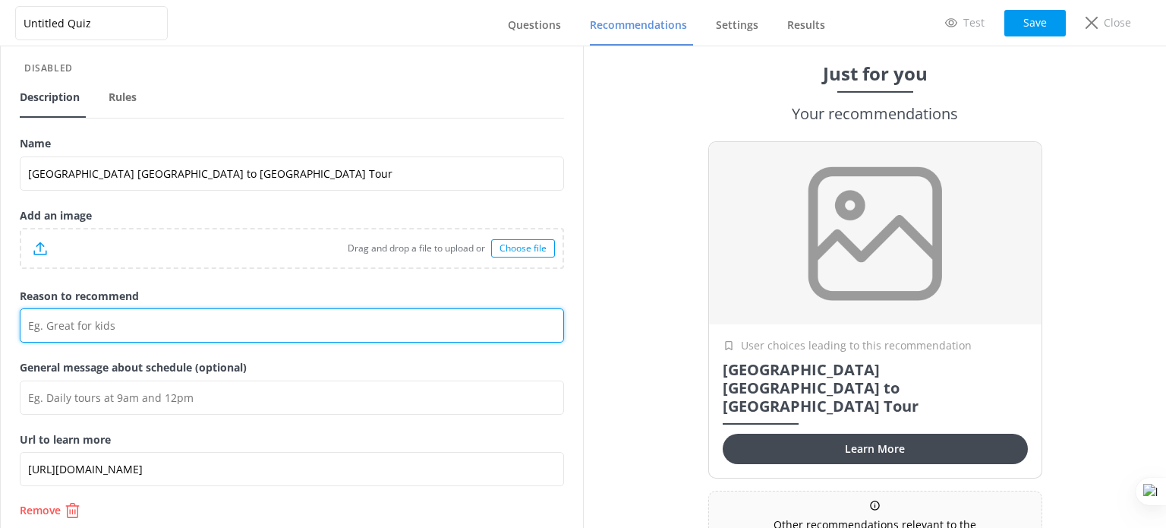
click at [197, 308] on input "Reason to recommend" at bounding box center [292, 325] width 545 height 34
paste input "Explore the rich history of the City by the Bay on a bike tour with our knowled…"
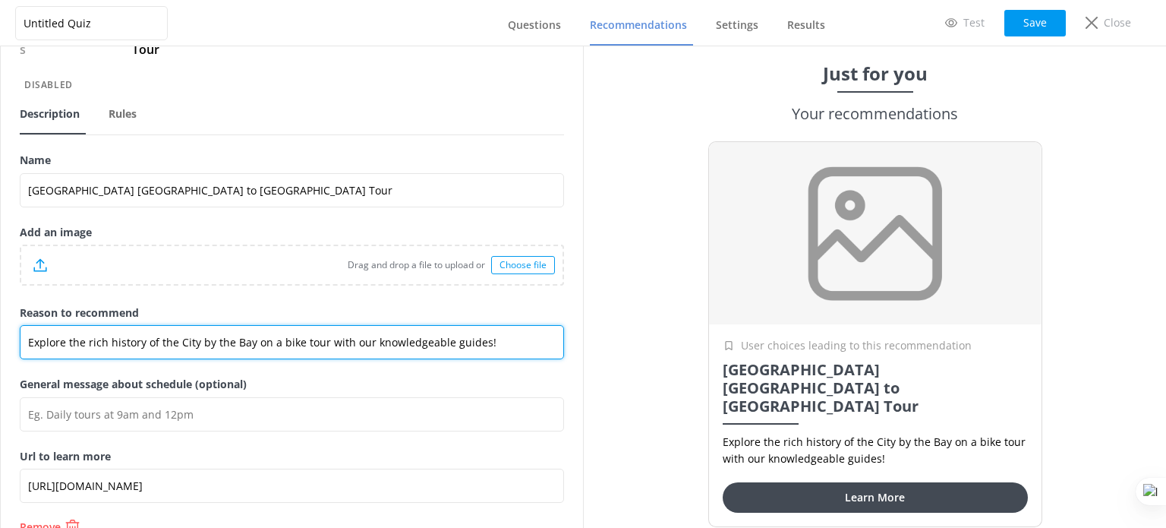
scroll to position [46, 0]
type input "Explore the rich history of the City by the Bay on a bike tour with our knowled…"
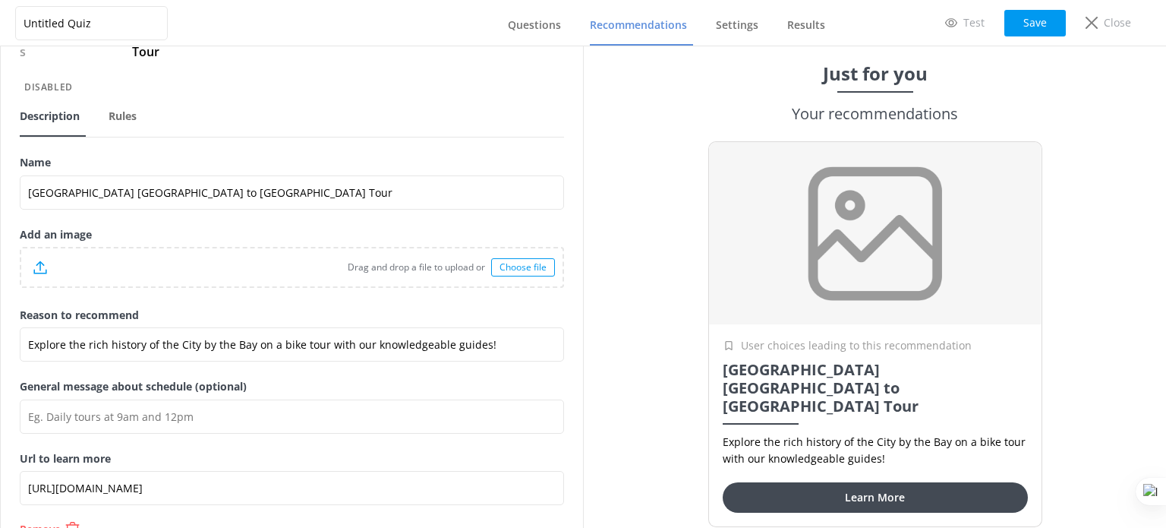
click at [507, 258] on div "Choose file" at bounding box center [523, 267] width 64 height 18
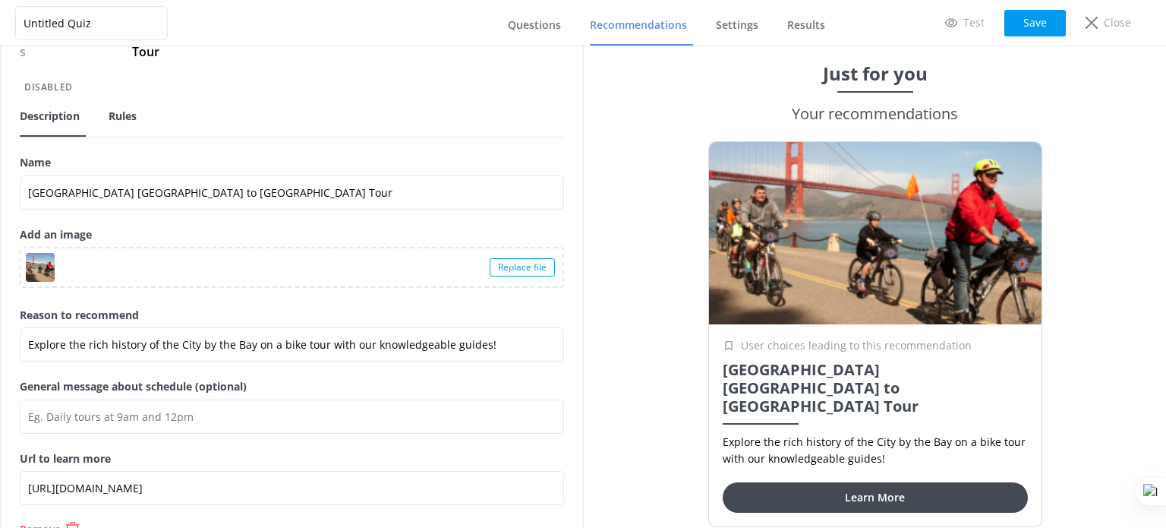
click at [115, 109] on span "Rules" at bounding box center [123, 116] width 28 height 15
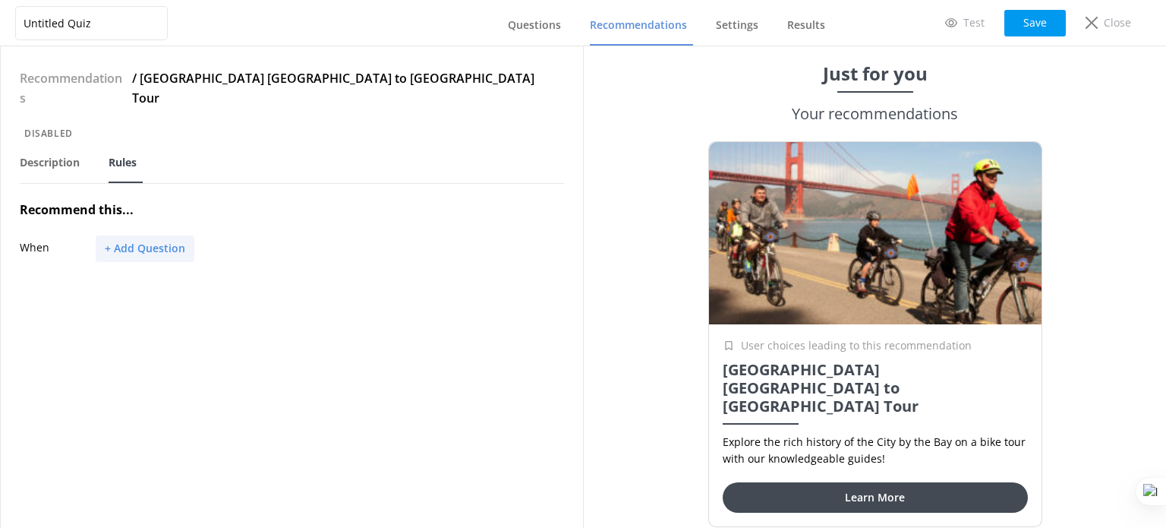
click at [176, 235] on button "+ Add Question" at bounding box center [145, 248] width 99 height 27
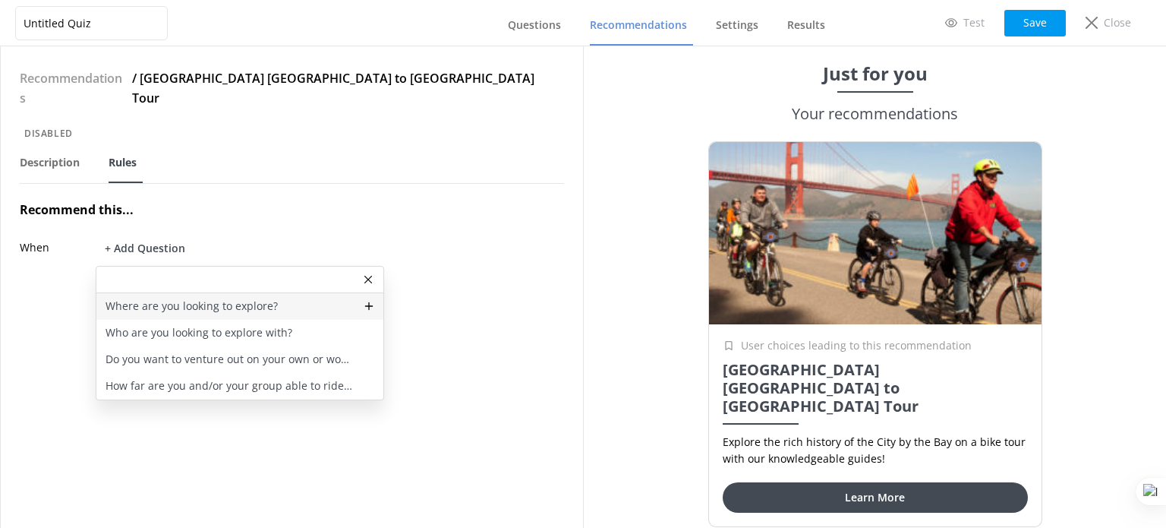
click at [257, 298] on p "Where are you looking to explore?" at bounding box center [192, 306] width 172 height 17
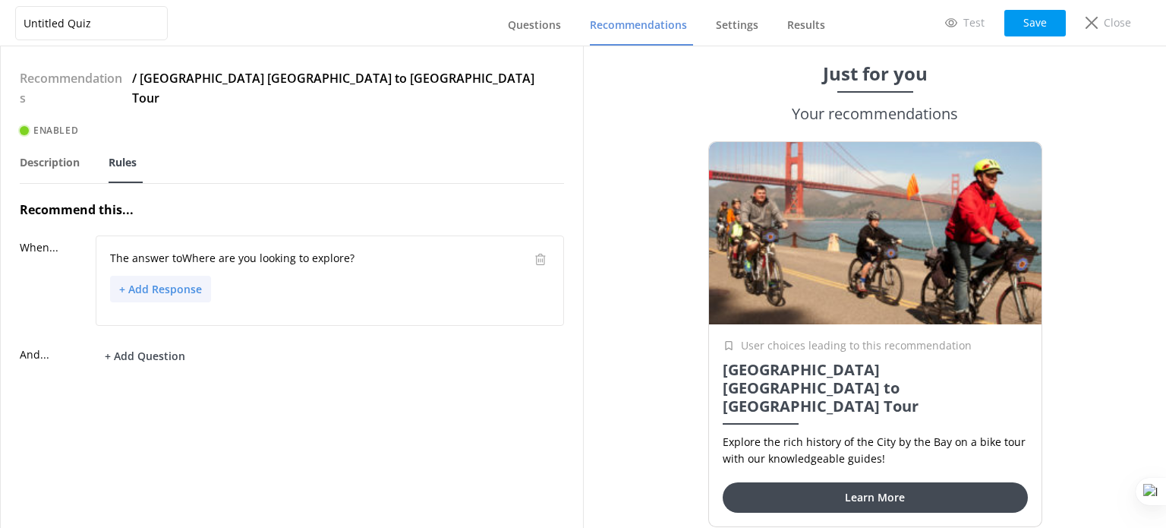
click at [170, 276] on button "+ Add Response" at bounding box center [160, 289] width 101 height 27
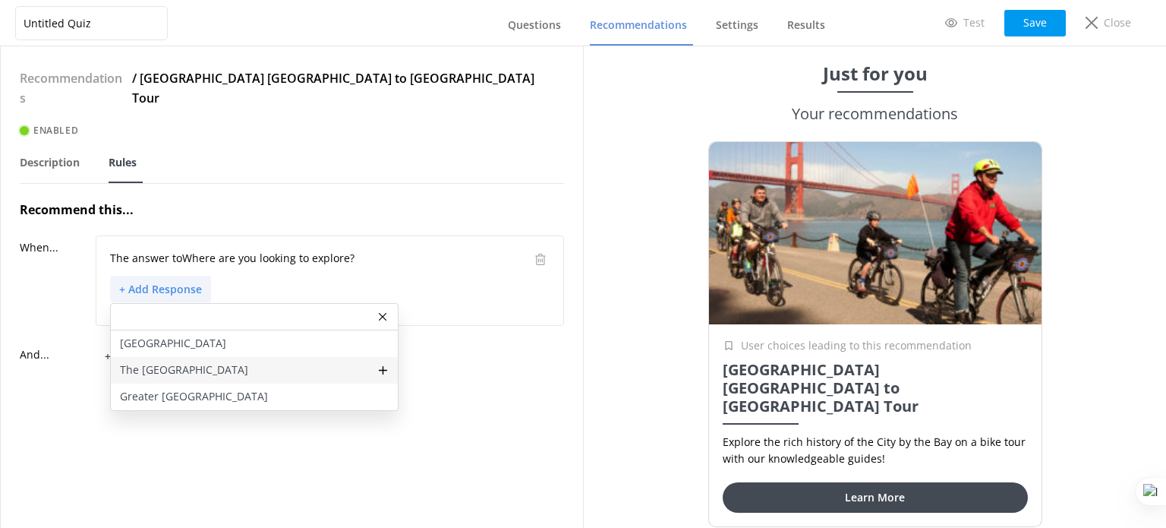
click at [210, 361] on p "The Golden Gate Bridge" at bounding box center [184, 369] width 128 height 17
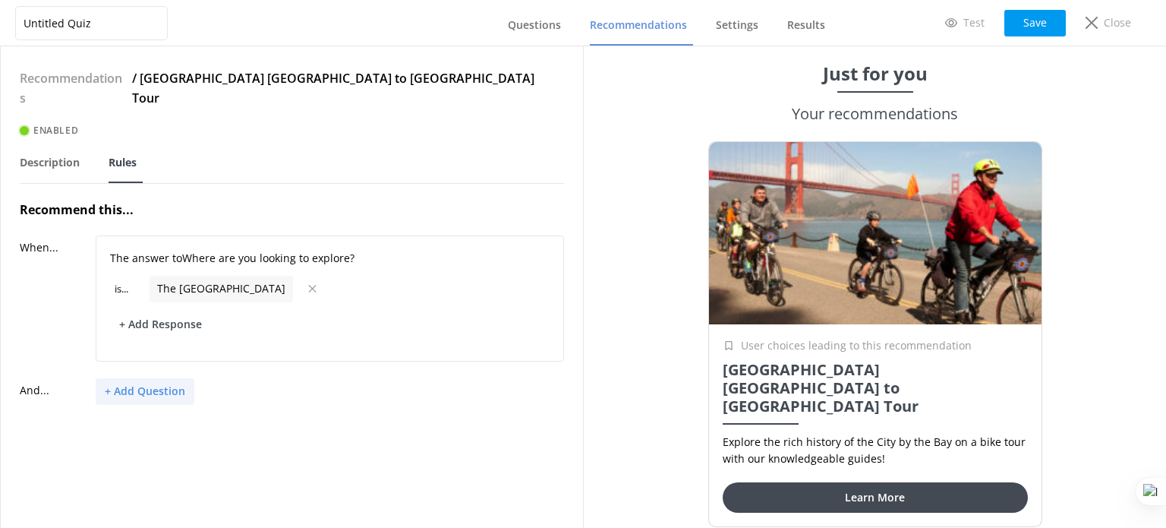
click at [164, 378] on button "+ Add Question" at bounding box center [145, 391] width 99 height 27
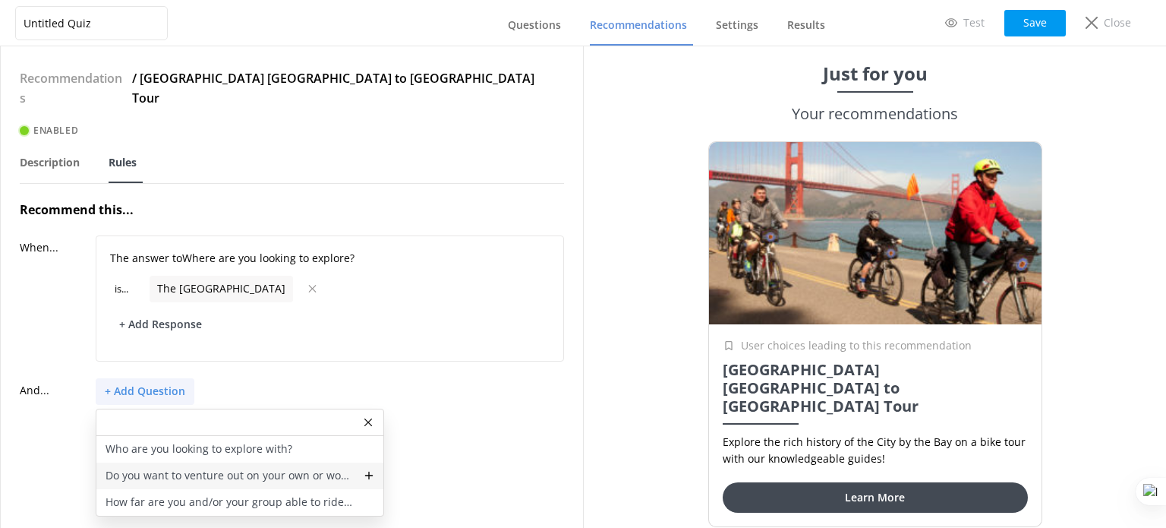
click at [264, 467] on p "Do you want to venture out on your own or would you like a local to accompany y…" at bounding box center [230, 475] width 249 height 17
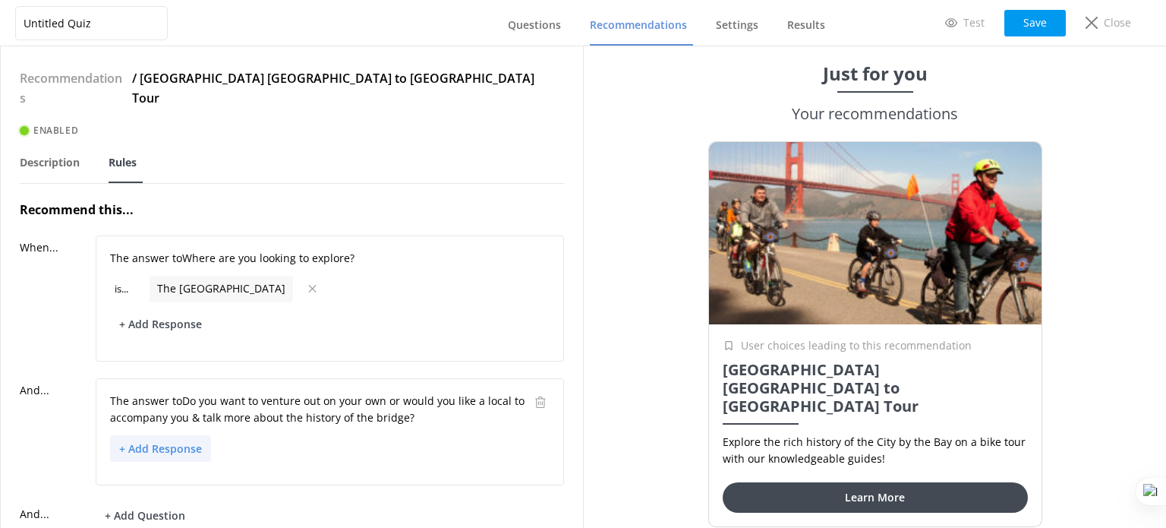
click at [183, 435] on button "+ Add Response" at bounding box center [160, 448] width 101 height 27
click at [224, 516] on div "Explore with a local" at bounding box center [254, 529] width 287 height 27
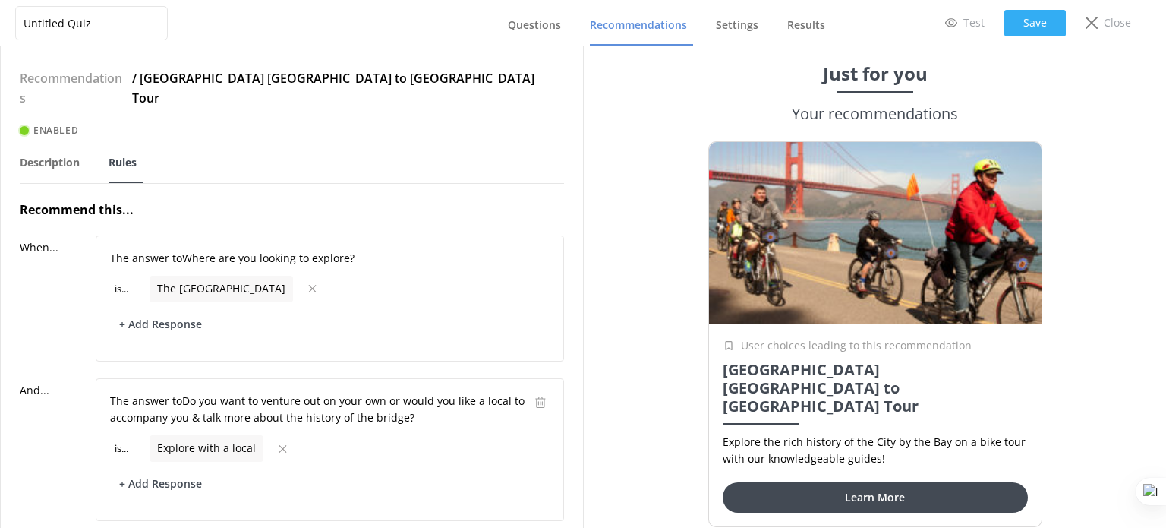
click at [1023, 27] on button "Save" at bounding box center [1036, 23] width 62 height 27
click at [1031, 27] on button "Save" at bounding box center [1036, 23] width 62 height 27
click at [1030, 24] on button "Save" at bounding box center [1036, 23] width 62 height 27
click at [666, 31] on span "Recommendations" at bounding box center [638, 24] width 97 height 15
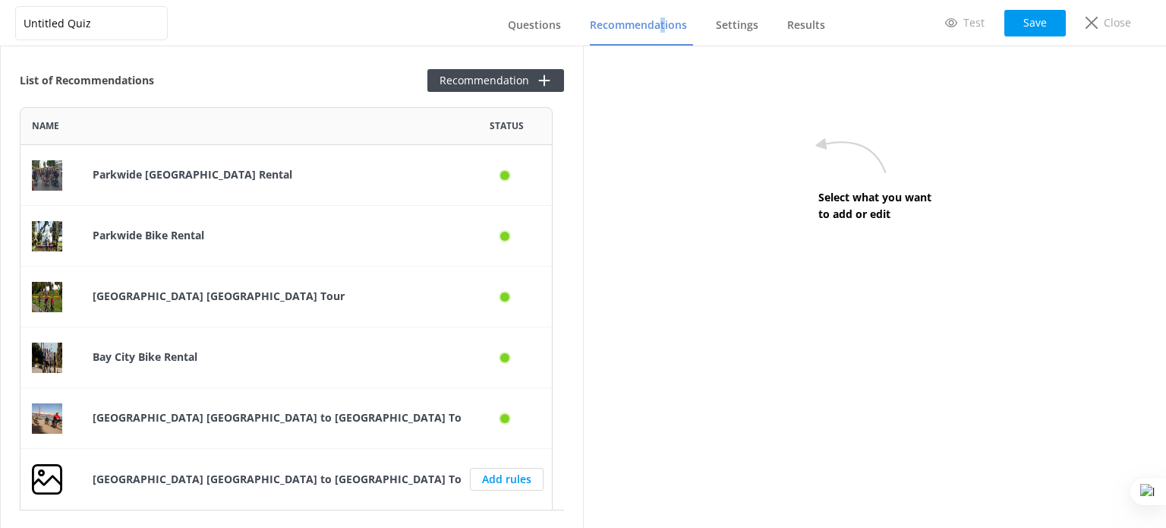
scroll to position [391, 521]
click at [515, 481] on link "Add rules" at bounding box center [507, 479] width 74 height 23
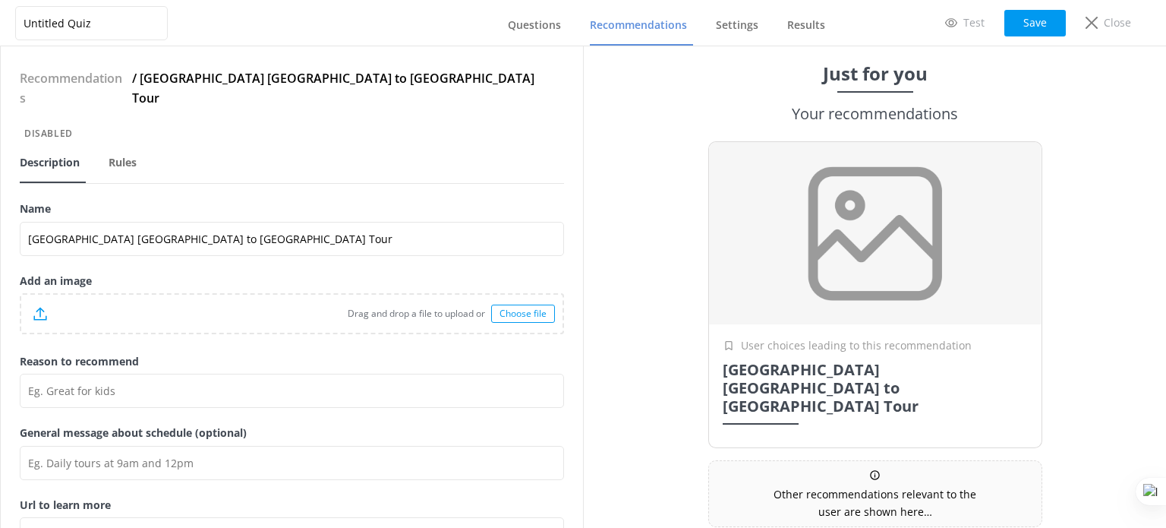
click at [519, 305] on div "Choose file" at bounding box center [523, 314] width 64 height 18
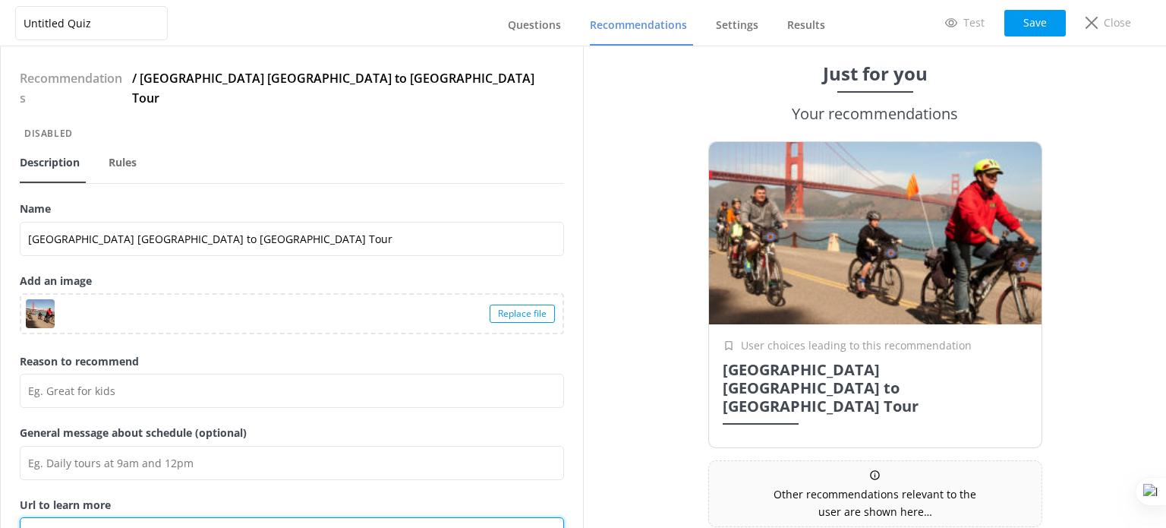
click at [181, 517] on input "Url to learn more" at bounding box center [292, 534] width 545 height 34
paste input "https://baycitybike.com/activity/golden-gate-bridge-to-sausalito-tour/"
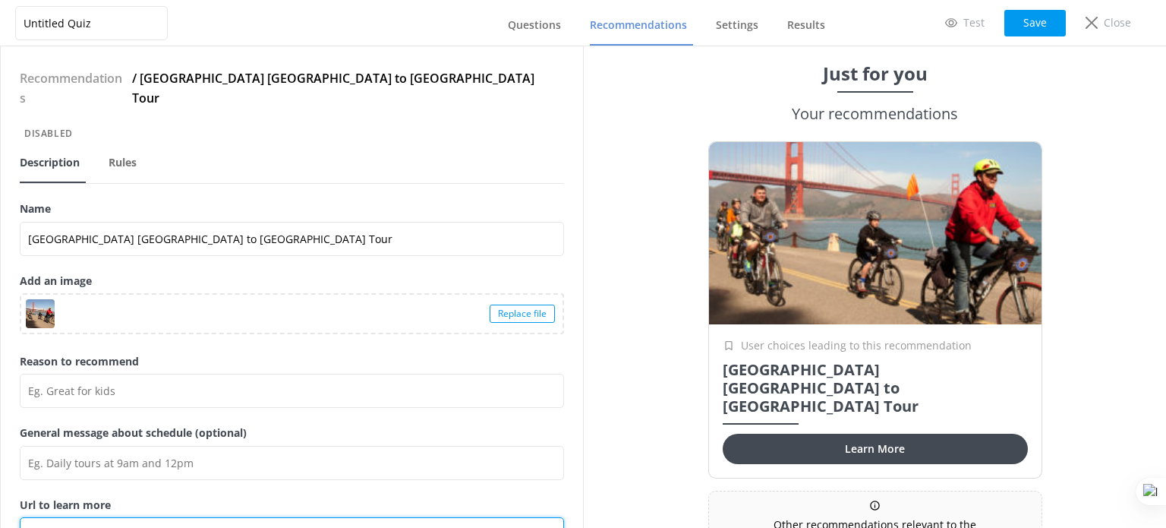
type input "https://baycitybike.com/activity/golden-gate-bridge-to-sausalito-tour/"
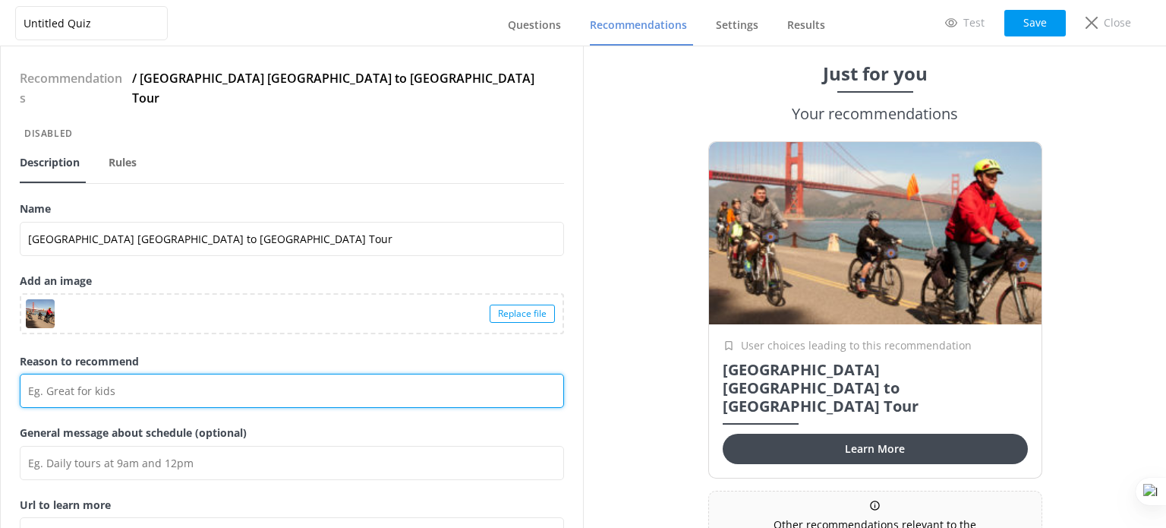
click at [159, 378] on input "Reason to recommend" at bounding box center [292, 391] width 545 height 34
paste input "Explore the rich history of the City by the Bay on a bike tour with our knowled…"
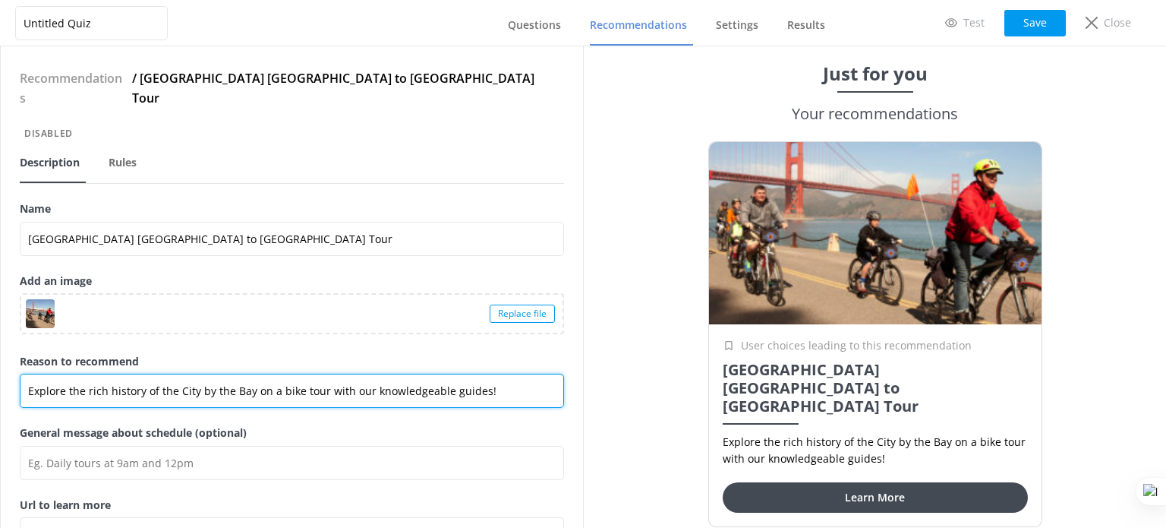
type input "Explore the rich history of the City by the Bay on a bike tour with our knowled…"
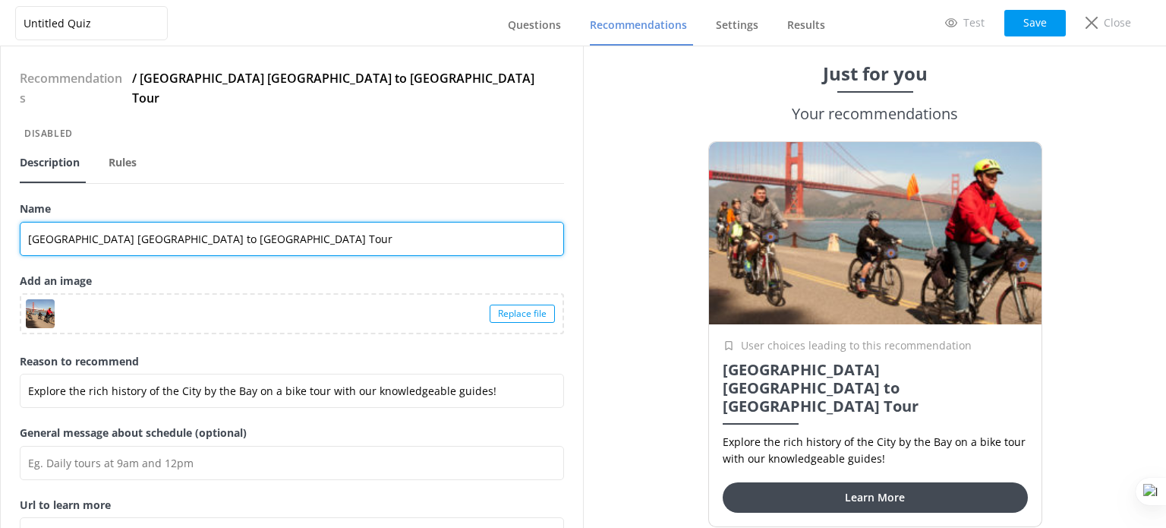
click at [191, 222] on input "Bay City Bike Golden Gate Bridge to Sausalito Tour" at bounding box center [292, 239] width 545 height 34
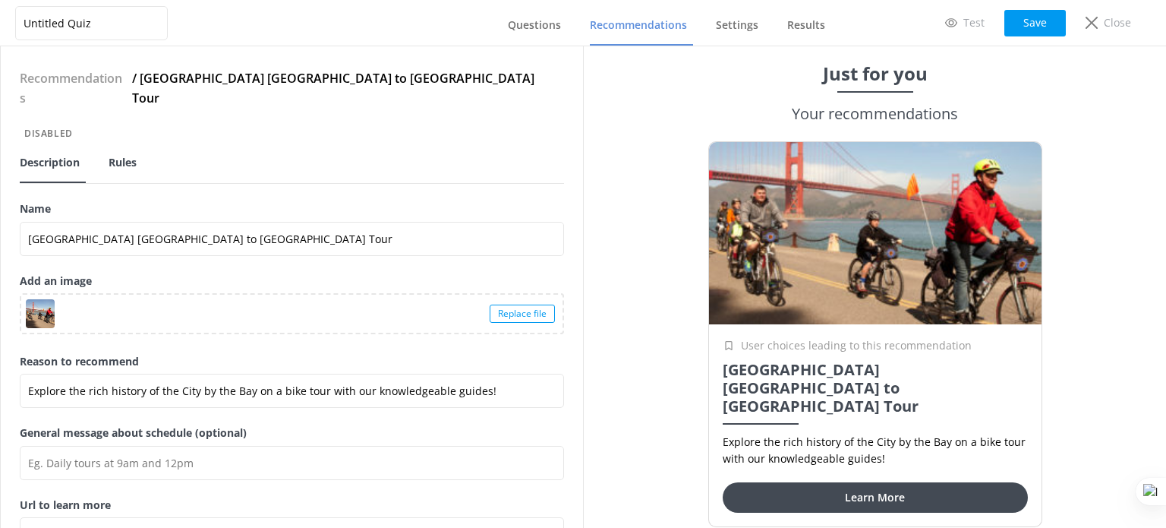
click at [112, 155] on span "Rules" at bounding box center [123, 162] width 28 height 15
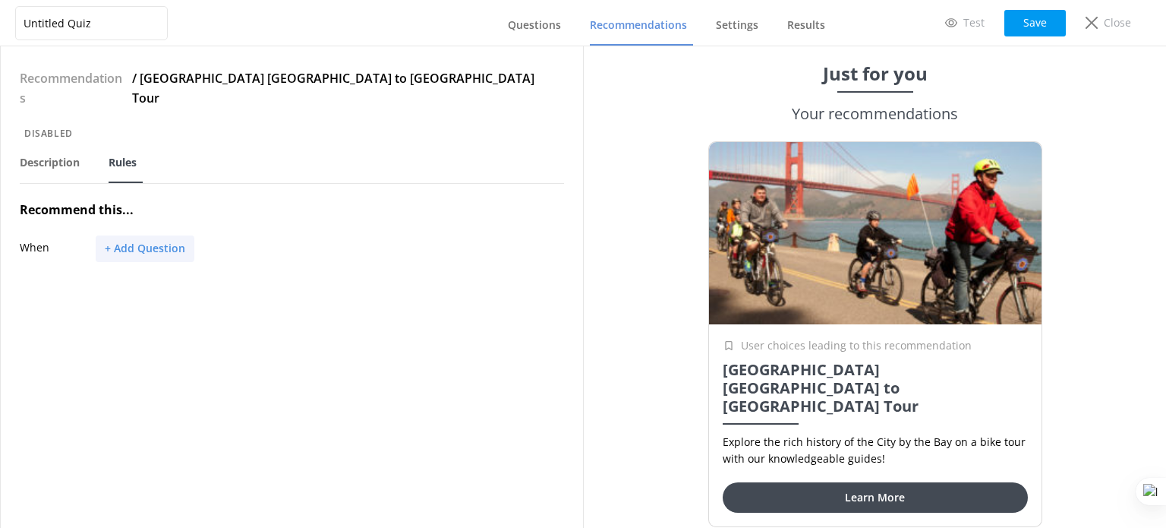
click at [159, 235] on button "+ Add Question" at bounding box center [145, 248] width 99 height 27
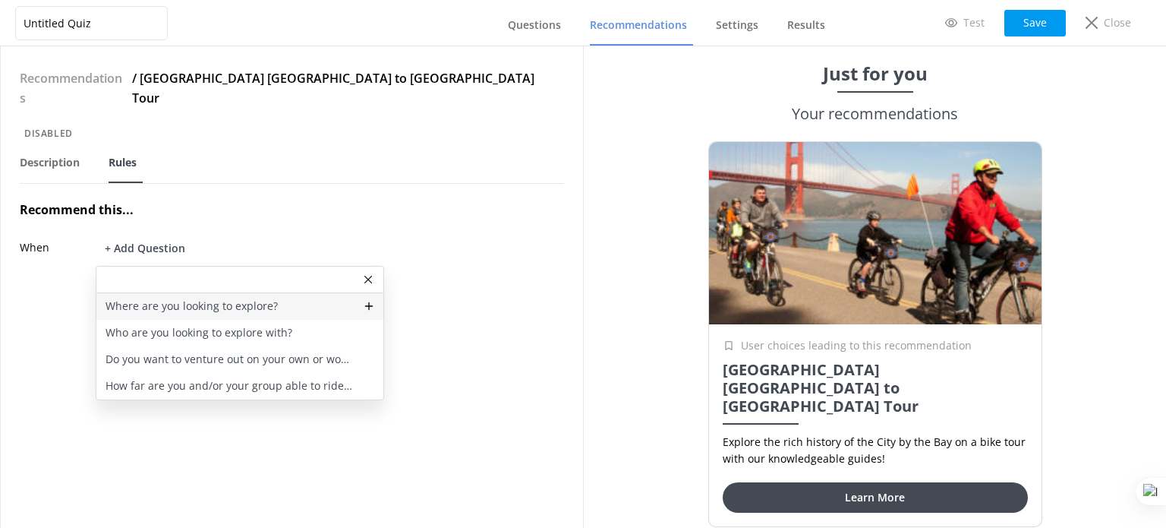
click at [198, 298] on p "Where are you looking to explore?" at bounding box center [192, 306] width 172 height 17
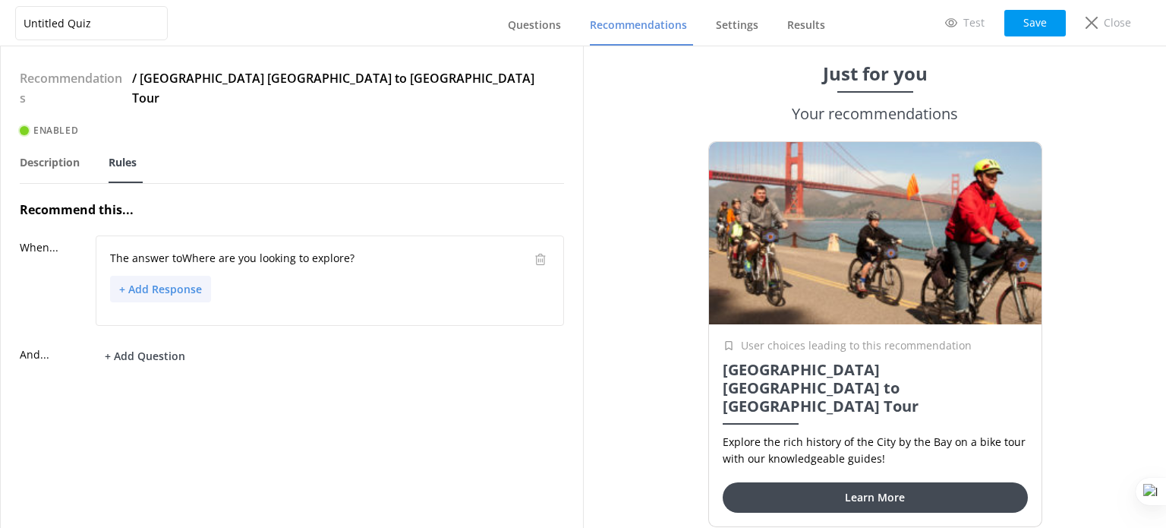
click at [166, 276] on button "+ Add Response" at bounding box center [160, 289] width 101 height 27
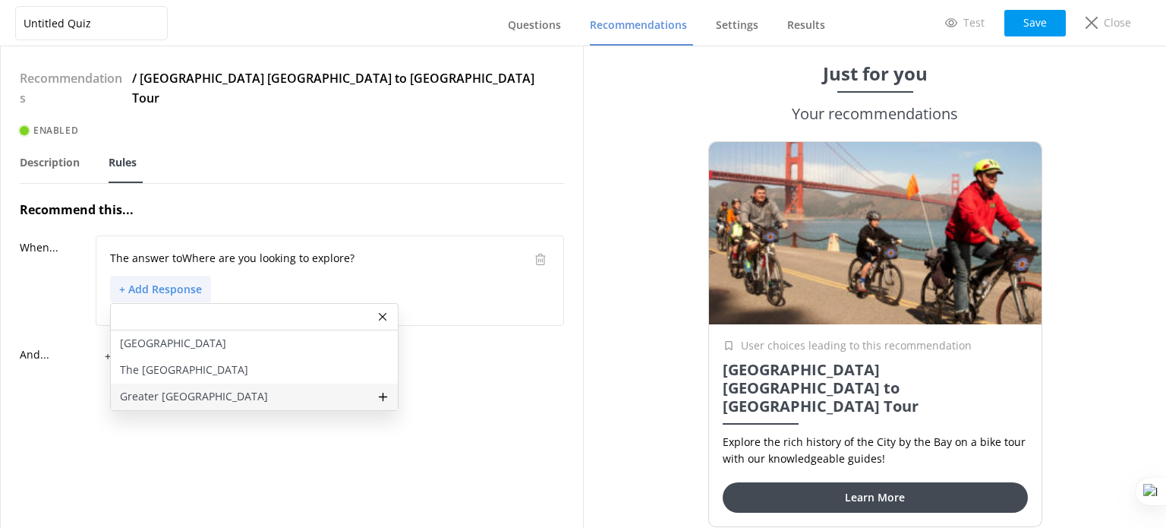
click at [220, 388] on p "Greater San Francisco" at bounding box center [194, 396] width 148 height 17
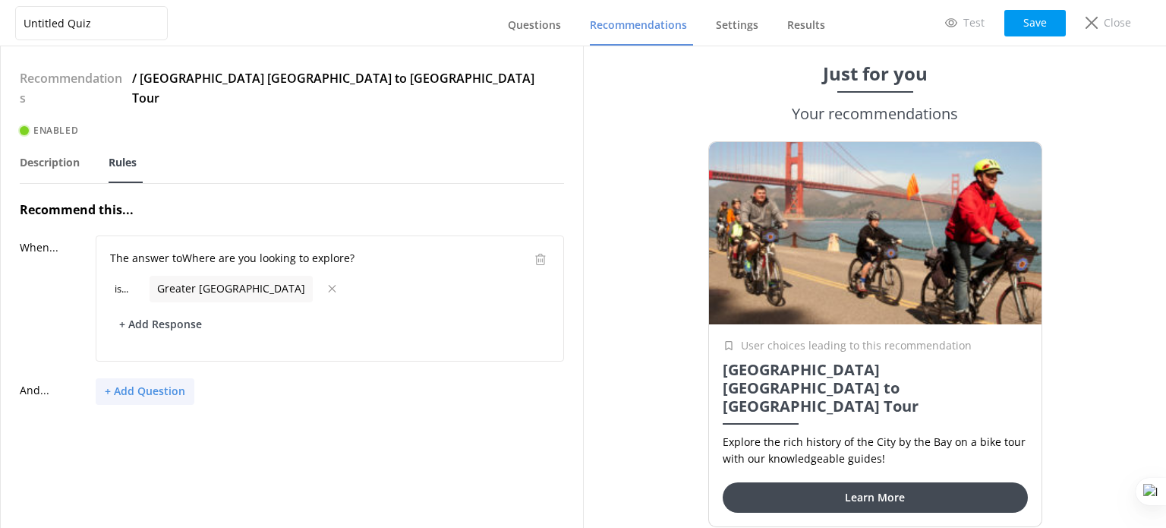
click at [170, 378] on button "+ Add Question" at bounding box center [145, 391] width 99 height 27
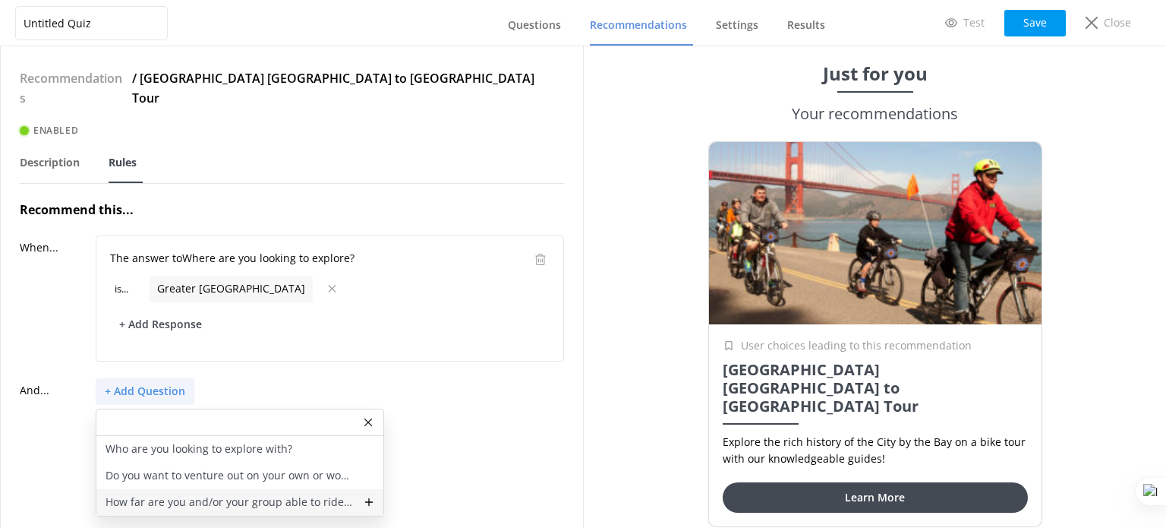
click at [185, 494] on p "How far are you and/or your group able to ride a bike" at bounding box center [230, 502] width 249 height 17
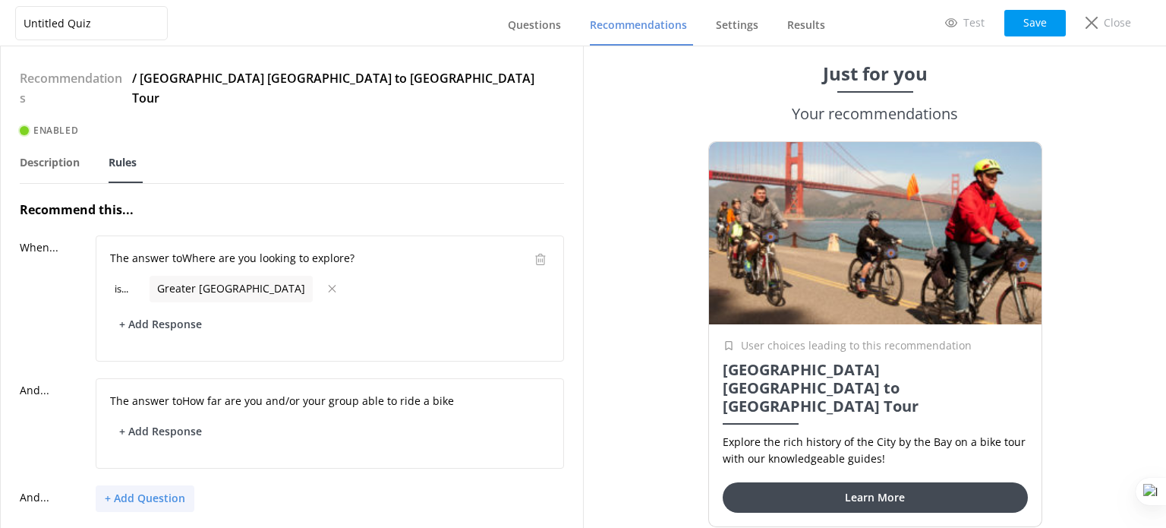
click at [151, 485] on button "+ Add Question" at bounding box center [145, 498] width 99 height 27
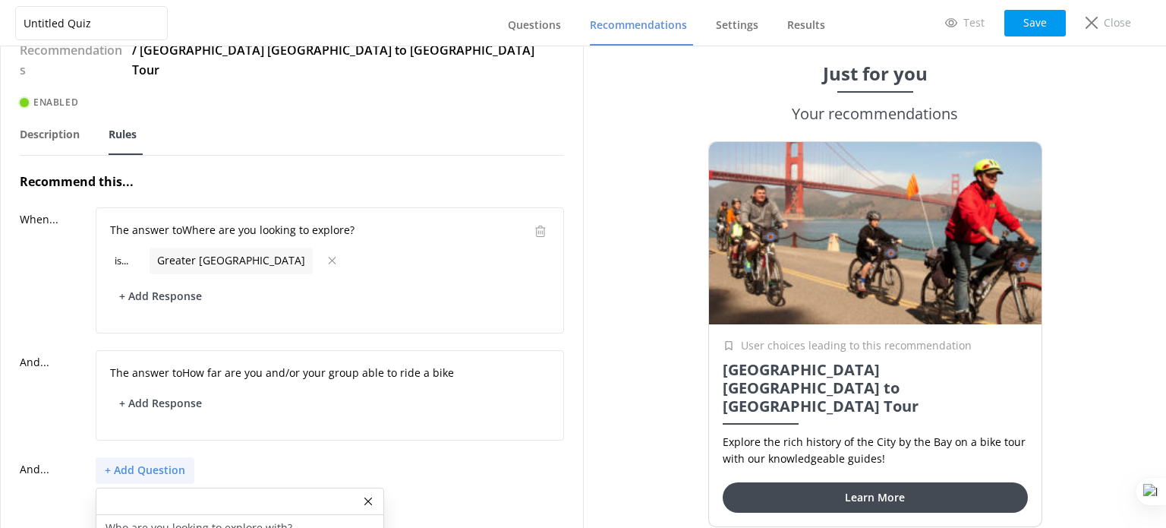
scroll to position [60, 0]
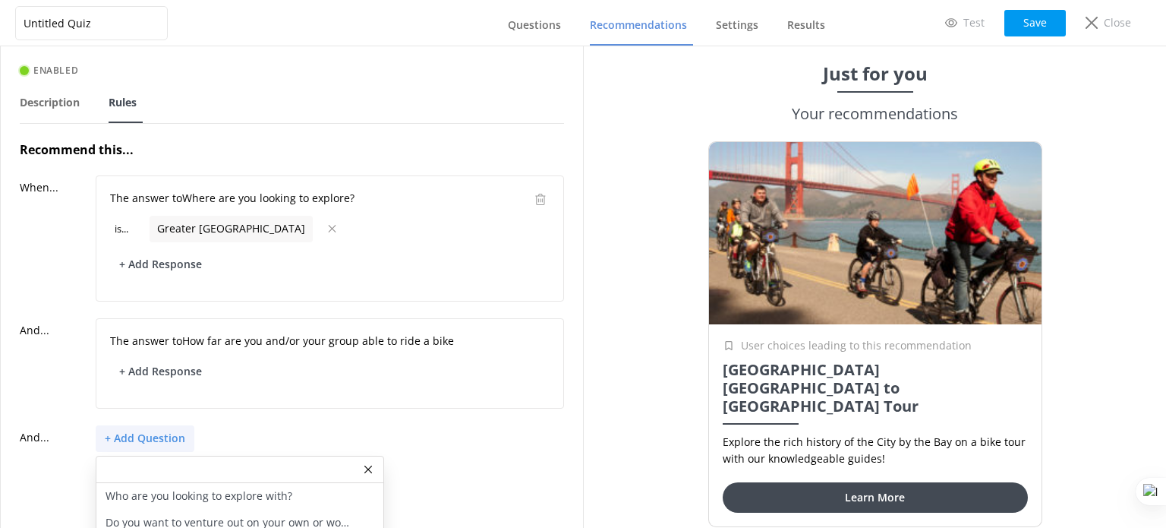
click at [289, 425] on div "+ Add Question Who are you looking to explore with? Do you want to venture out …" at bounding box center [330, 438] width 469 height 27
click at [155, 425] on button "+ Add Question" at bounding box center [145, 438] width 99 height 27
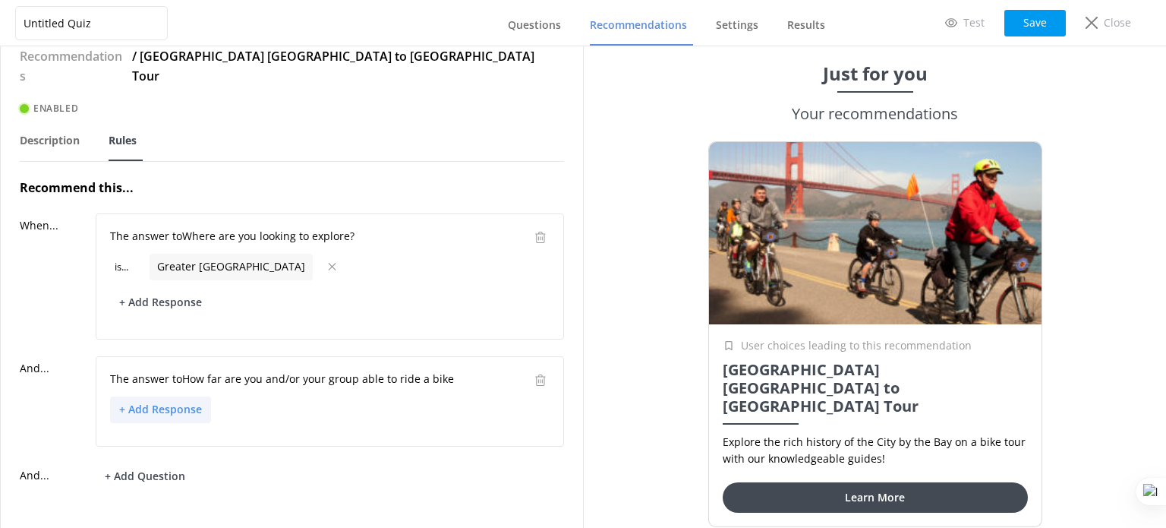
click at [167, 396] on button "+ Add Response" at bounding box center [160, 409] width 101 height 27
click at [189, 451] on div "6-8 miles" at bounding box center [254, 464] width 287 height 27
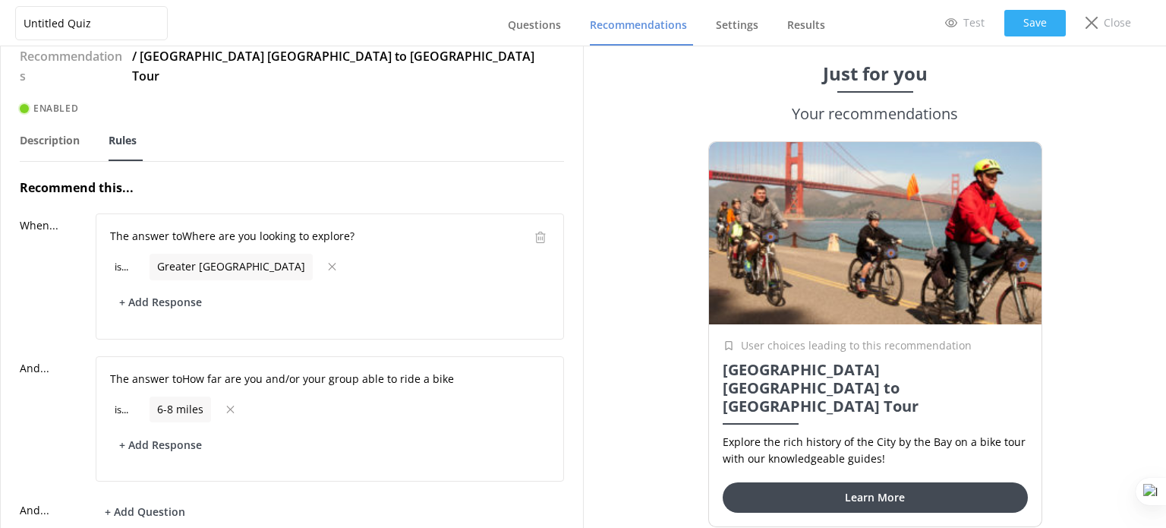
click at [1040, 20] on button "Save" at bounding box center [1036, 23] width 62 height 27
click at [1031, 14] on button "Save" at bounding box center [1036, 23] width 62 height 27
click at [631, 27] on span "Recommendations" at bounding box center [638, 24] width 97 height 15
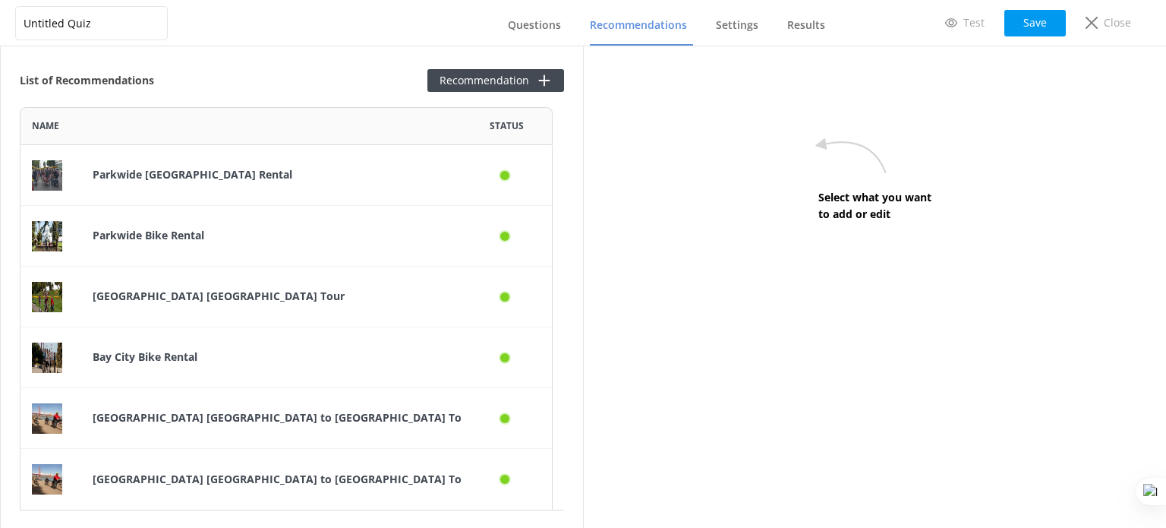
scroll to position [391, 521]
click at [460, 80] on button "Recommendation" at bounding box center [496, 80] width 137 height 23
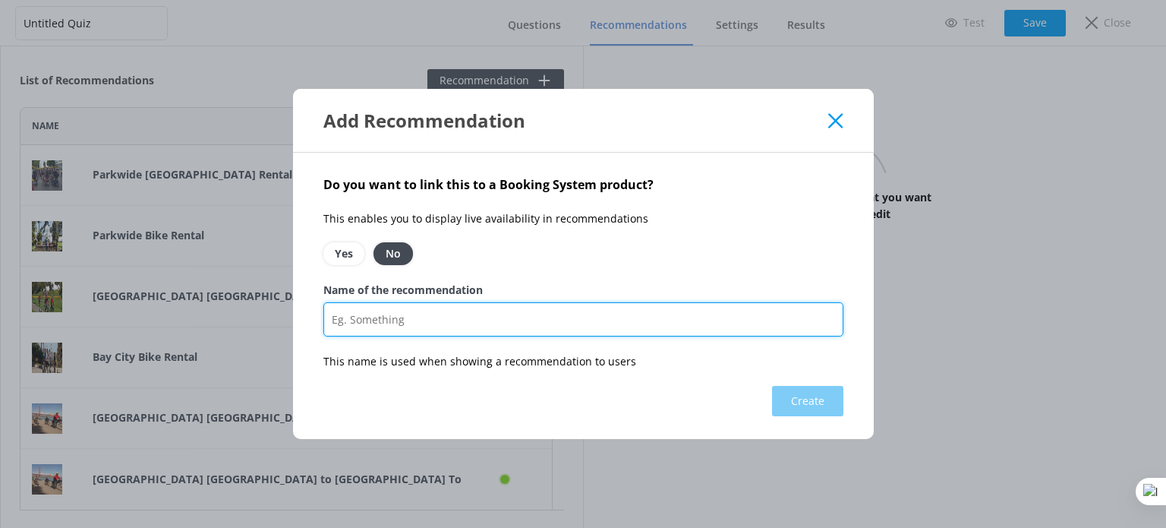
click at [466, 309] on input "Name of the recommendation" at bounding box center [584, 319] width 520 height 34
paste input "Bay City Bike California Sunset Tour"
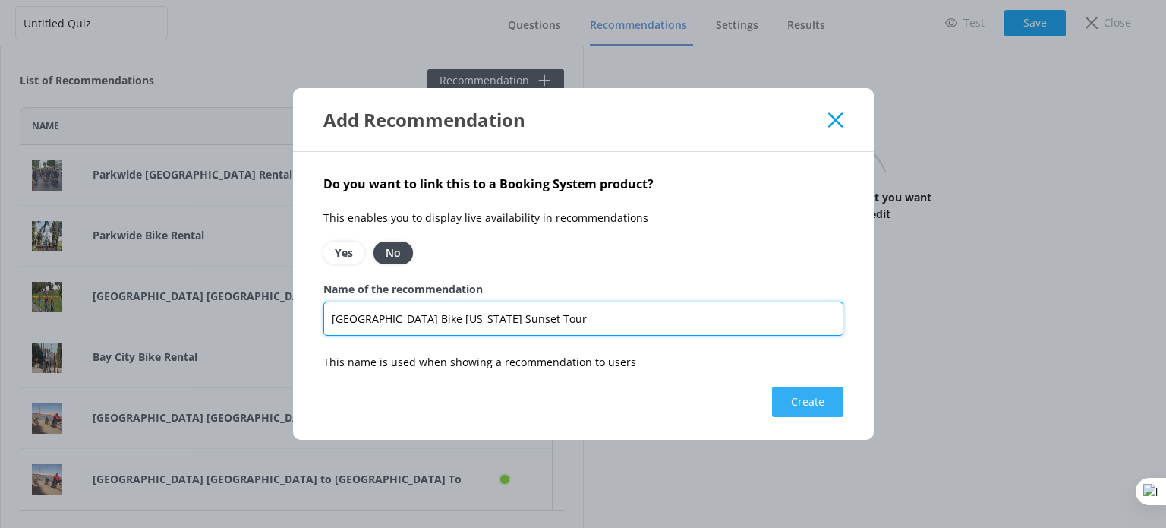
type input "Bay City Bike California Sunset Tour"
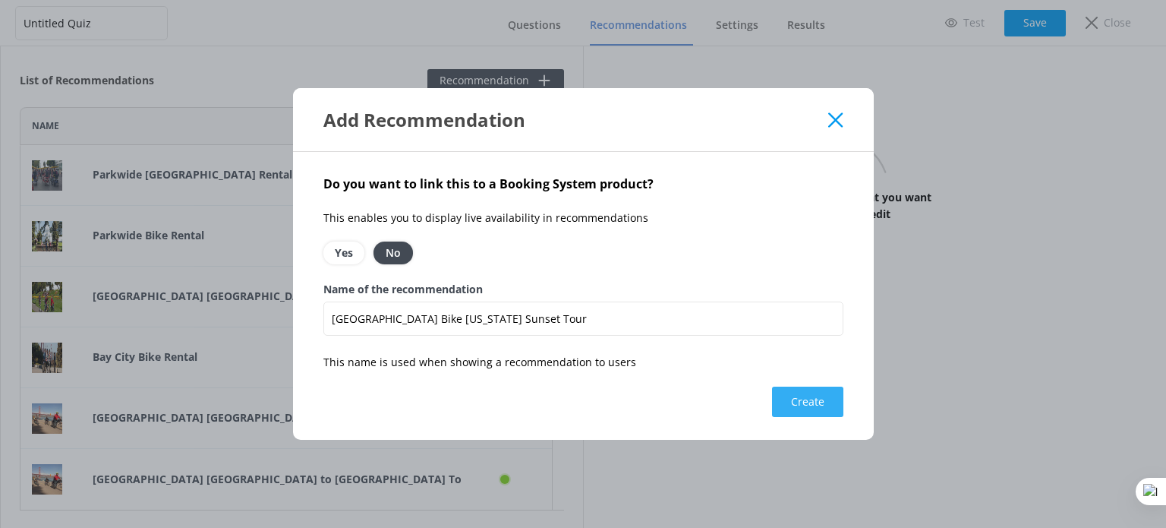
click at [781, 405] on button "Create" at bounding box center [807, 402] width 71 height 30
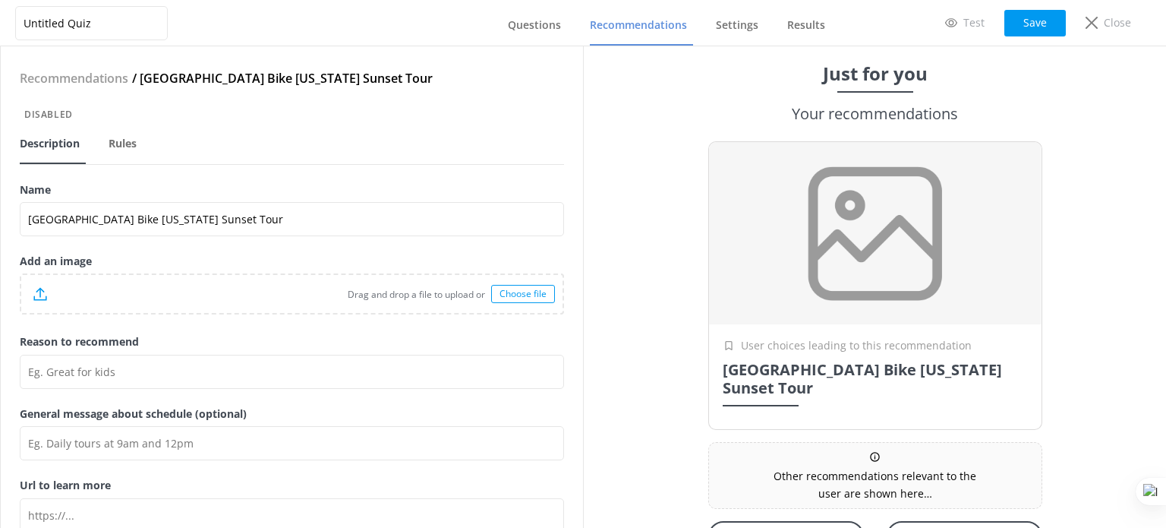
click at [504, 300] on div "Choose file" at bounding box center [523, 294] width 64 height 18
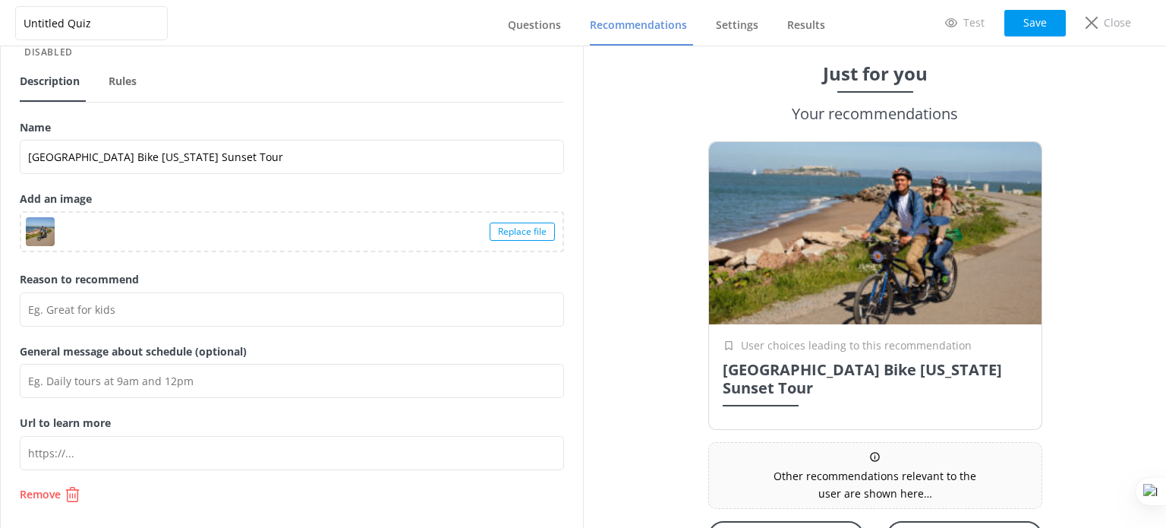
scroll to position [65, 0]
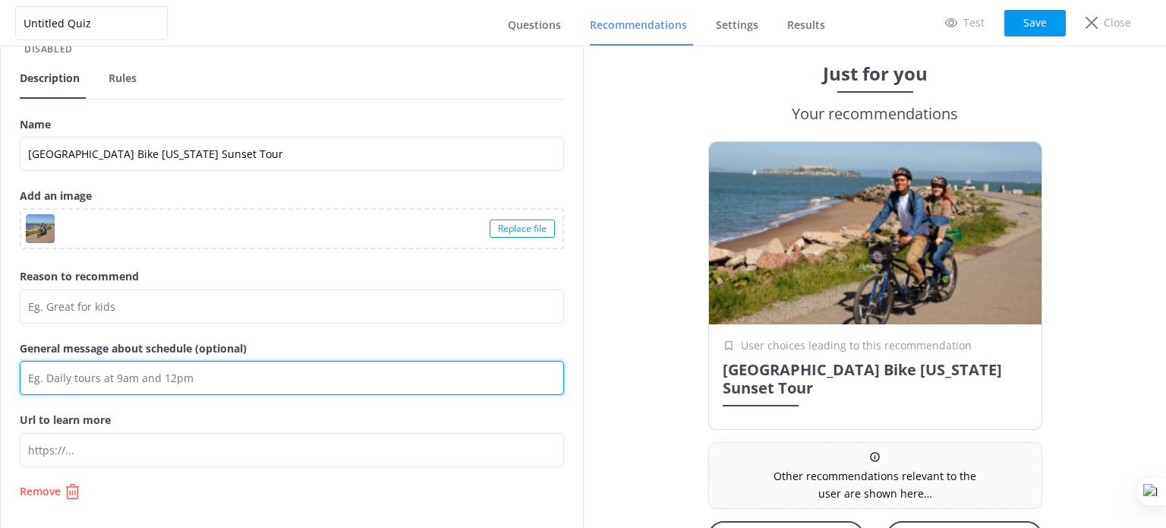
click at [199, 377] on input "General message about schedule (optional)" at bounding box center [292, 378] width 545 height 34
paste input "Ride like a local through the City by the Bay on a bike tour with our knowledge…"
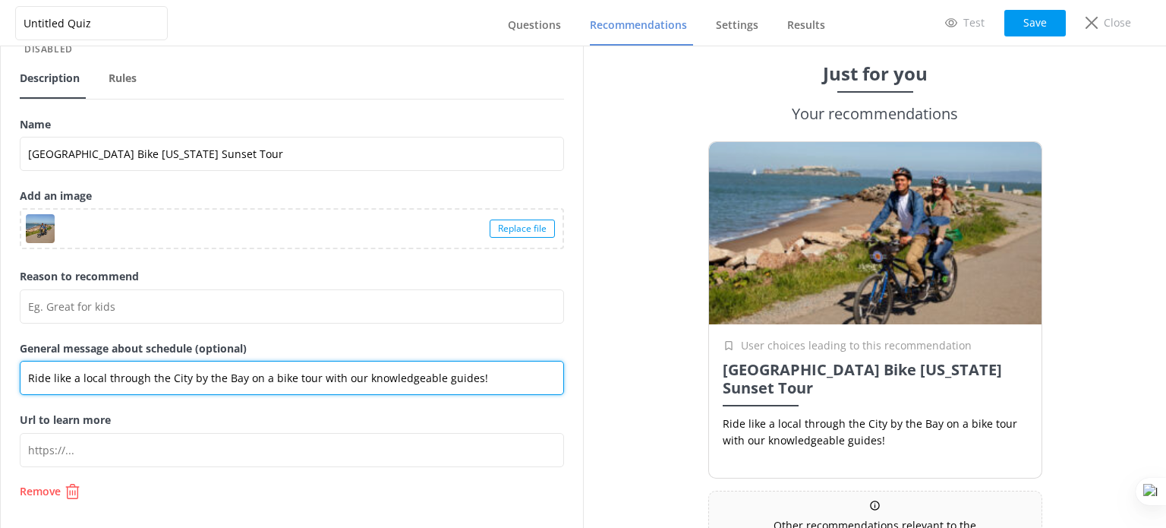
type input "Ride like a local through the City by the Bay on a bike tour with our knowledge…"
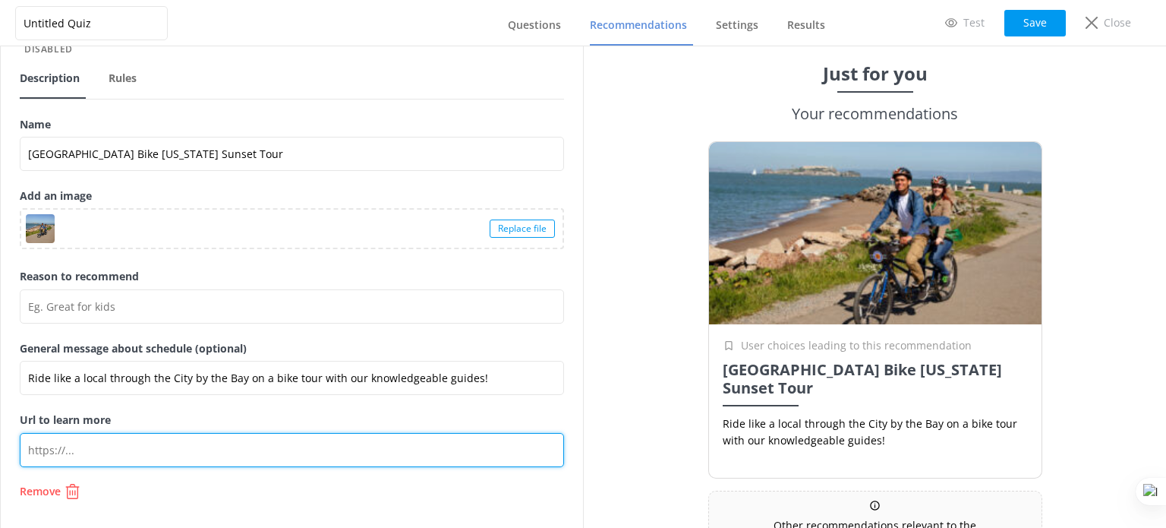
click at [184, 454] on input "Url to learn more" at bounding box center [292, 450] width 545 height 34
paste input "https://baycitybike.com/activity/california-sunset-tour/"
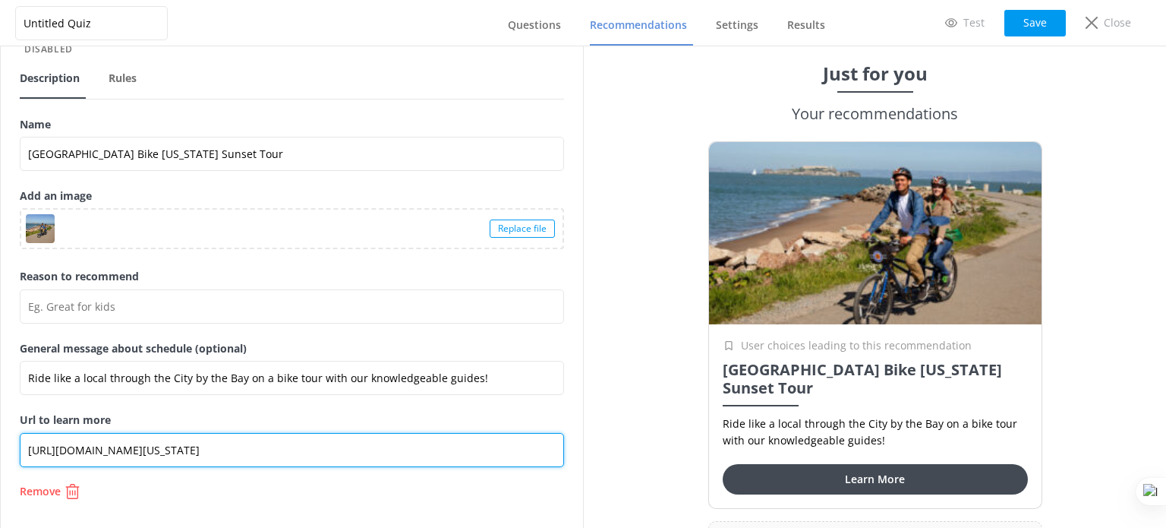
type input "https://baycitybike.com/activity/california-sunset-tour/"
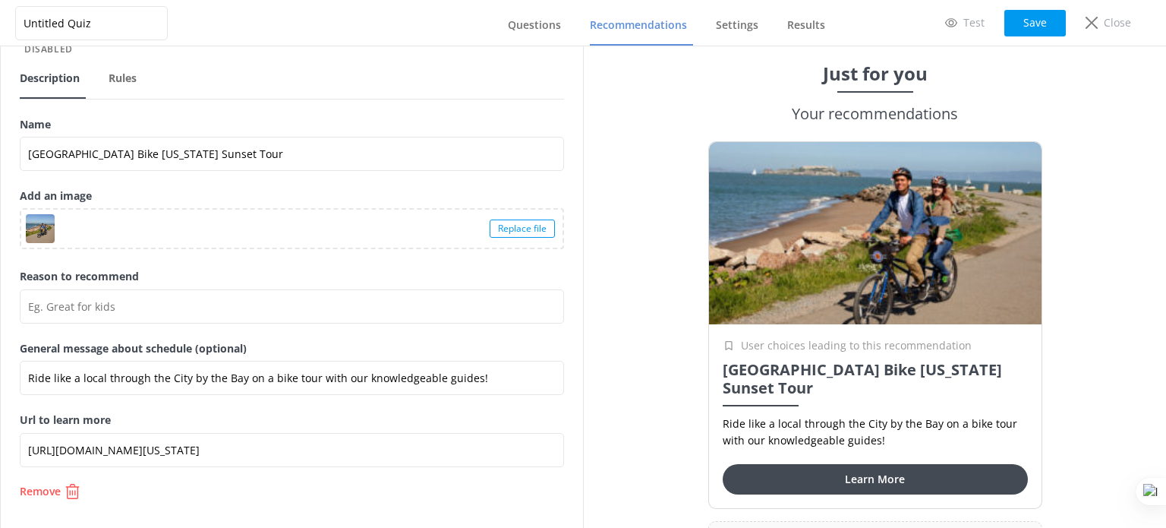
click at [374, 183] on div "Name Bay City Bike California Sunset Tour" at bounding box center [292, 151] width 545 height 71
click at [127, 72] on span "Rules" at bounding box center [123, 78] width 28 height 15
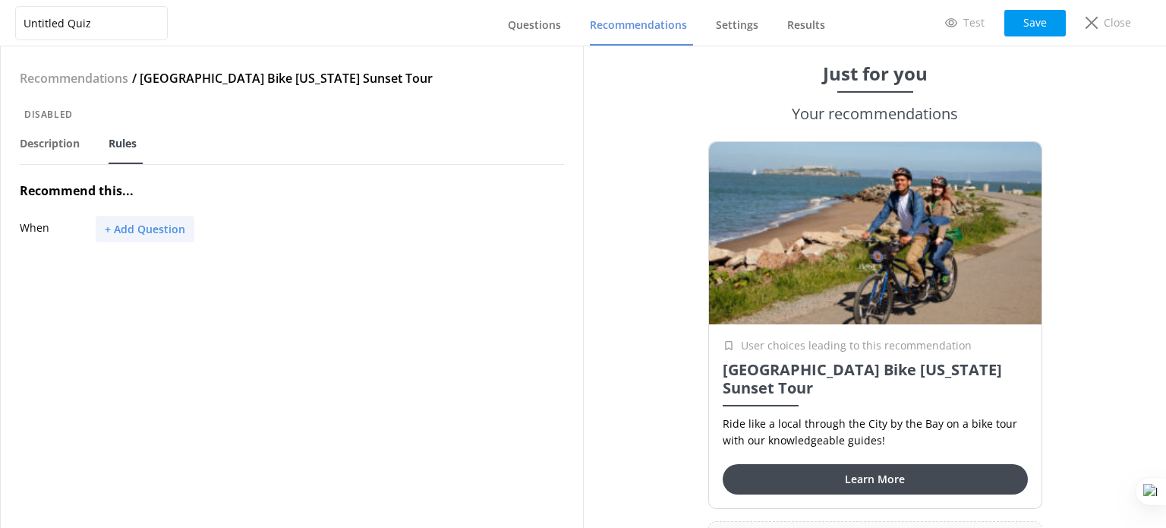
click at [152, 223] on button "+ Add Question" at bounding box center [145, 229] width 99 height 27
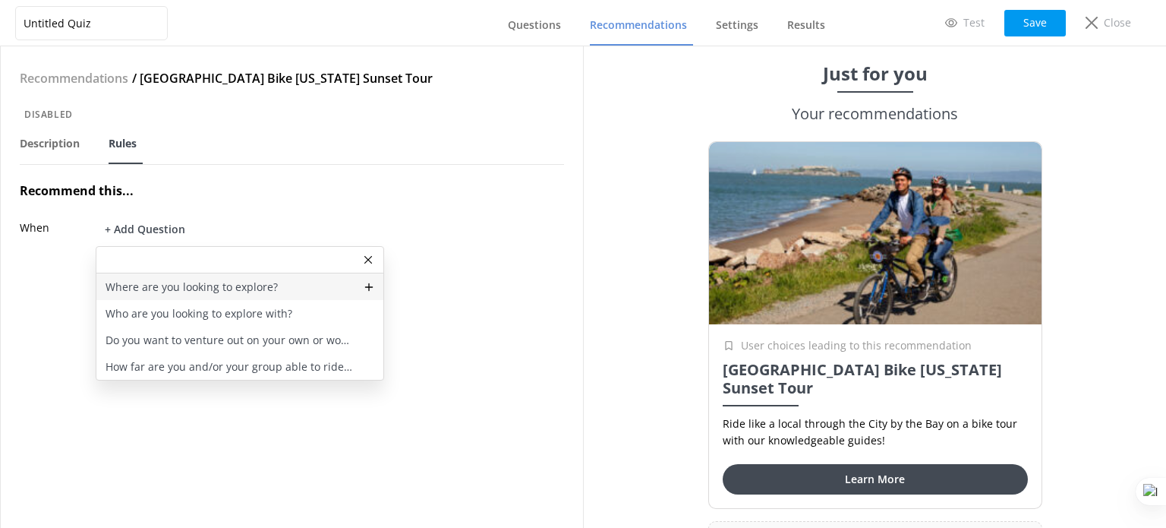
click at [190, 286] on p "Where are you looking to explore?" at bounding box center [192, 287] width 172 height 17
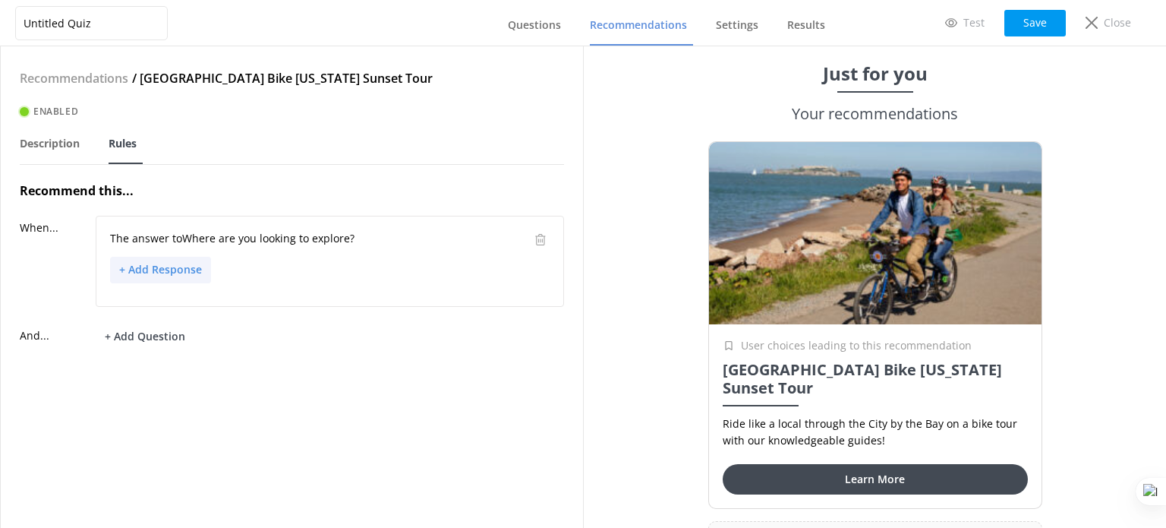
click at [176, 260] on button "+ Add Response" at bounding box center [160, 270] width 101 height 27
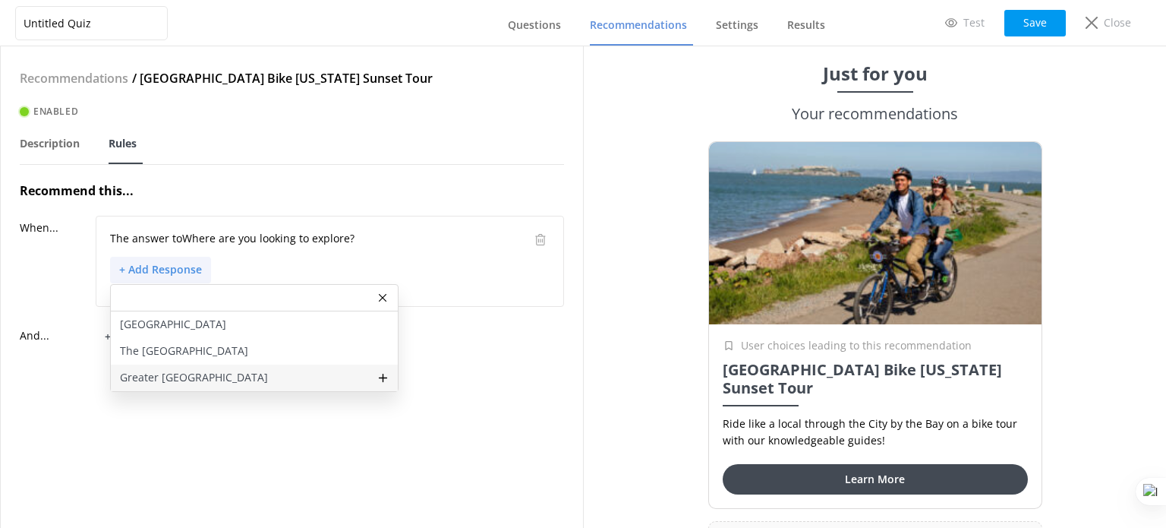
click at [216, 383] on p "Greater San Francisco" at bounding box center [194, 377] width 148 height 17
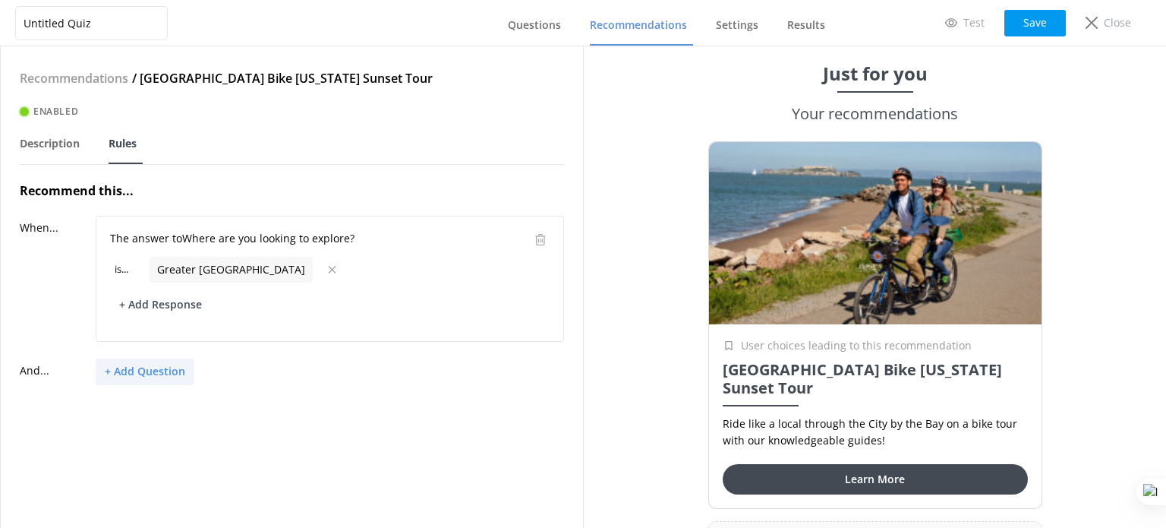
click at [151, 372] on button "+ Add Question" at bounding box center [145, 371] width 99 height 27
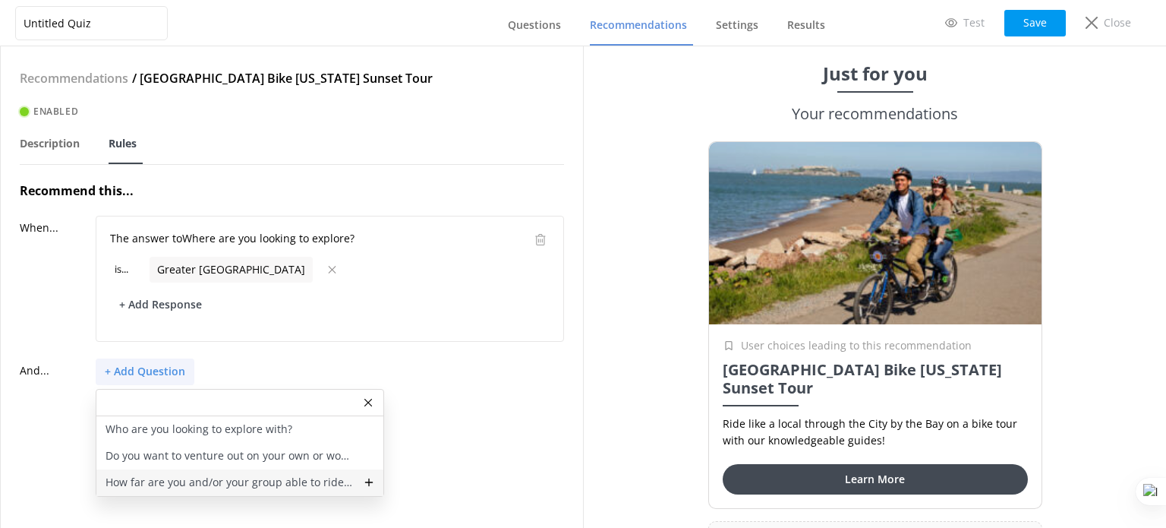
click at [265, 491] on div "How far are you and/or your group able to ride a bike" at bounding box center [239, 482] width 287 height 27
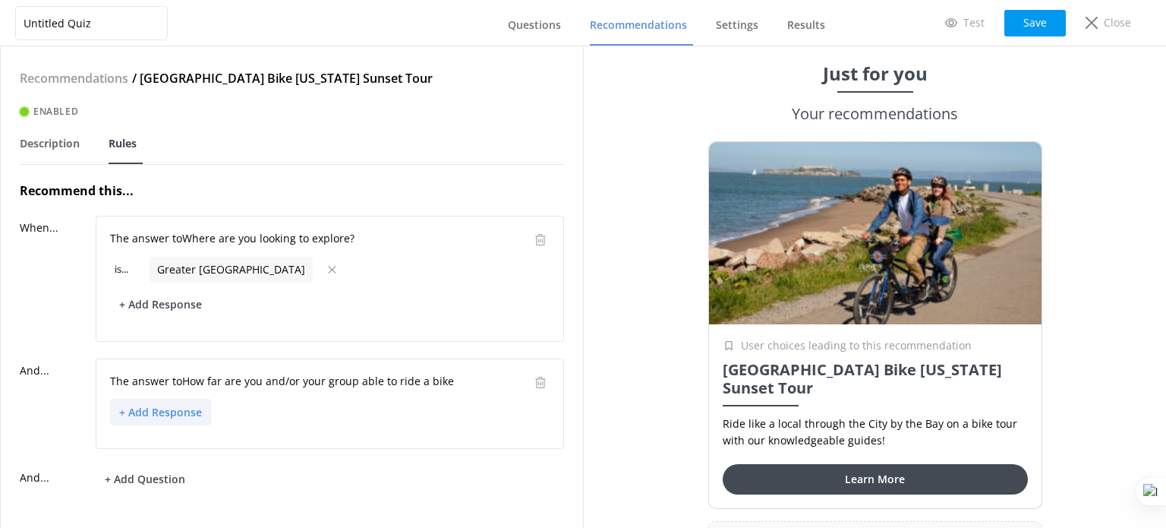
click at [179, 419] on button "+ Add Response" at bounding box center [160, 412] width 101 height 27
click at [196, 485] on div "10-12 miles" at bounding box center [254, 493] width 287 height 27
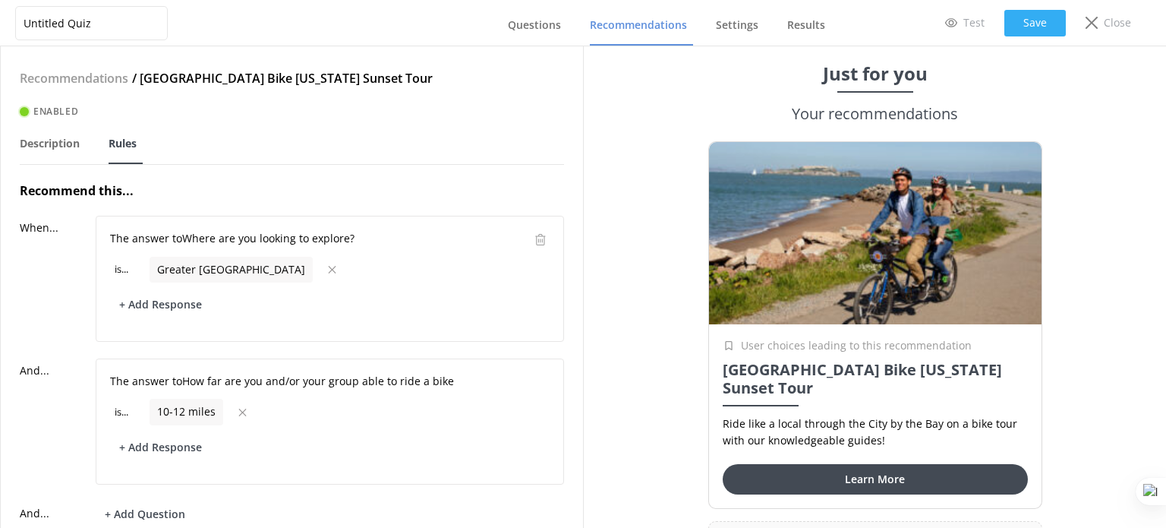
click at [1053, 15] on button "Save" at bounding box center [1036, 23] width 62 height 27
click at [634, 24] on span "Recommendations" at bounding box center [638, 24] width 97 height 15
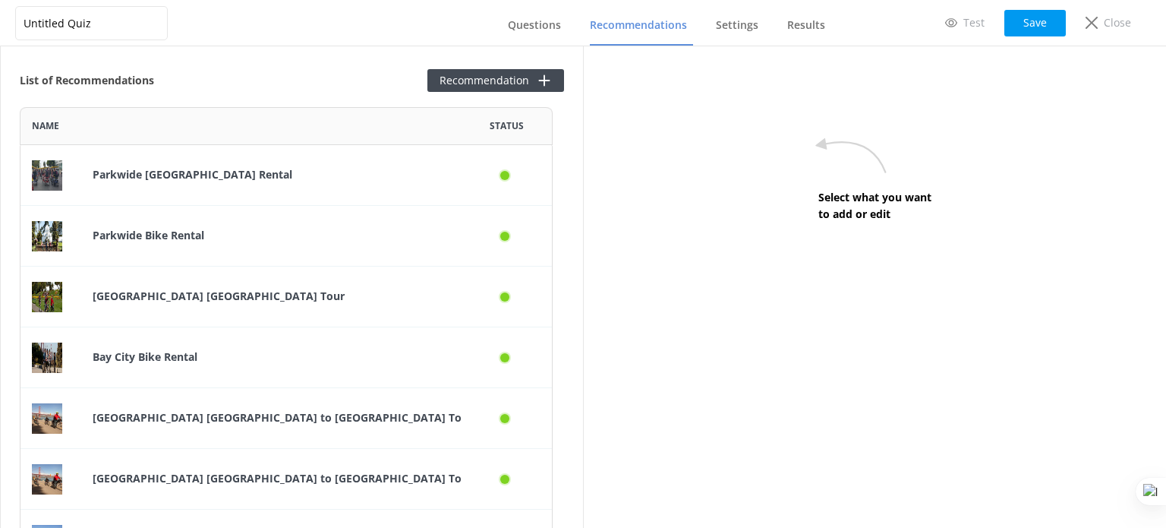
scroll to position [452, 521]
click at [506, 70] on button "Recommendation" at bounding box center [496, 80] width 137 height 23
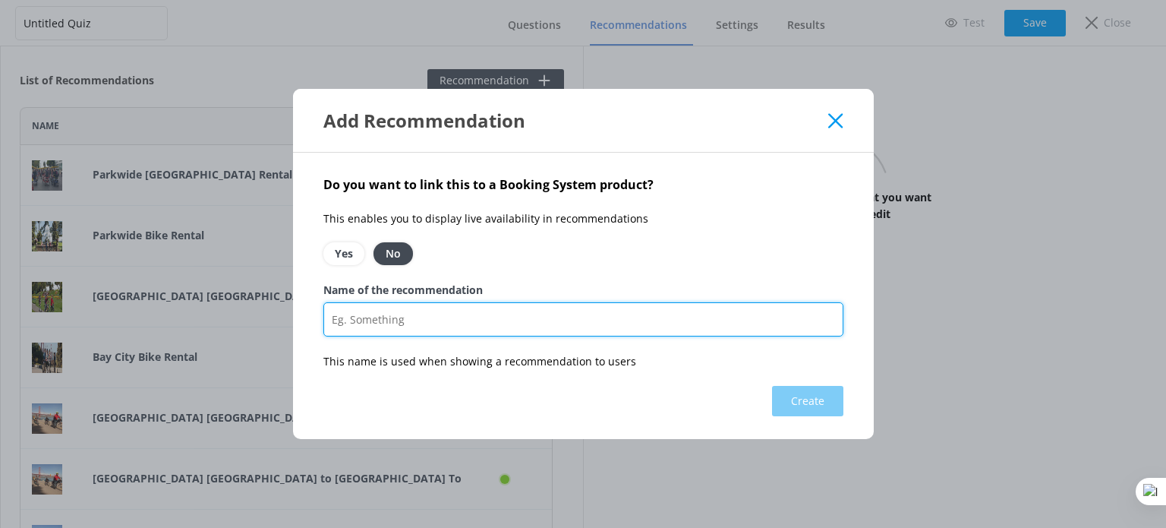
click at [453, 318] on input "Name of the recommendation" at bounding box center [584, 319] width 520 height 34
paste input "Bay City Bike Streets of SF Tour"
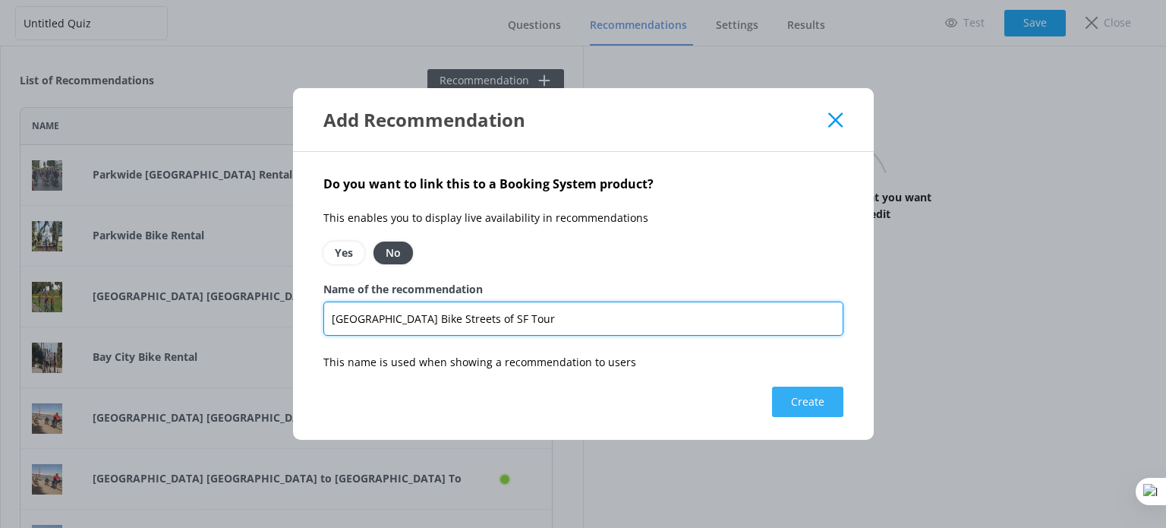
type input "Bay City Bike Streets of SF Tour"
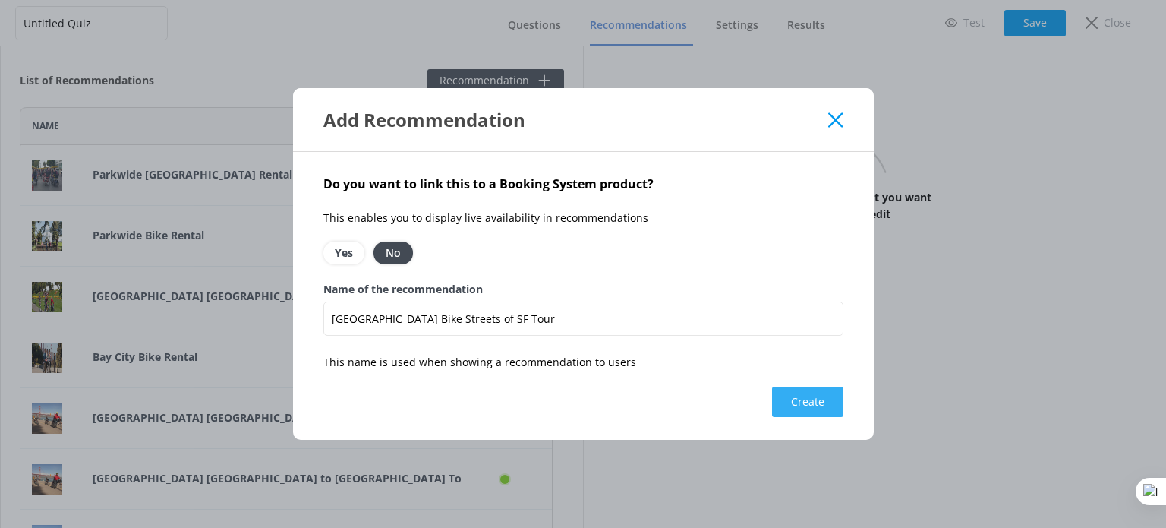
click at [791, 405] on button "Create" at bounding box center [807, 402] width 71 height 30
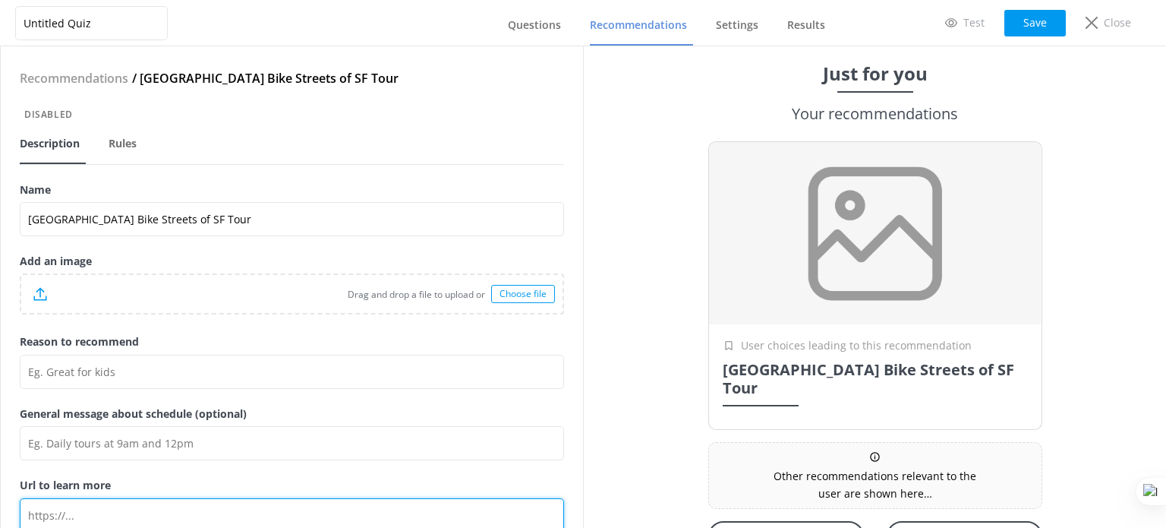
click at [147, 516] on input "Url to learn more" at bounding box center [292, 515] width 545 height 34
paste input "https://baycitybike.com/activity/streets-of-san-francisco-electric-bike-tour/"
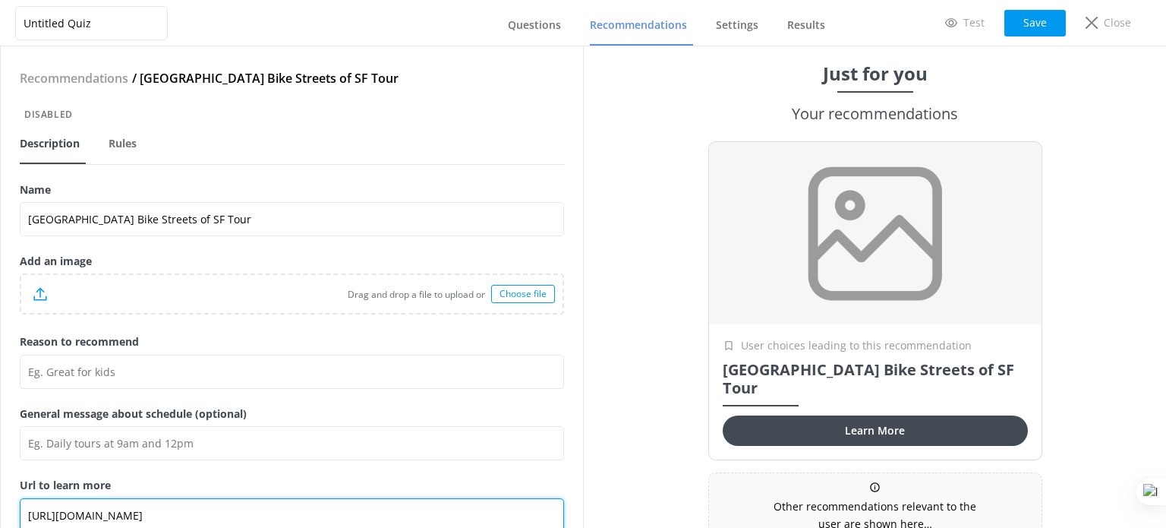
type input "https://baycitybike.com/activity/streets-of-san-francisco-electric-bike-tour/"
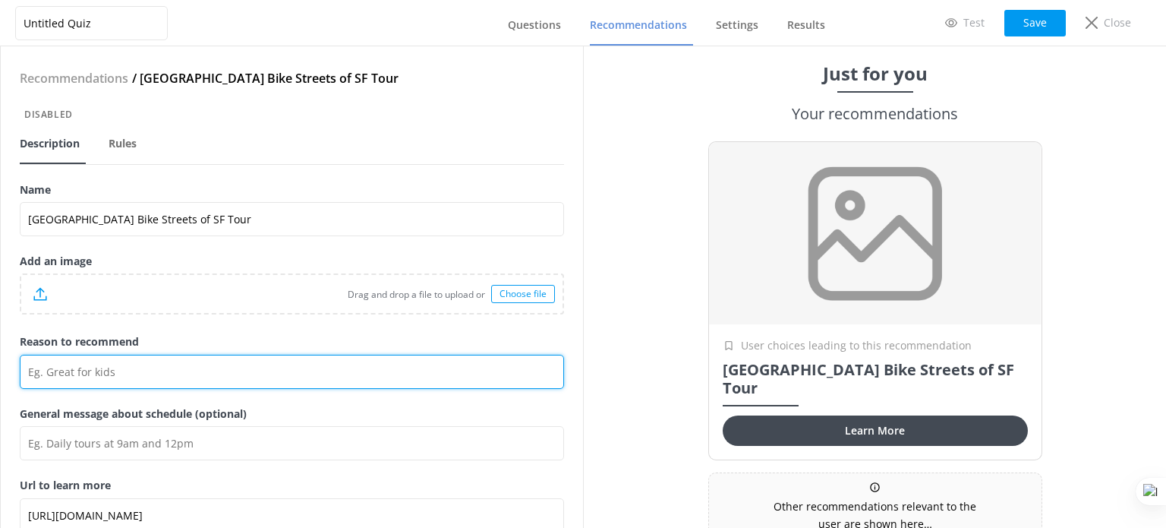
click at [152, 371] on input "Reason to recommend" at bounding box center [292, 372] width 545 height 34
paste input "Ride like a local through the City by the Bay on a bike tour with our knowledge…"
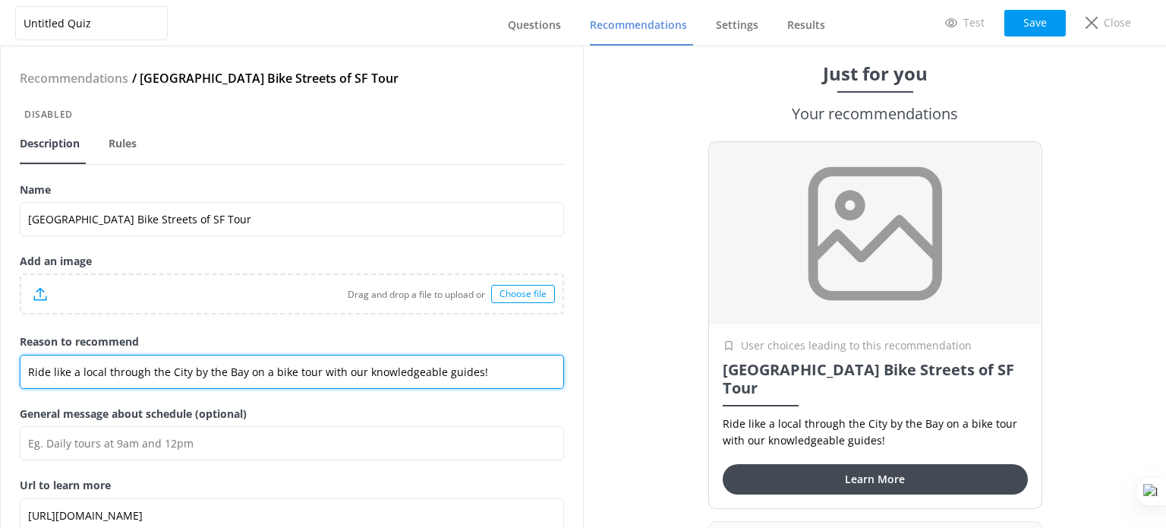
type input "Ride like a local through the City by the Bay on a bike tour with our knowledge…"
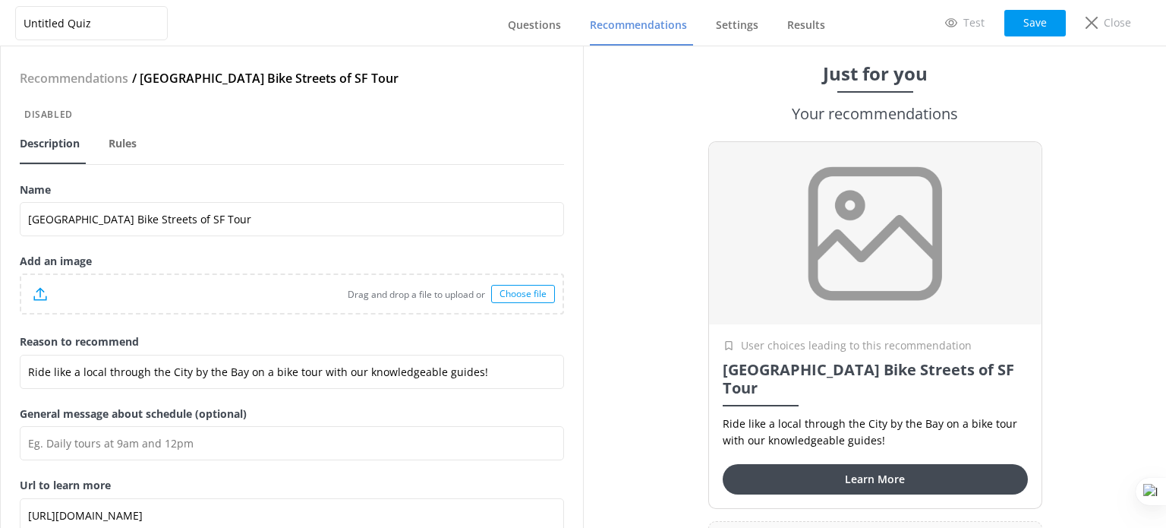
click at [500, 290] on div "Choose file" at bounding box center [523, 294] width 64 height 18
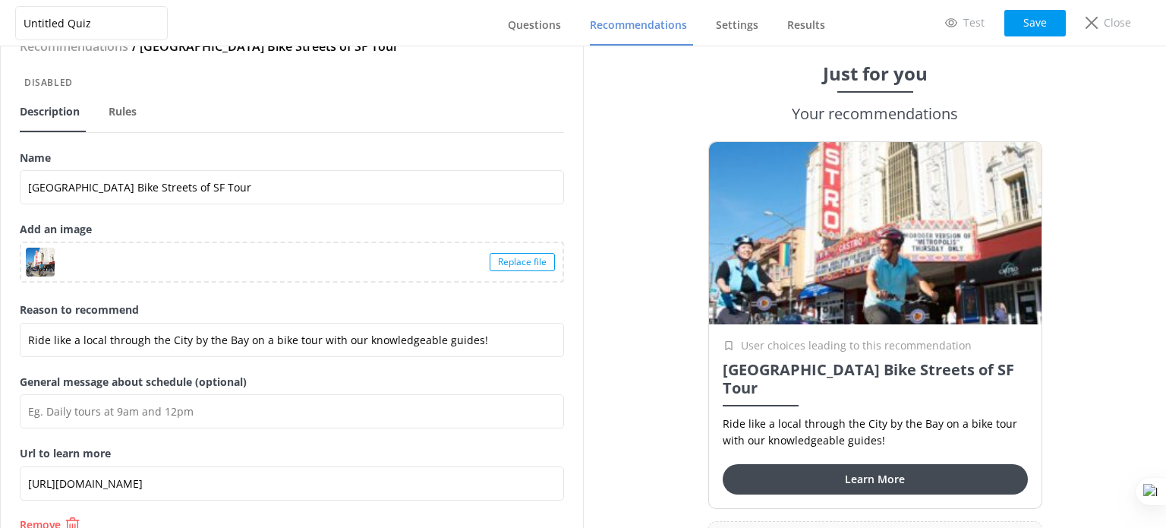
scroll to position [65, 0]
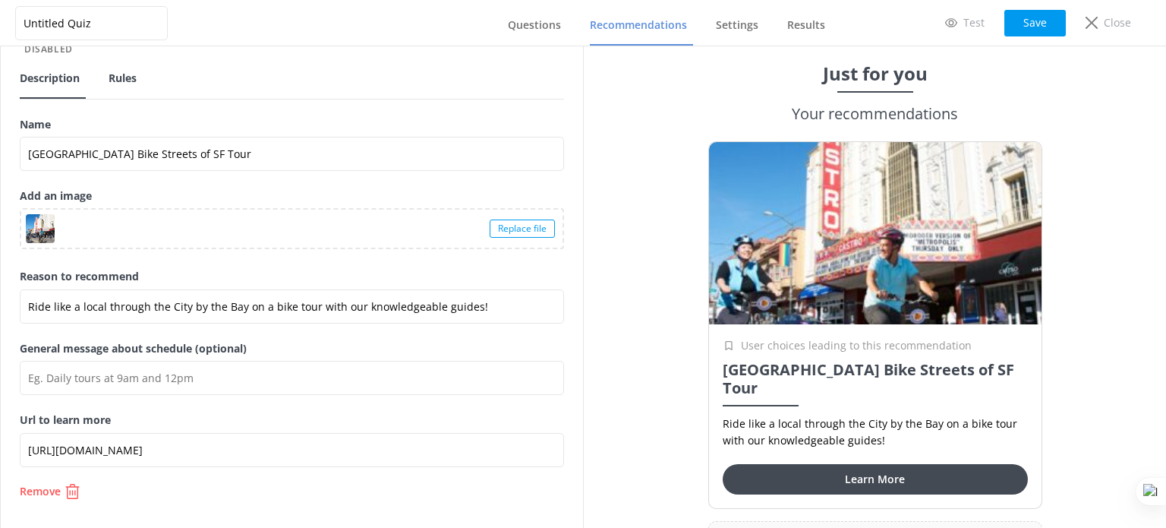
click at [131, 84] on span "Rules" at bounding box center [123, 78] width 28 height 15
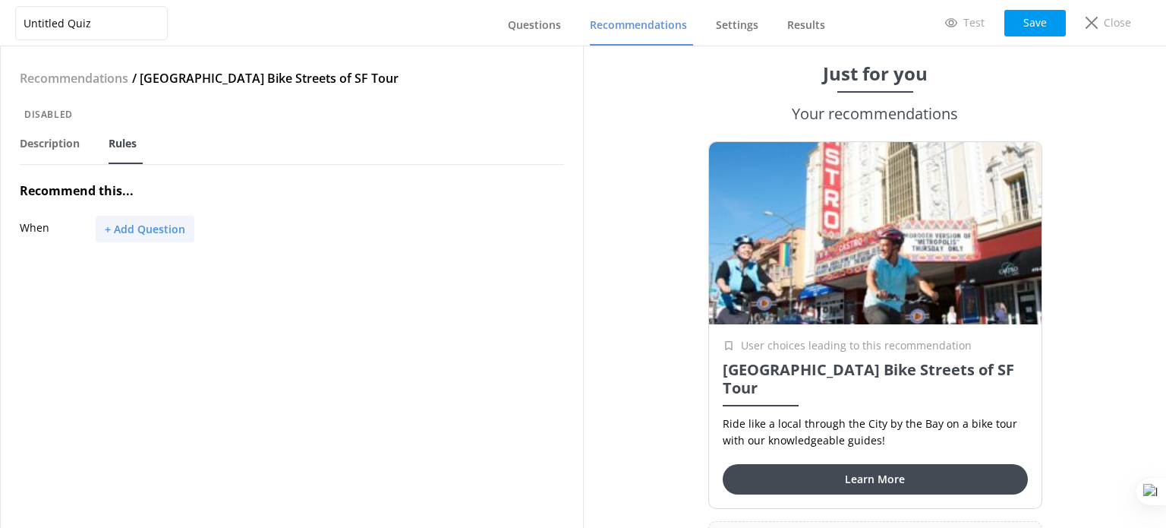
click at [131, 227] on button "+ Add Question" at bounding box center [145, 229] width 99 height 27
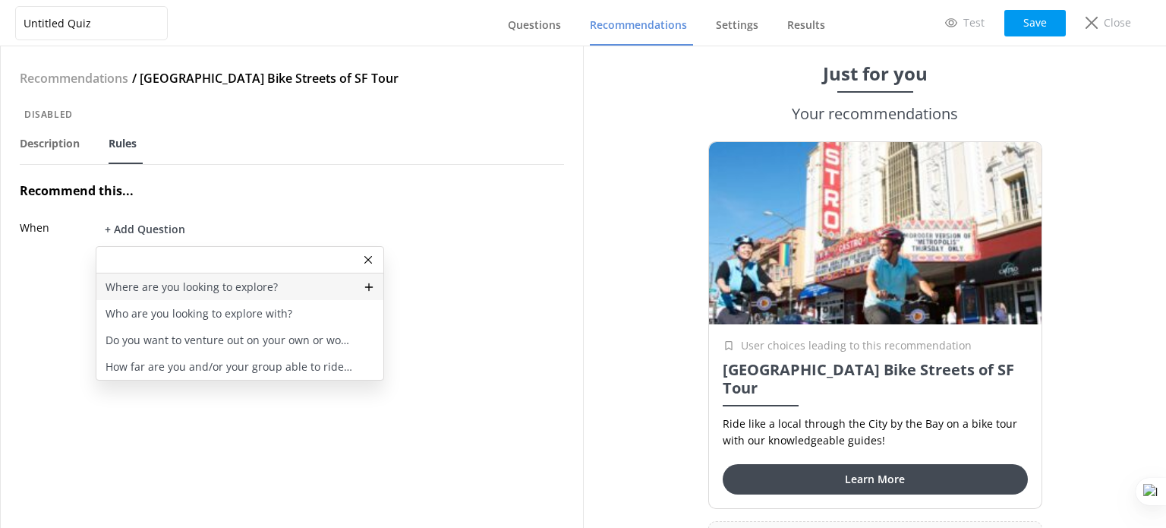
click at [193, 284] on p "Where are you looking to explore?" at bounding box center [192, 287] width 172 height 17
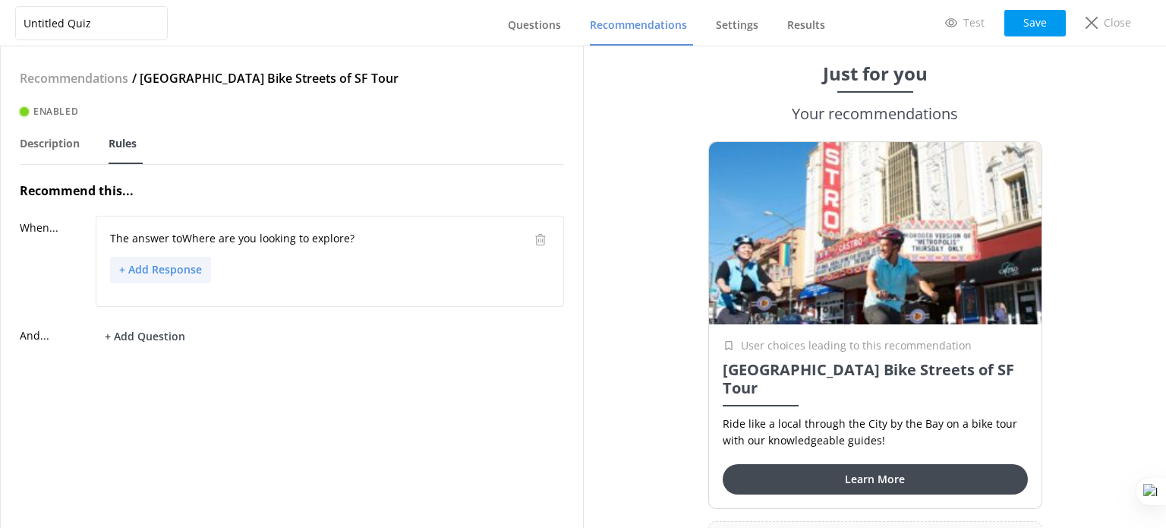
click at [151, 267] on button "+ Add Response" at bounding box center [160, 270] width 101 height 27
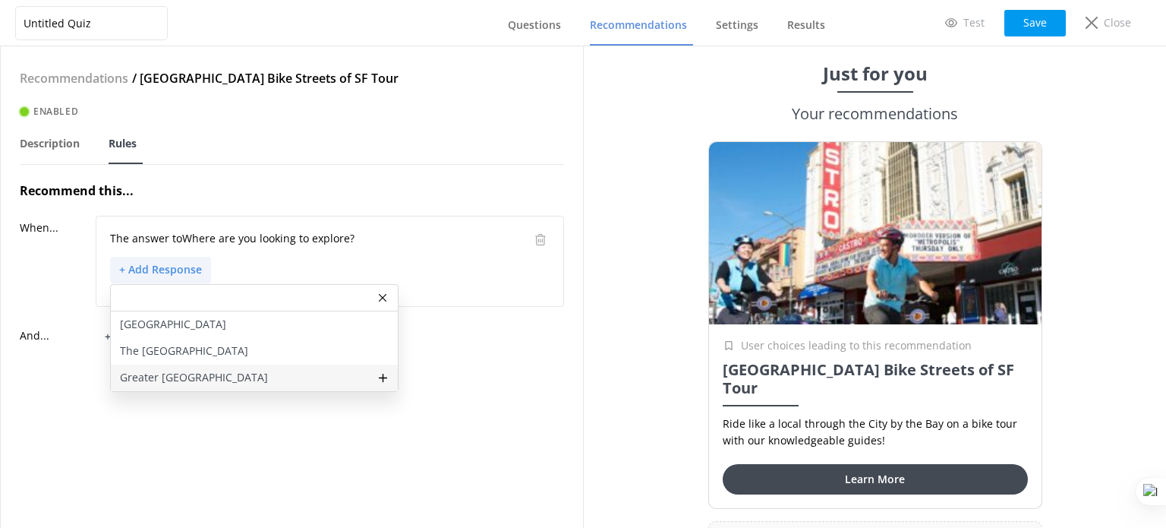
click at [224, 370] on p "Greater San Francisco" at bounding box center [194, 377] width 148 height 17
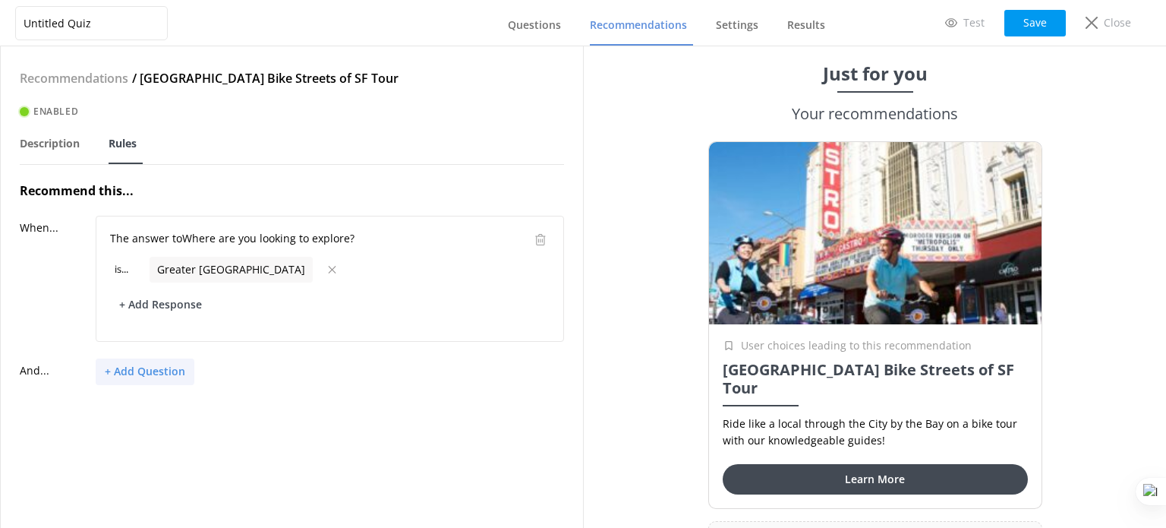
click at [162, 365] on button "+ Add Question" at bounding box center [145, 371] width 99 height 27
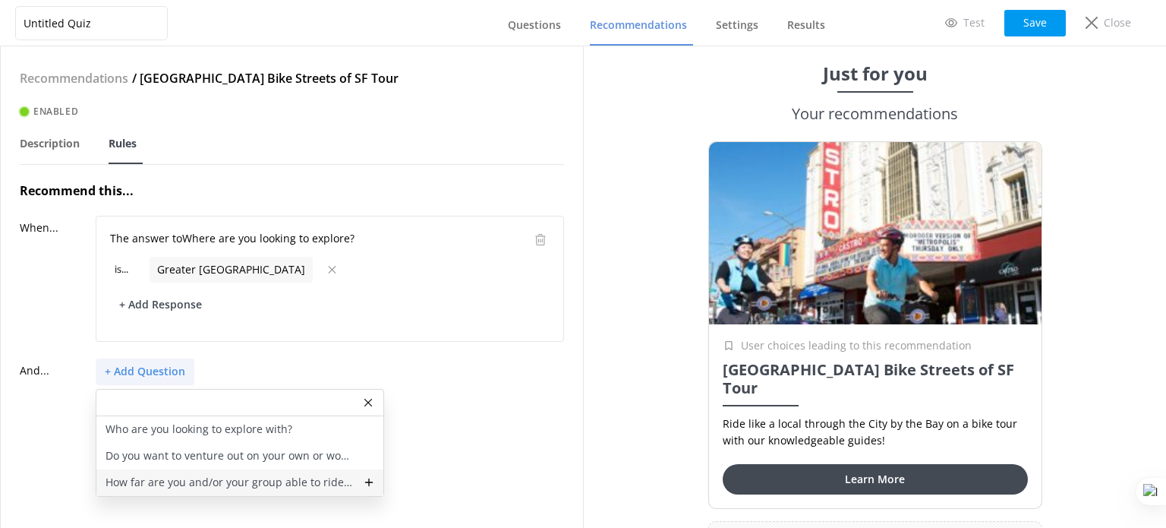
click at [276, 483] on p "How far are you and/or your group able to ride a bike" at bounding box center [230, 482] width 249 height 17
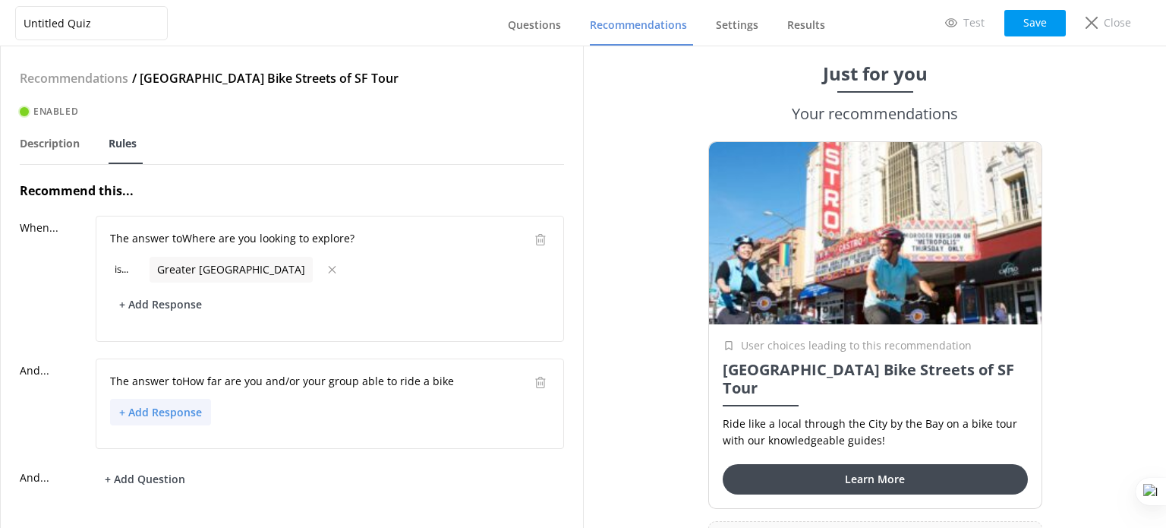
click at [166, 415] on button "+ Add Response" at bounding box center [160, 412] width 101 height 27
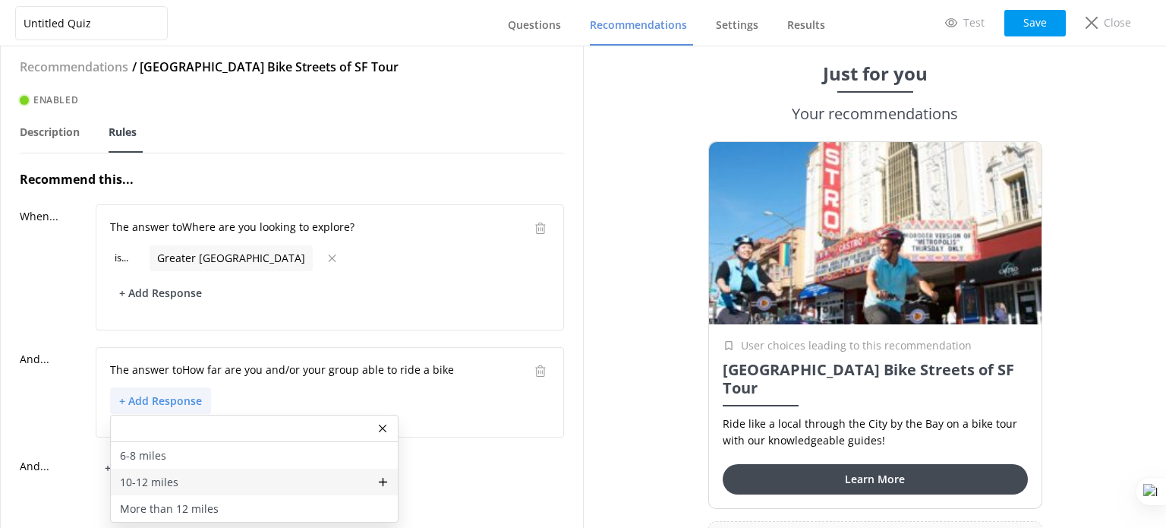
scroll to position [22, 0]
click at [181, 500] on p "More than 12 miles" at bounding box center [169, 508] width 99 height 17
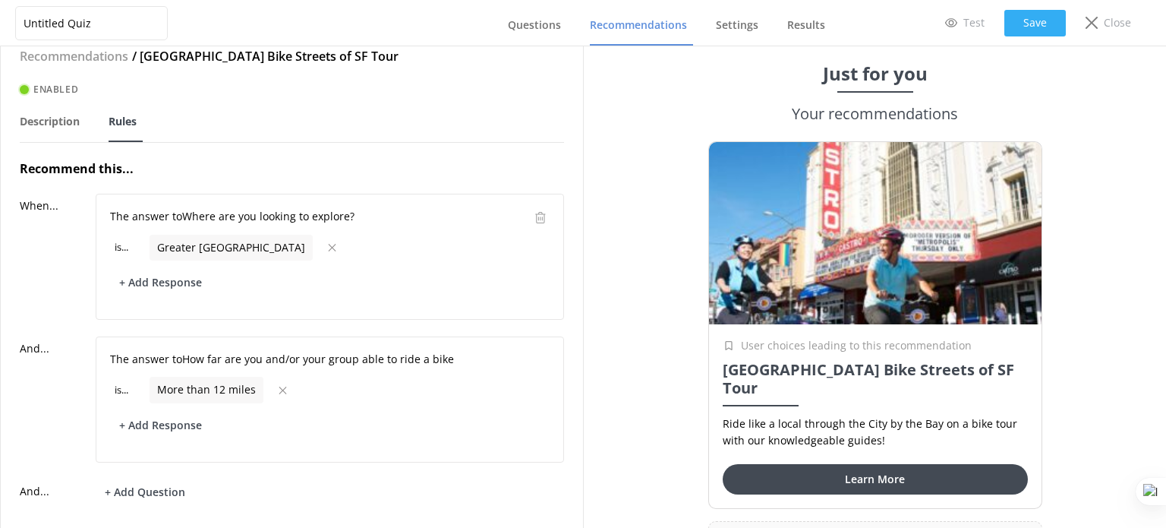
click at [1034, 22] on button "Save" at bounding box center [1036, 23] width 62 height 27
click at [547, 33] on link "Questions" at bounding box center [537, 25] width 59 height 39
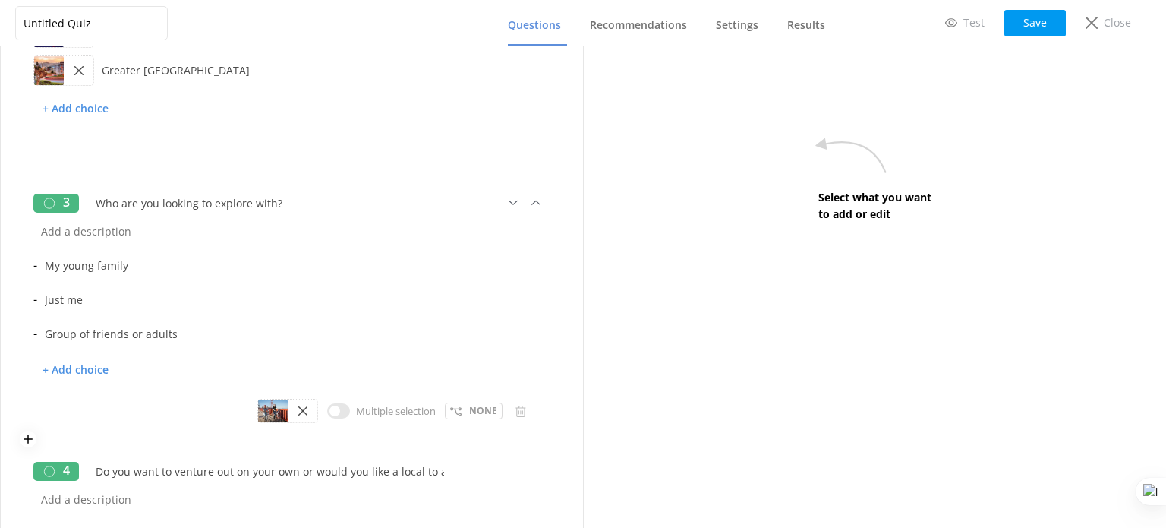
scroll to position [418, 0]
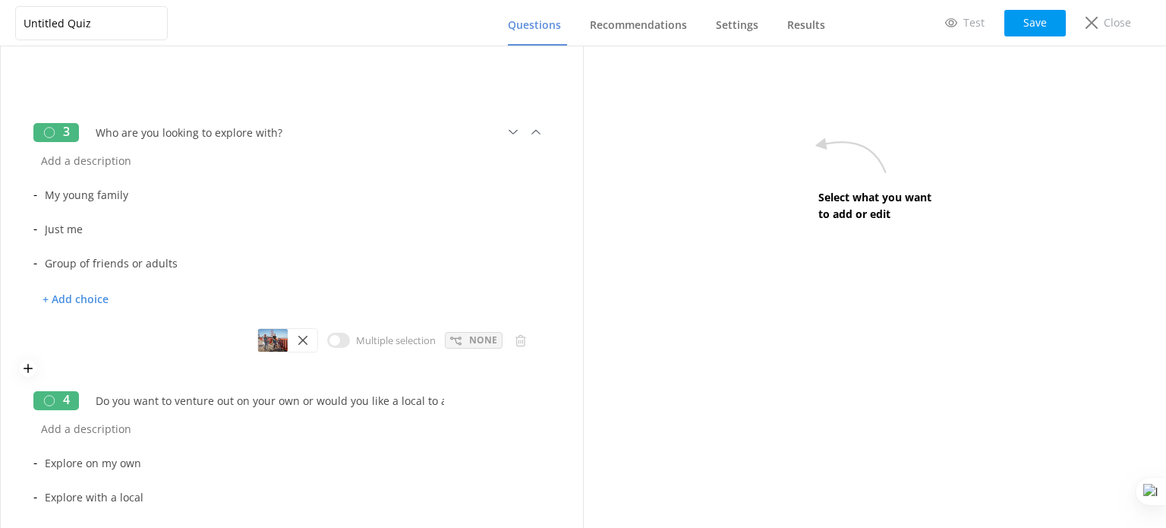
click at [456, 339] on div "None" at bounding box center [474, 340] width 58 height 17
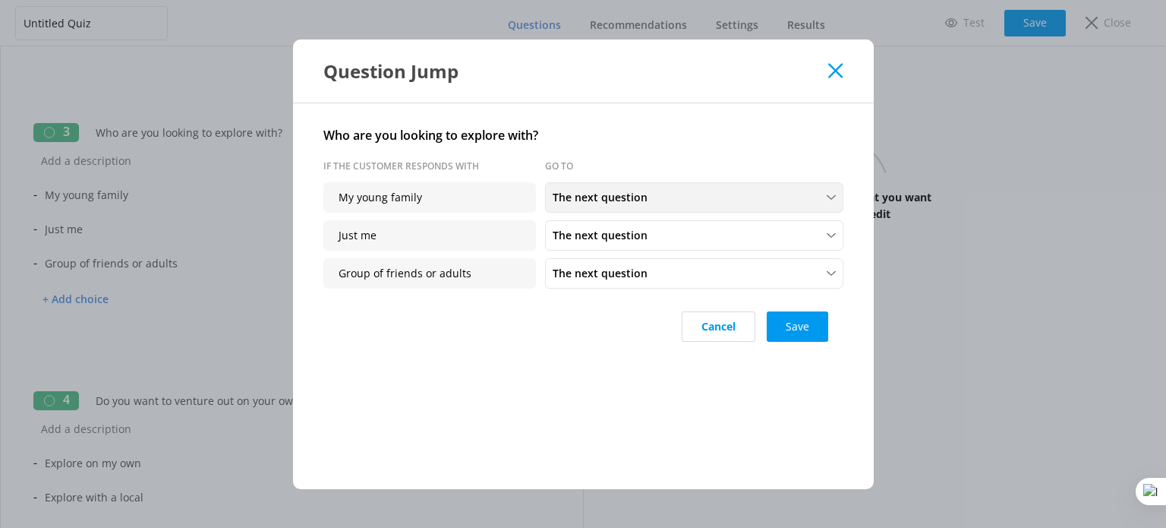
click at [668, 190] on div "The next question" at bounding box center [694, 197] width 291 height 17
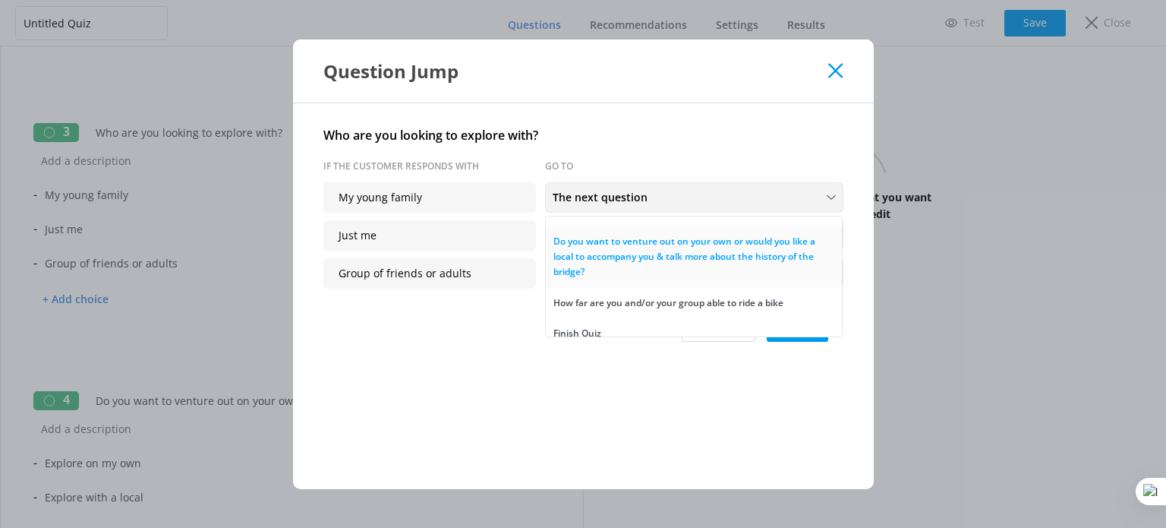
scroll to position [33, 0]
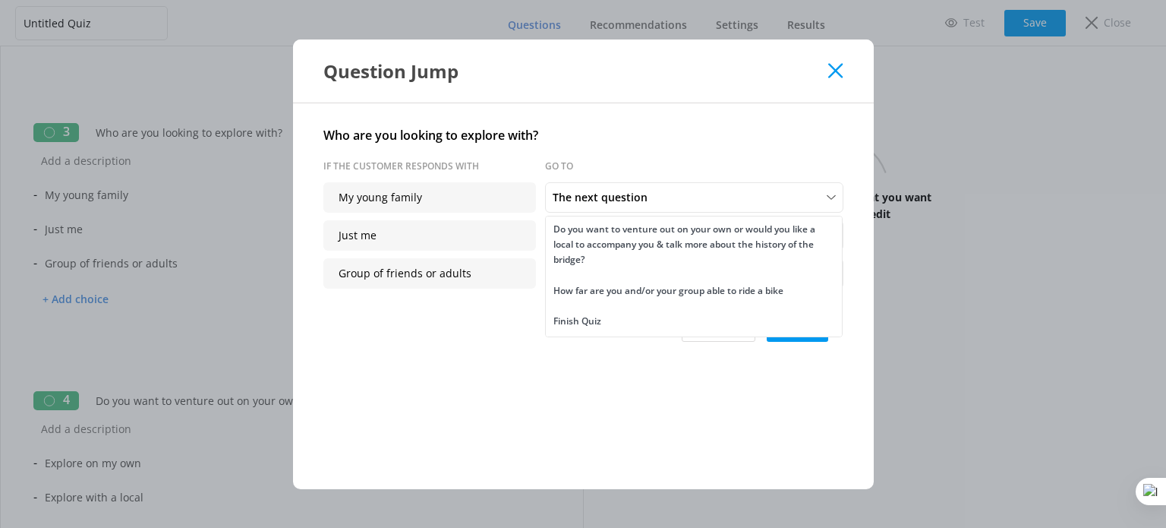
click at [672, 320] on link "Finish Quiz" at bounding box center [694, 321] width 296 height 30
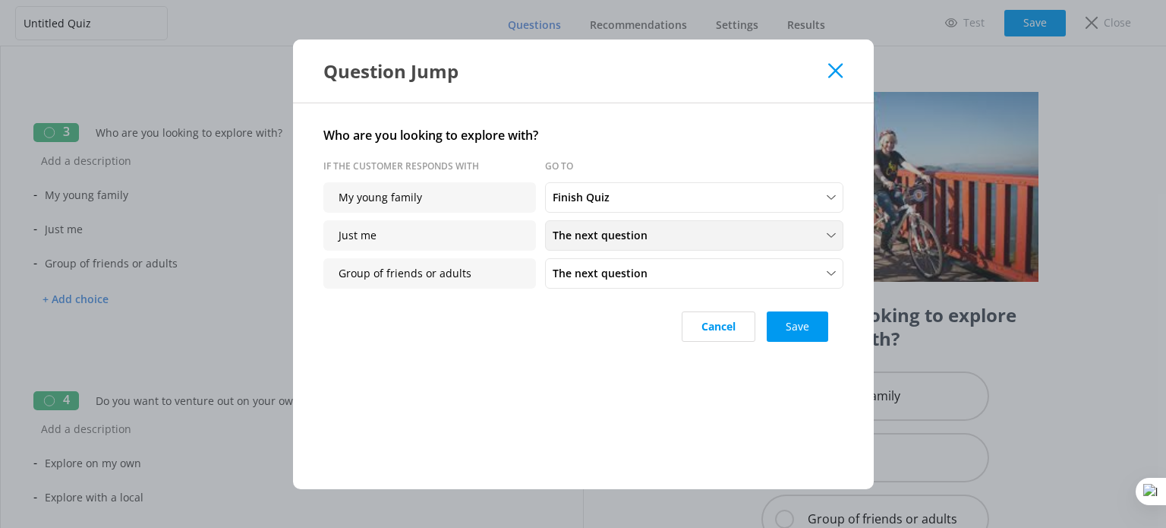
click at [668, 232] on div "The next question" at bounding box center [694, 235] width 291 height 17
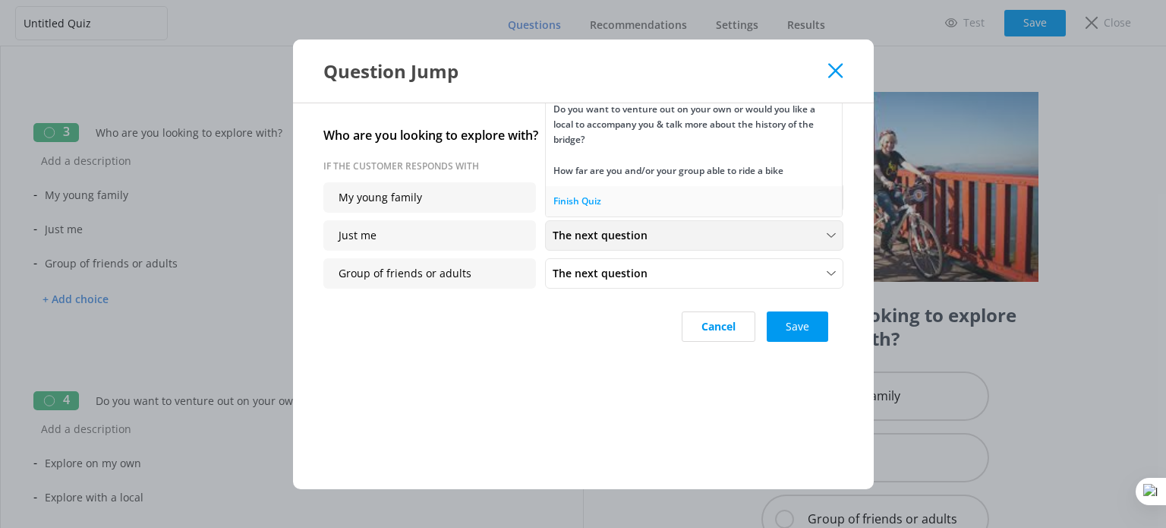
click at [632, 199] on link "Finish Quiz" at bounding box center [694, 201] width 296 height 30
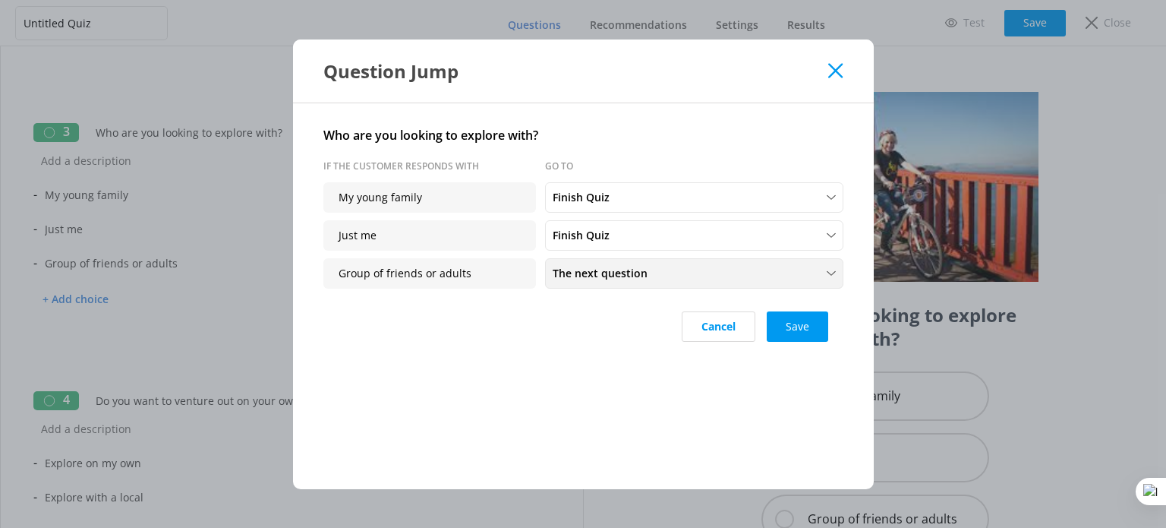
click at [621, 276] on span "The next question" at bounding box center [605, 273] width 104 height 17
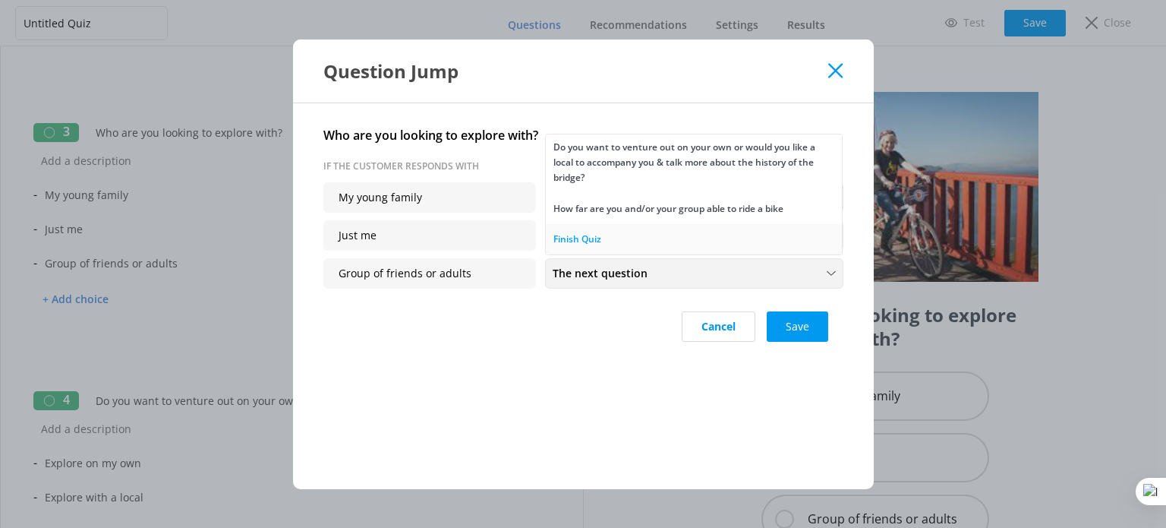
click at [656, 238] on link "Finish Quiz" at bounding box center [694, 239] width 296 height 30
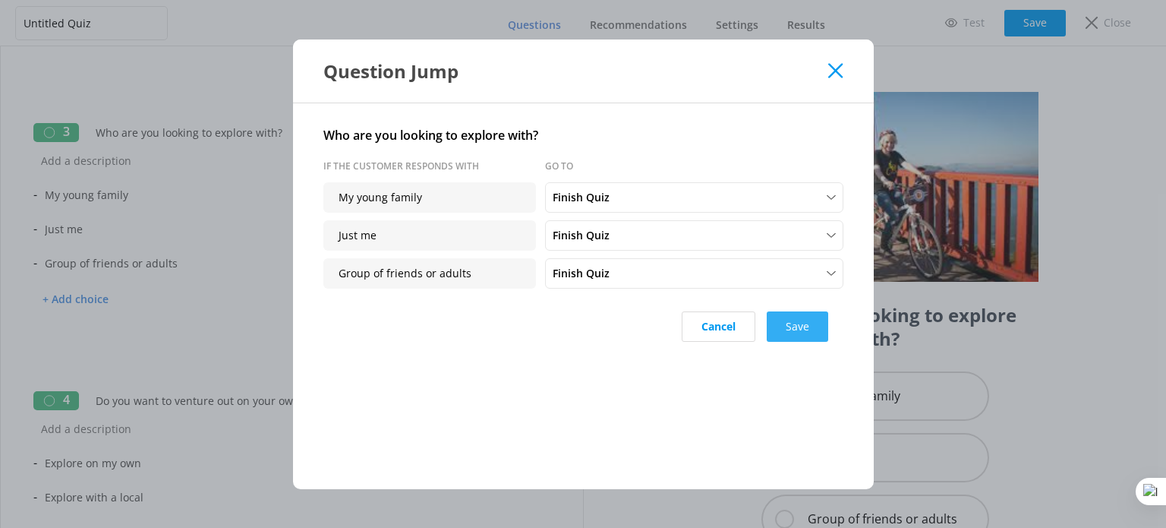
click at [788, 327] on button "Save" at bounding box center [798, 326] width 62 height 30
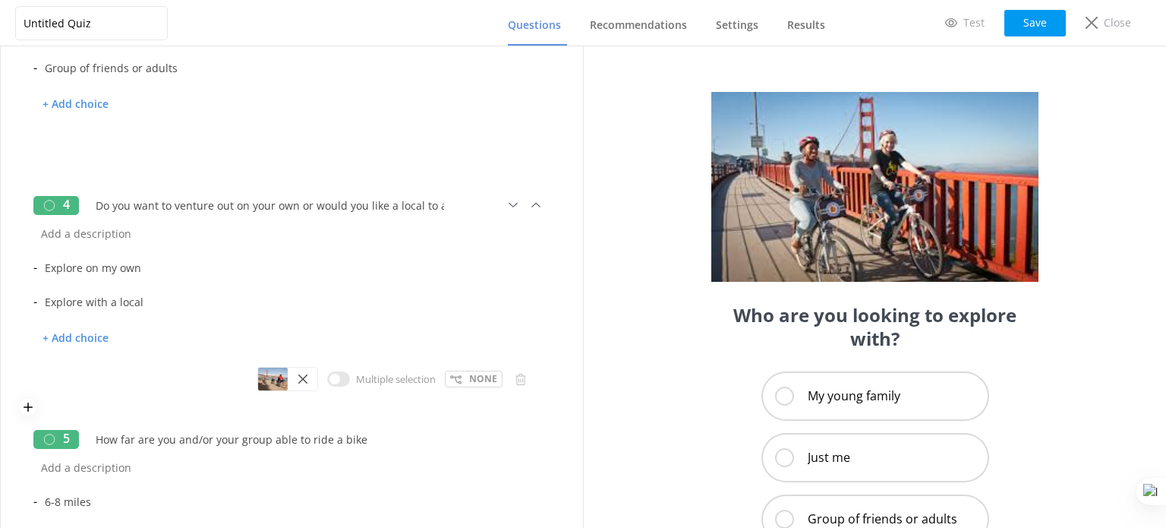
scroll to position [589, 0]
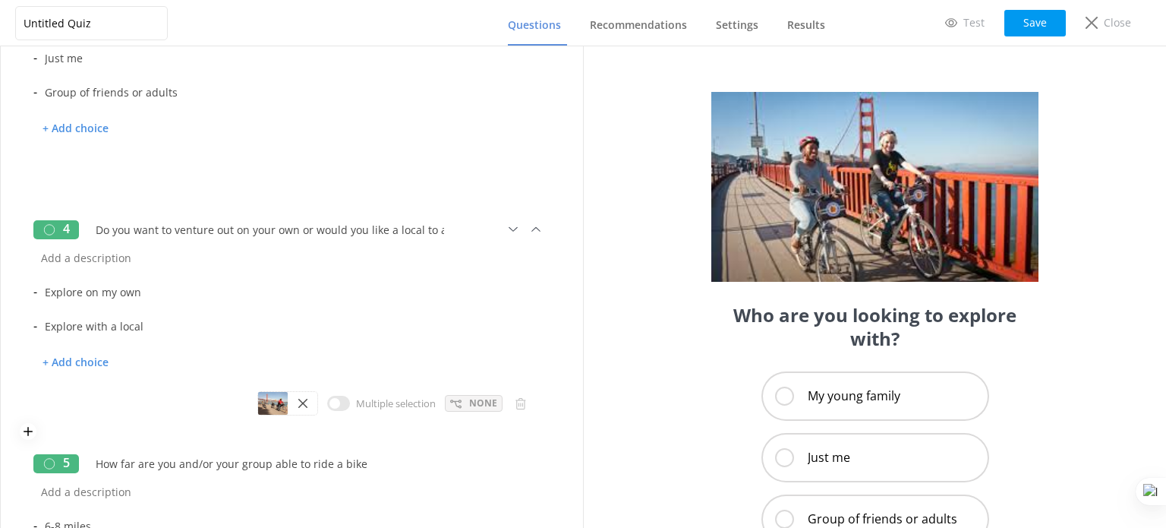
click at [469, 406] on p "None" at bounding box center [483, 403] width 28 height 14
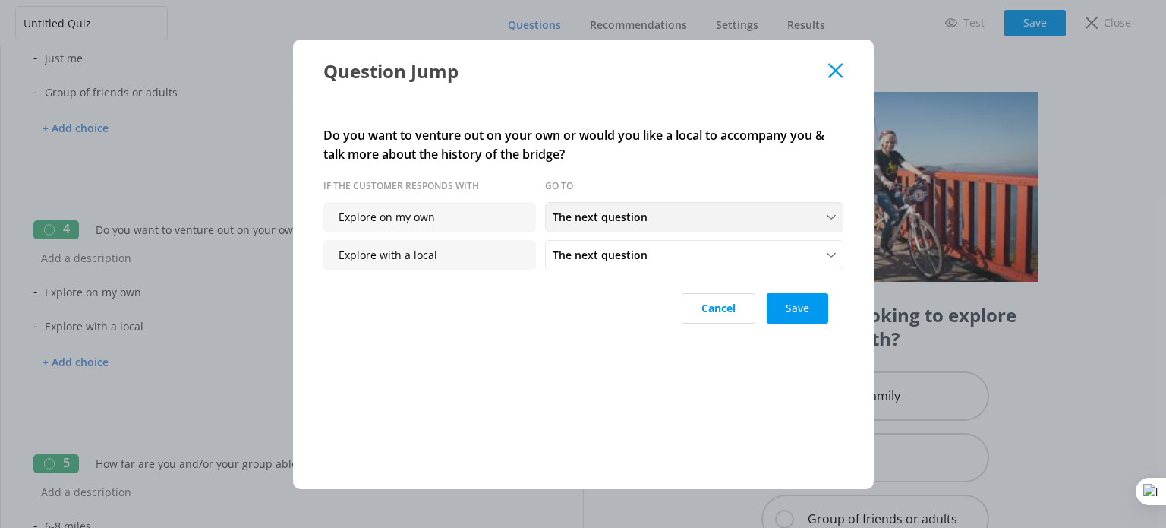
click at [641, 225] on span "The next question" at bounding box center [605, 217] width 104 height 17
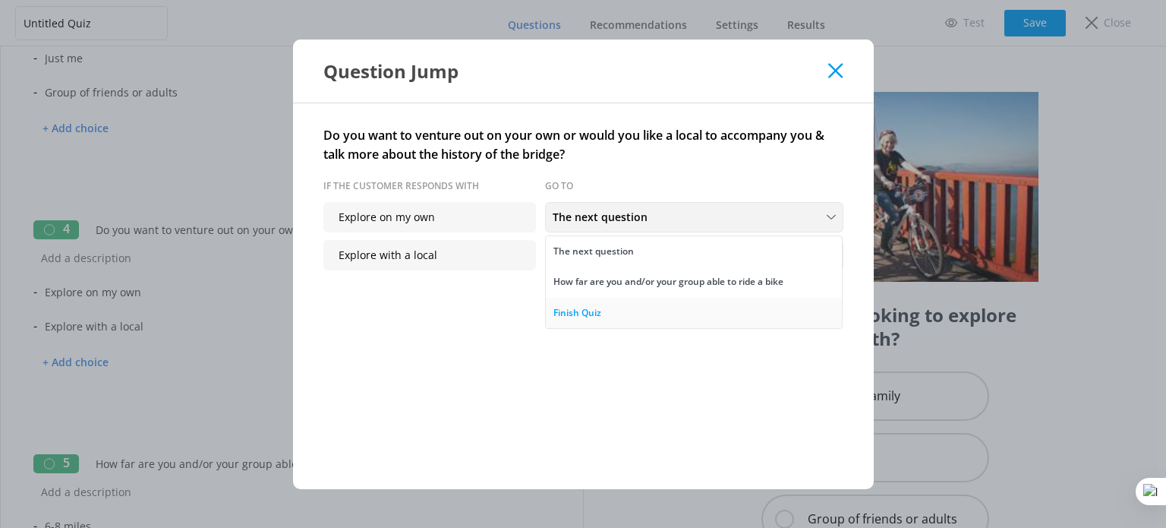
click at [627, 315] on link "Finish Quiz" at bounding box center [694, 313] width 296 height 30
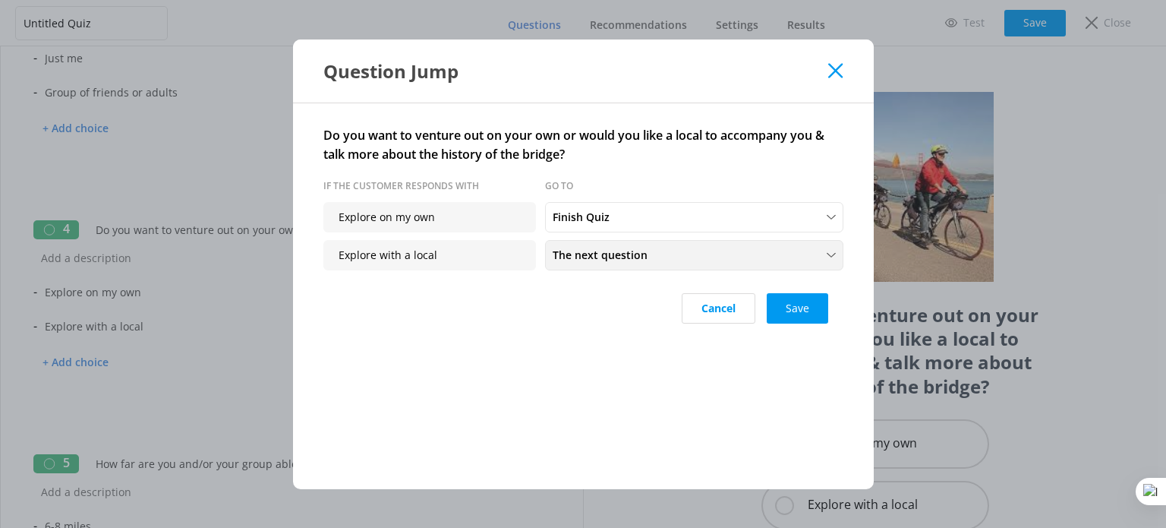
click at [632, 248] on span "The next question" at bounding box center [605, 255] width 104 height 17
click at [611, 222] on link "Finish Quiz" at bounding box center [694, 220] width 296 height 30
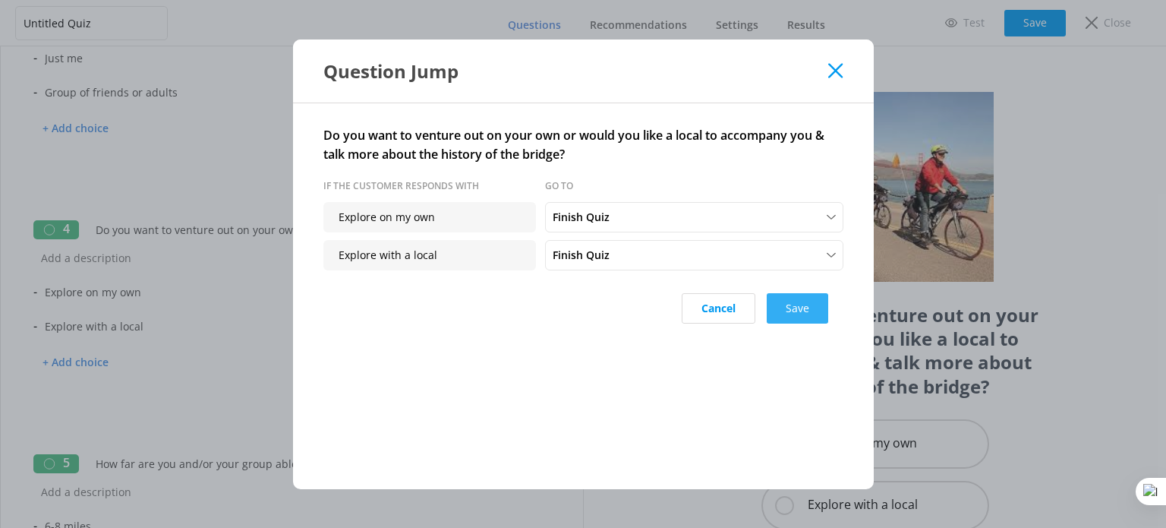
click at [805, 308] on button "Save" at bounding box center [798, 308] width 62 height 30
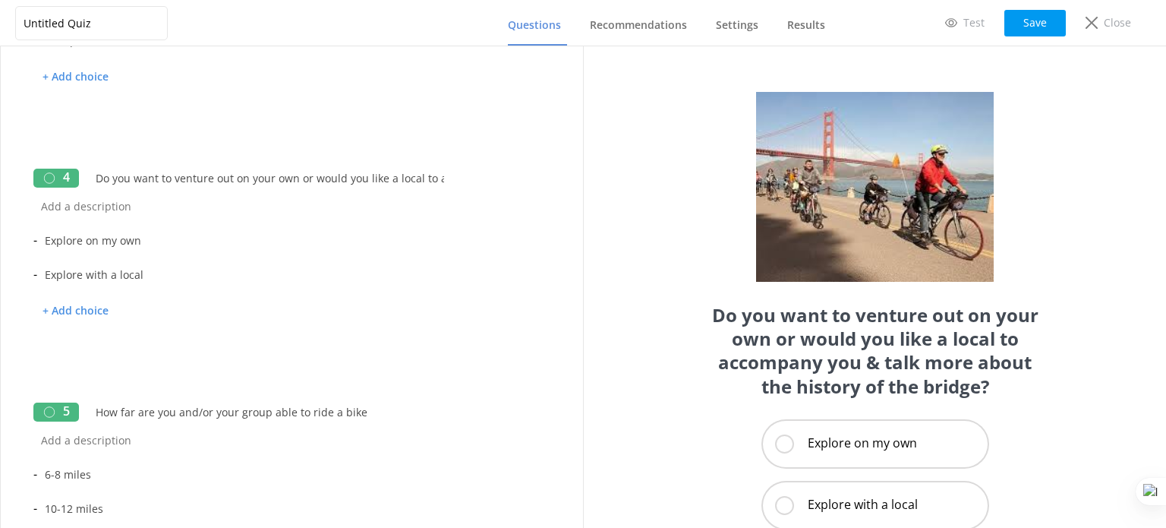
scroll to position [626, 0]
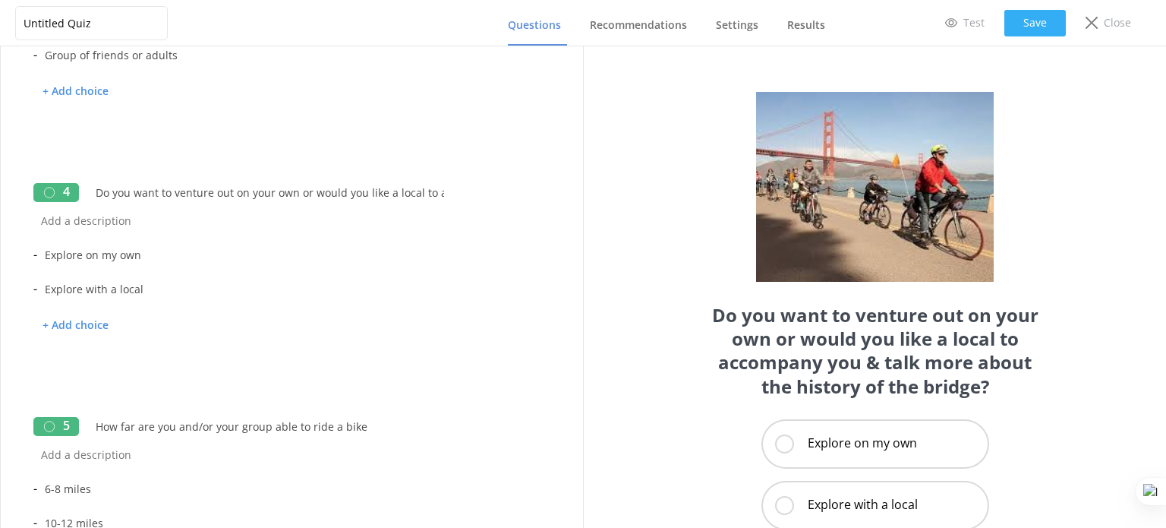
click at [1050, 26] on button "Save" at bounding box center [1036, 23] width 62 height 27
click at [740, 28] on span "Settings" at bounding box center [737, 24] width 43 height 15
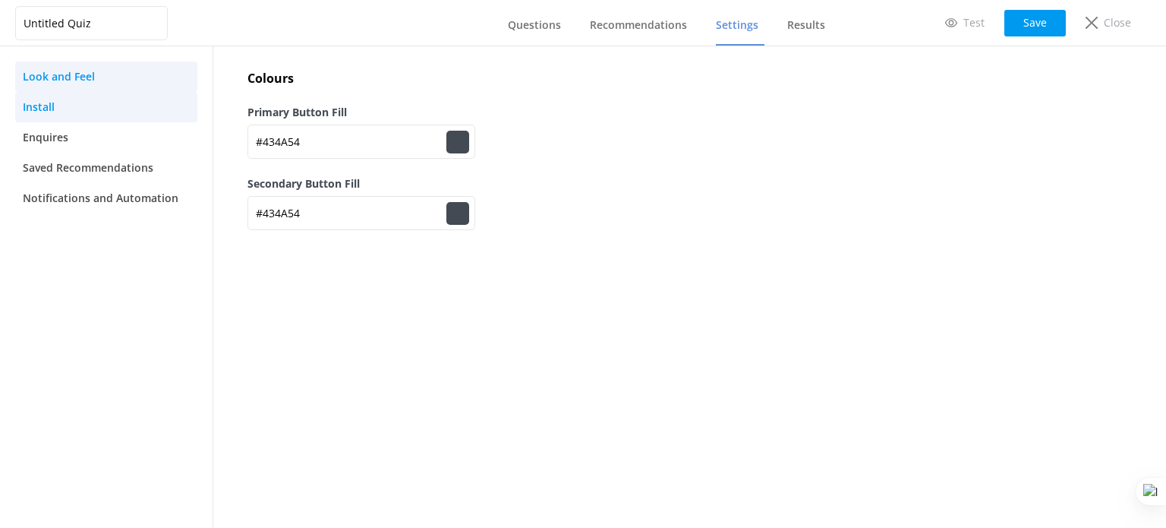
click at [67, 104] on link "Install" at bounding box center [106, 107] width 182 height 30
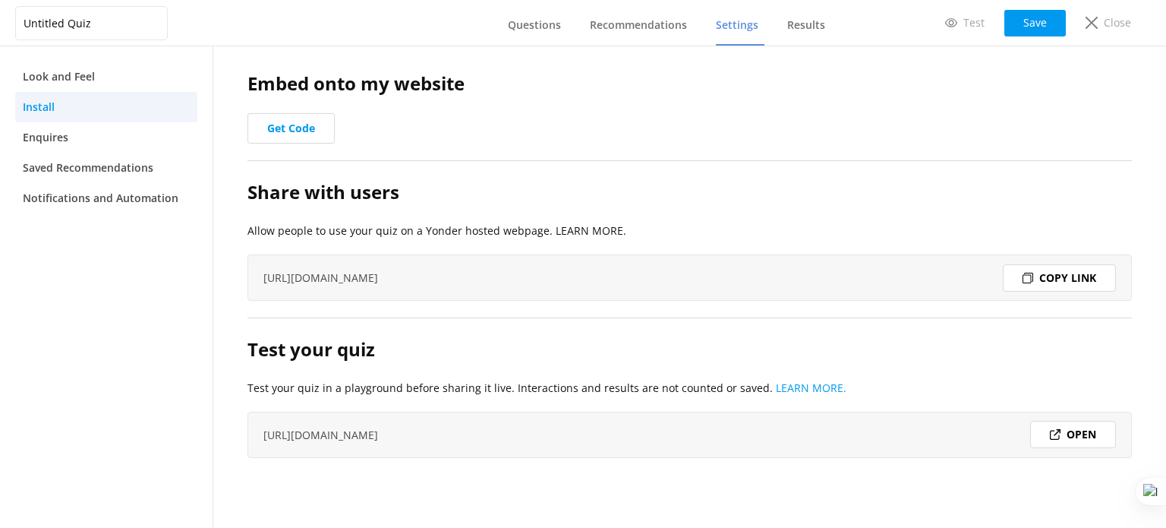
click at [1079, 281] on div "Copy link" at bounding box center [1059, 277] width 113 height 27
